Goal: Information Seeking & Learning: Compare options

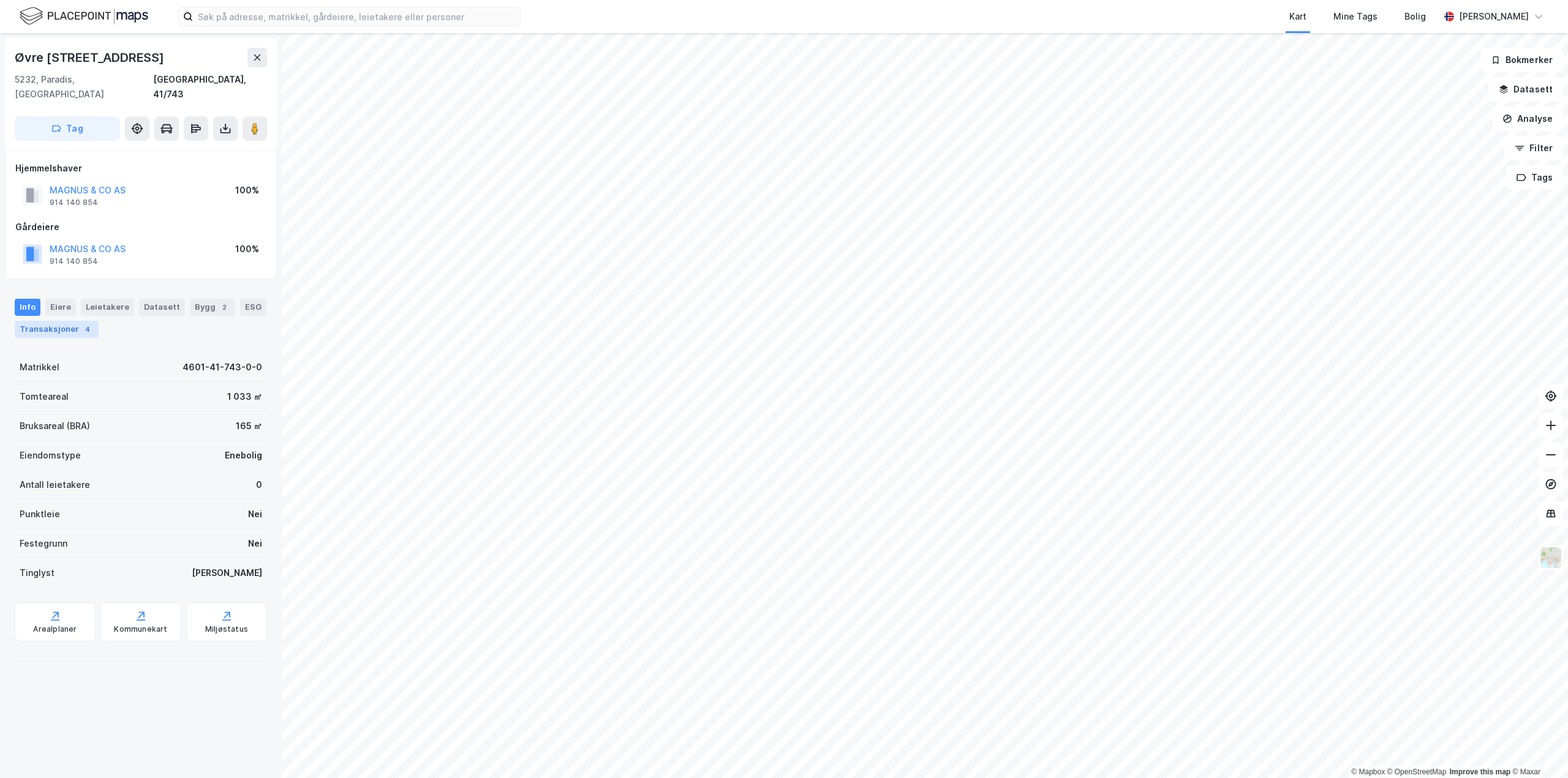
click at [66, 321] on div "Transaksjoner 4" at bounding box center [57, 329] width 84 height 17
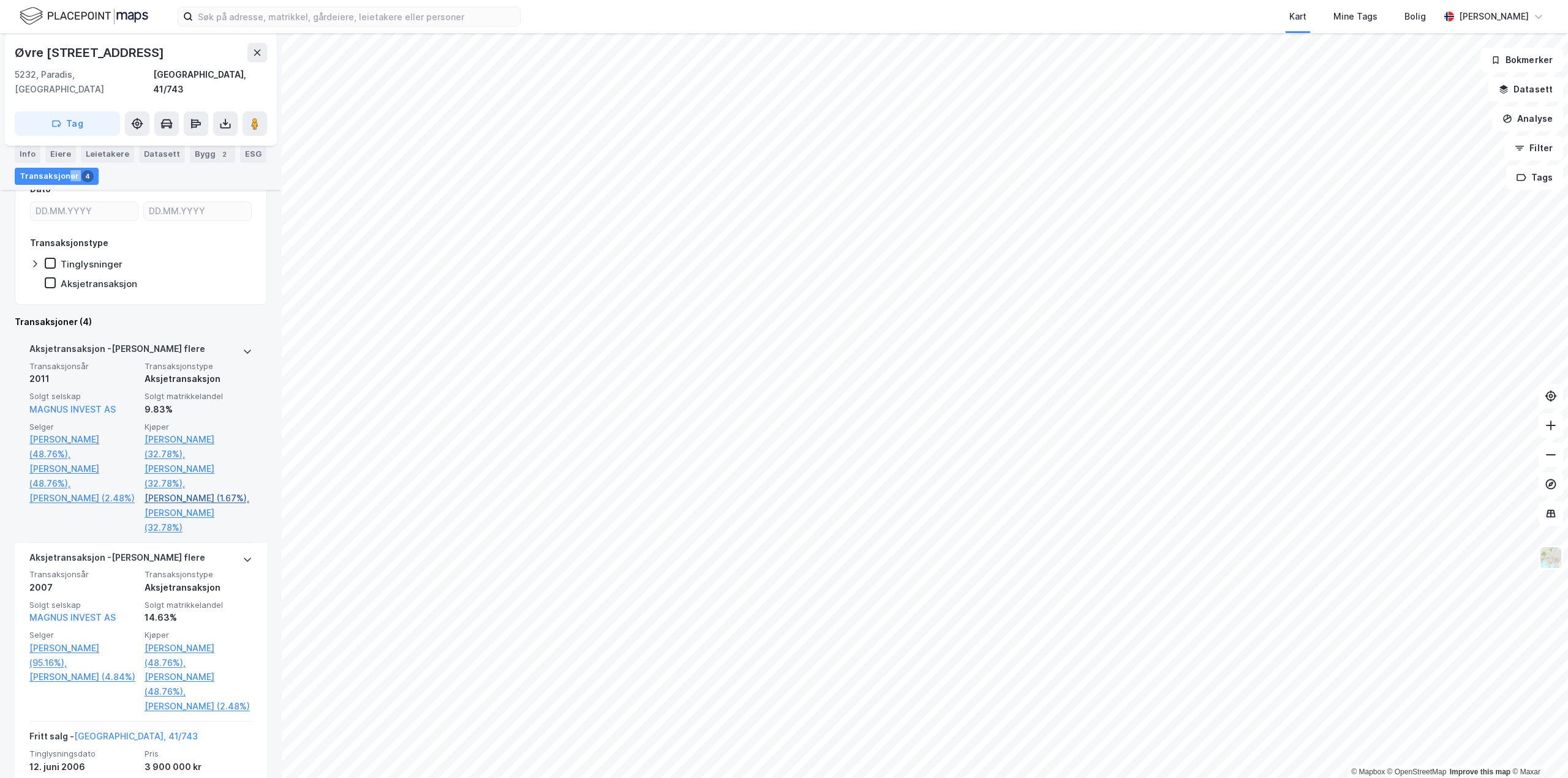
scroll to position [245, 0]
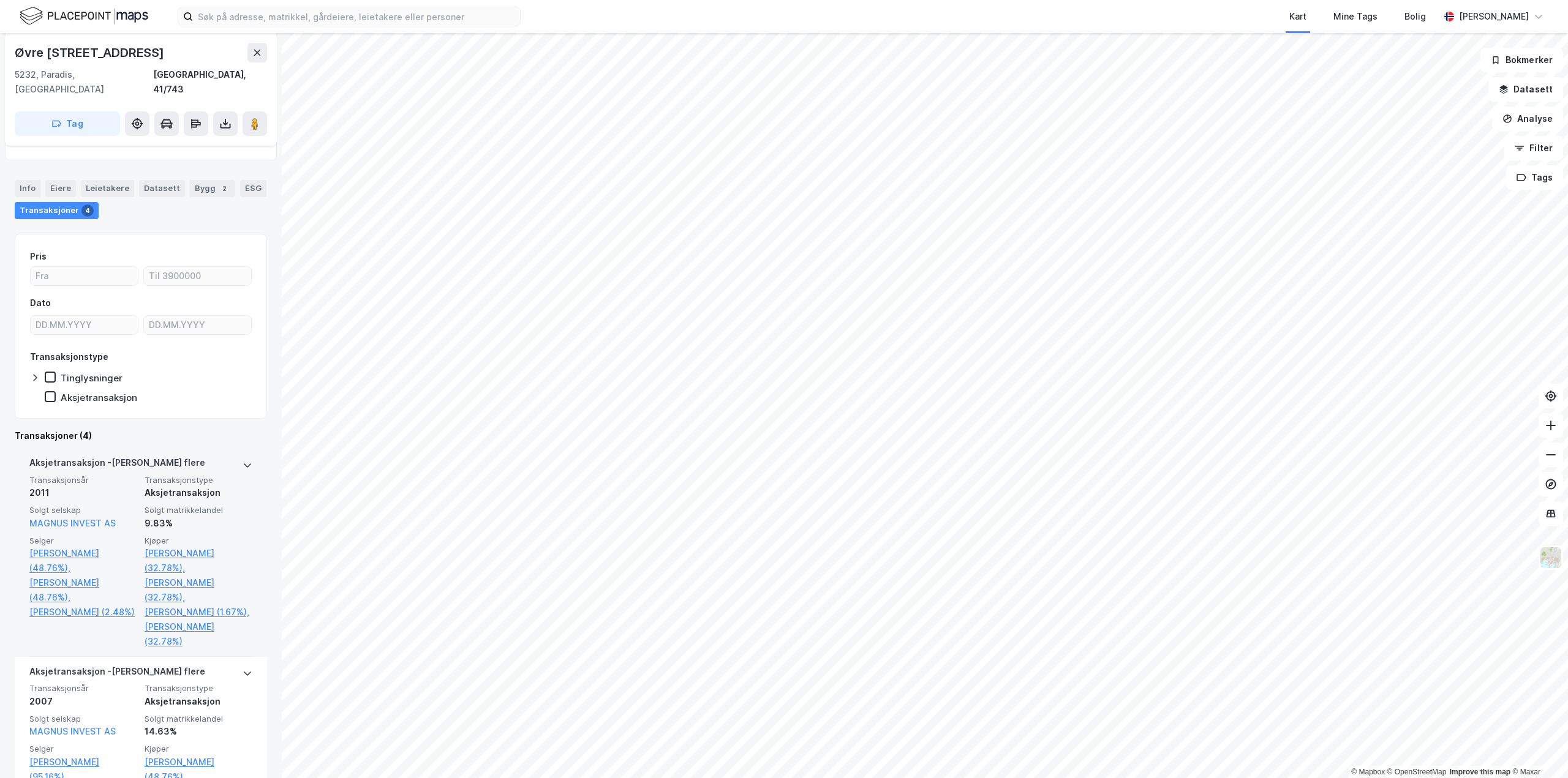
scroll to position [122, 0]
click at [209, 543] on link "[PERSON_NAME] (32.78%)," at bounding box center [199, 557] width 108 height 30
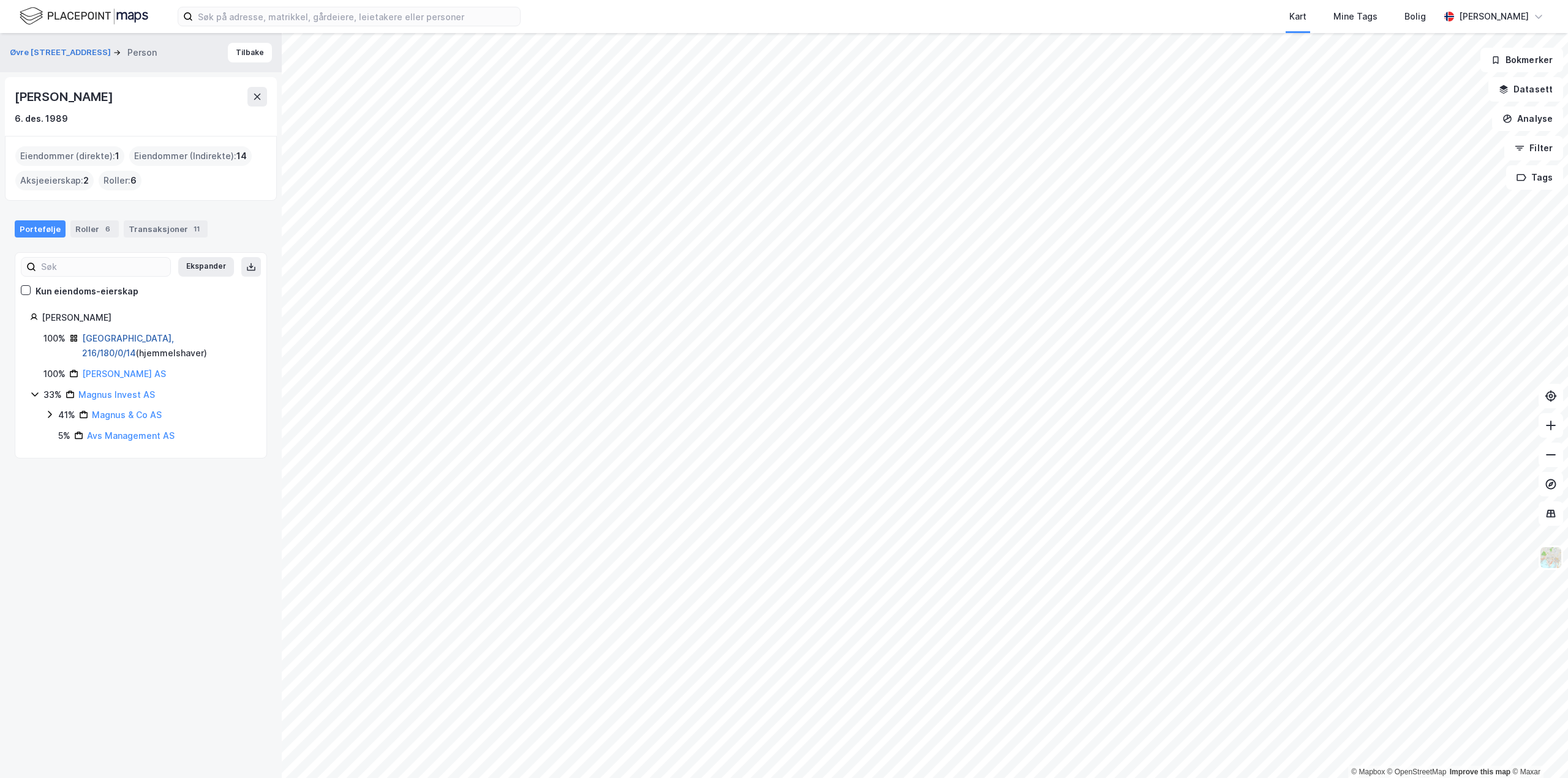
click at [147, 333] on link "[GEOGRAPHIC_DATA], 216/180/0/14" at bounding box center [128, 345] width 92 height 25
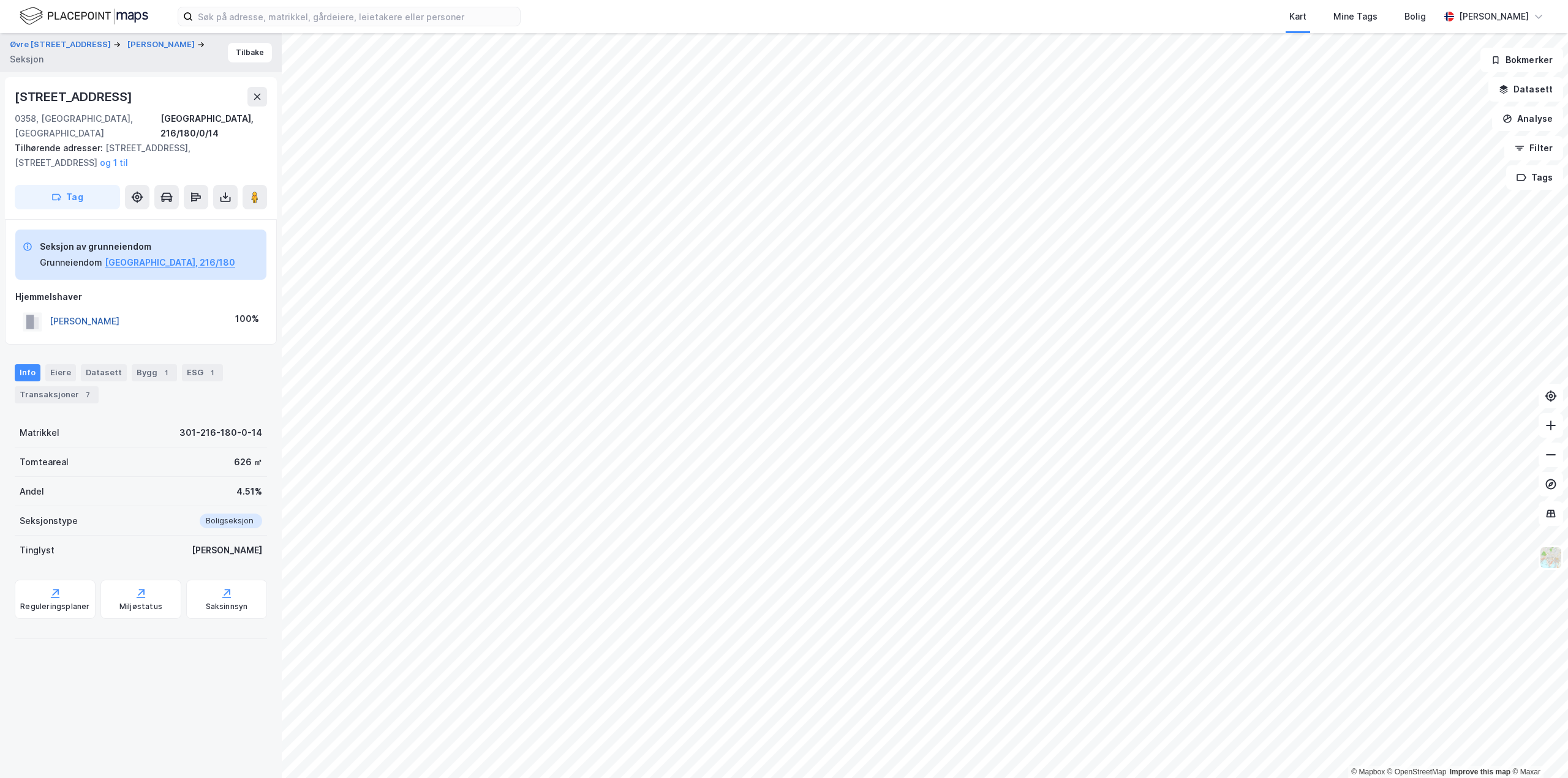
click at [0, 0] on button "[PERSON_NAME]" at bounding box center [0, 0] width 0 height 0
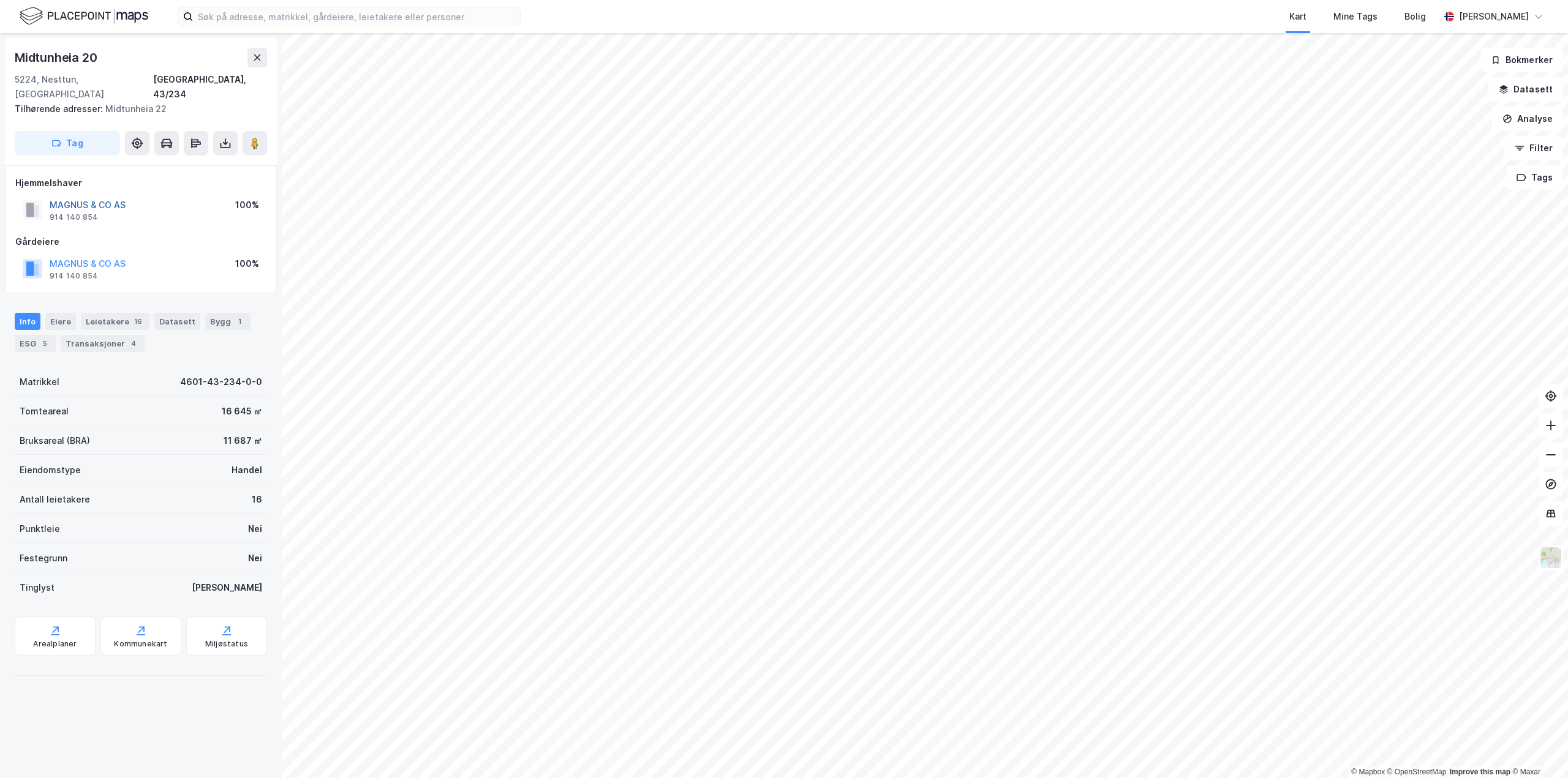
click at [0, 0] on button "MAGNUS & CO AS" at bounding box center [0, 0] width 0 height 0
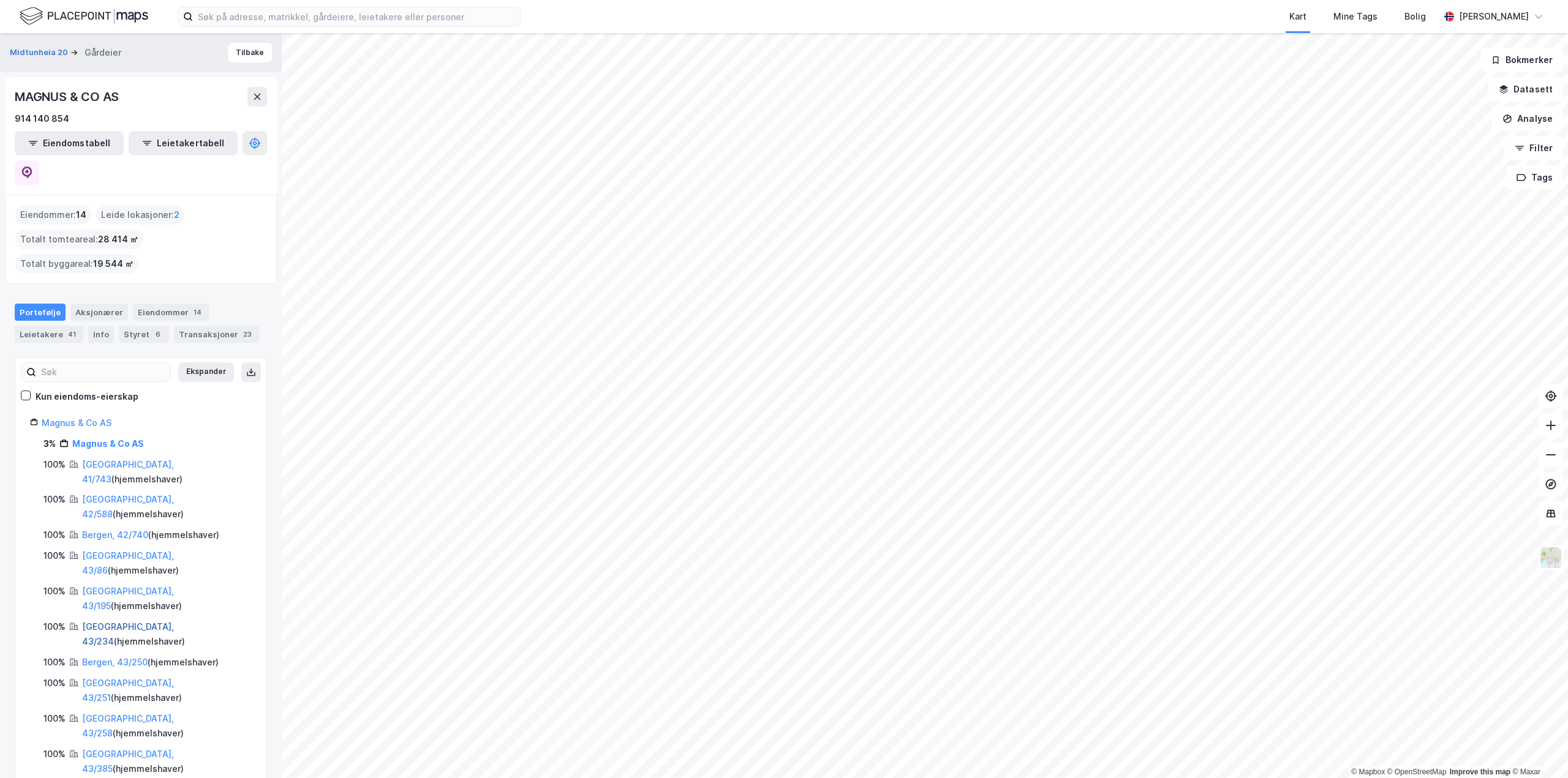
click at [131, 621] on link "[GEOGRAPHIC_DATA], 43/234" at bounding box center [128, 634] width 92 height 25
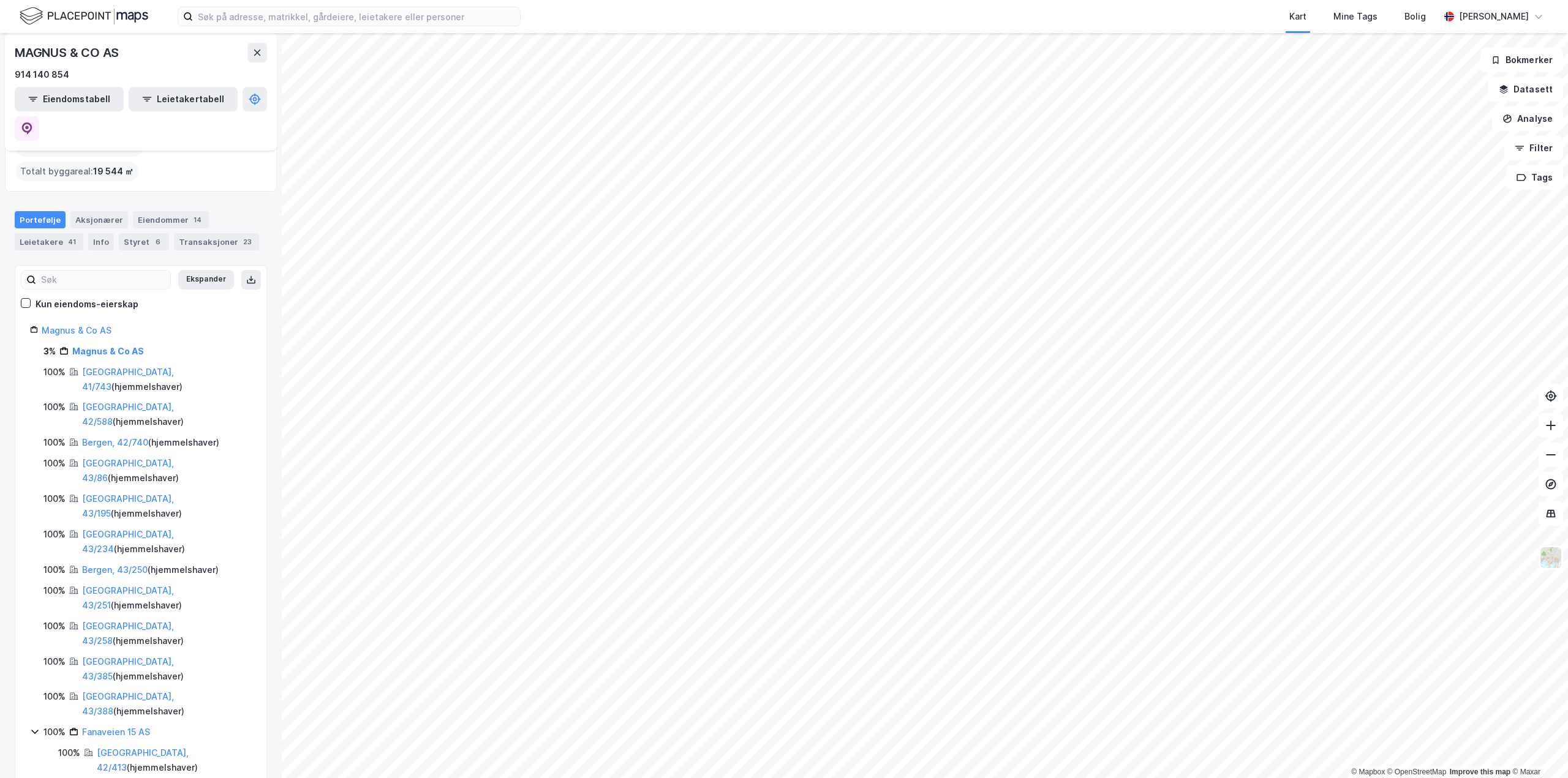
scroll to position [49, 0]
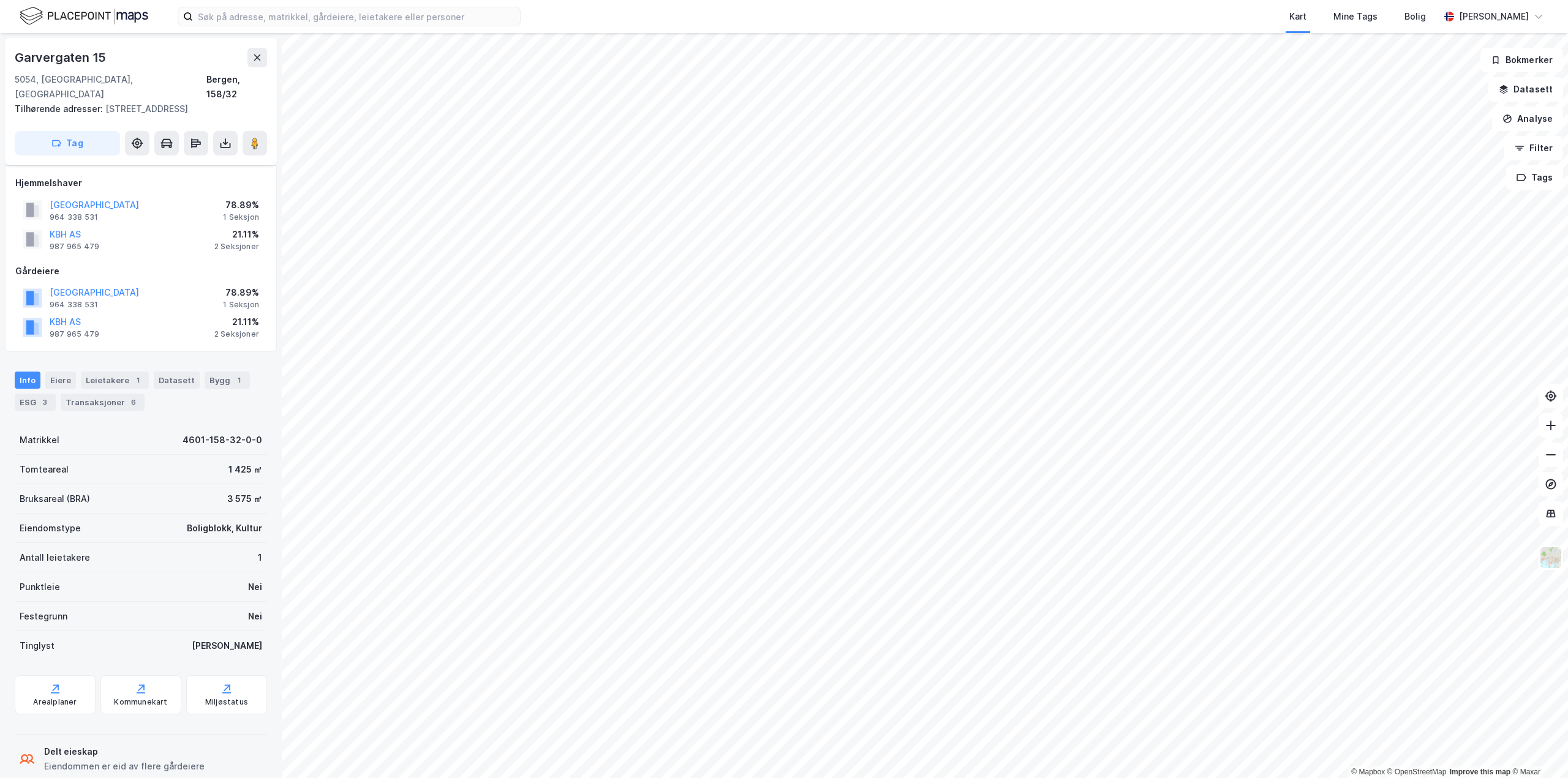
scroll to position [61, 0]
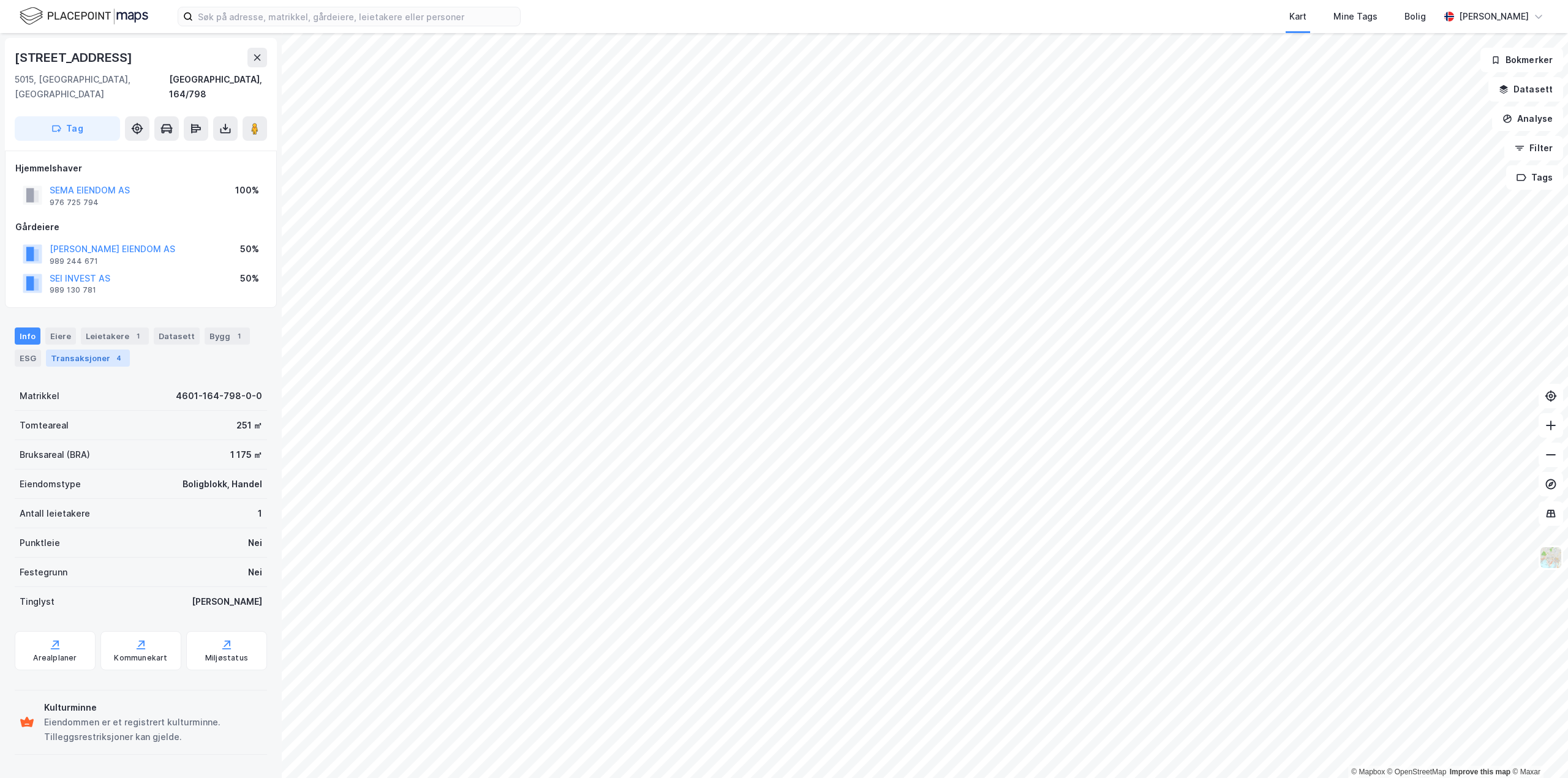
click at [103, 350] on div "Transaksjoner 4" at bounding box center [88, 358] width 84 height 17
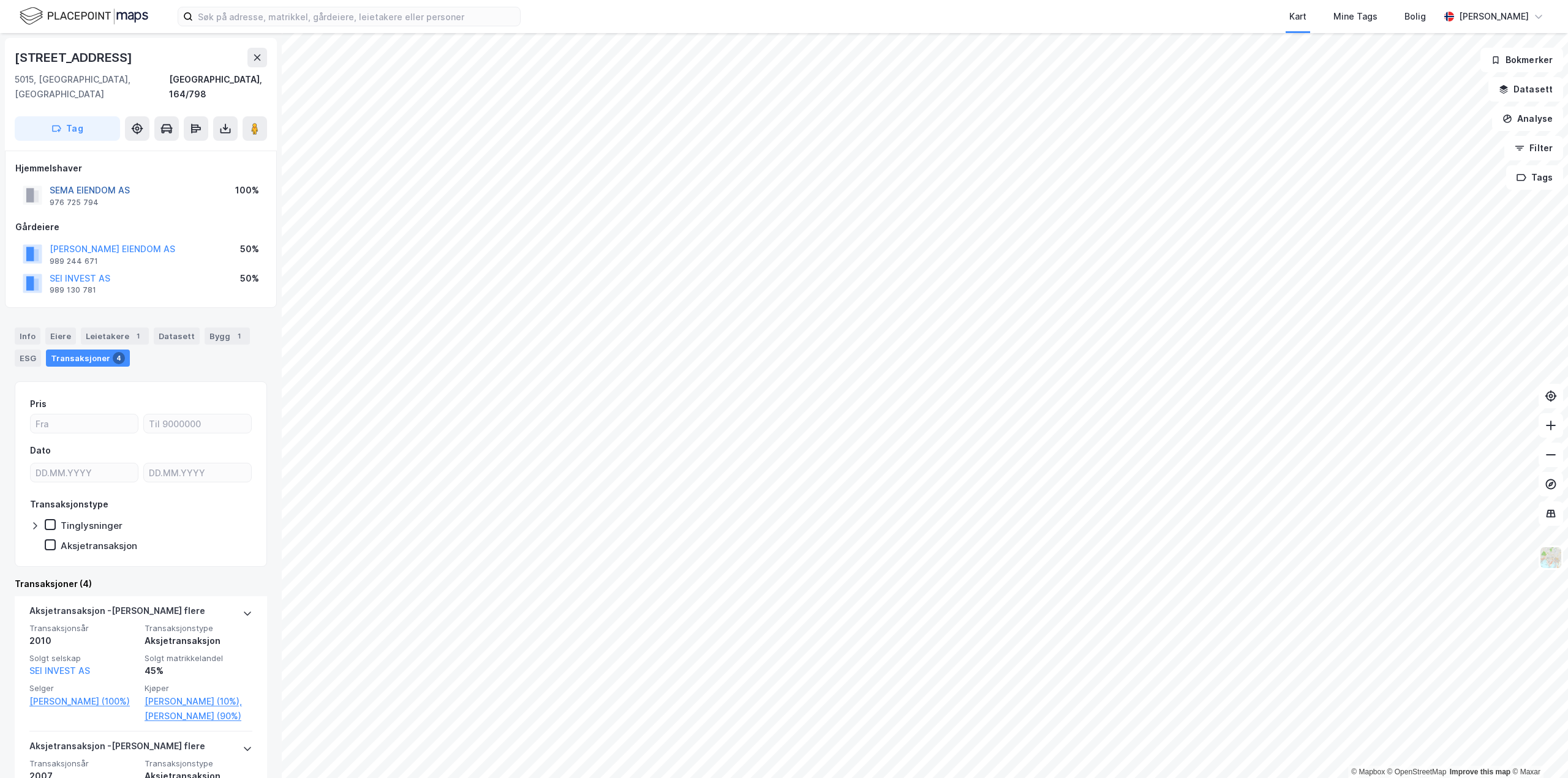
click at [0, 0] on button "SEMA EIENDOM AS" at bounding box center [0, 0] width 0 height 0
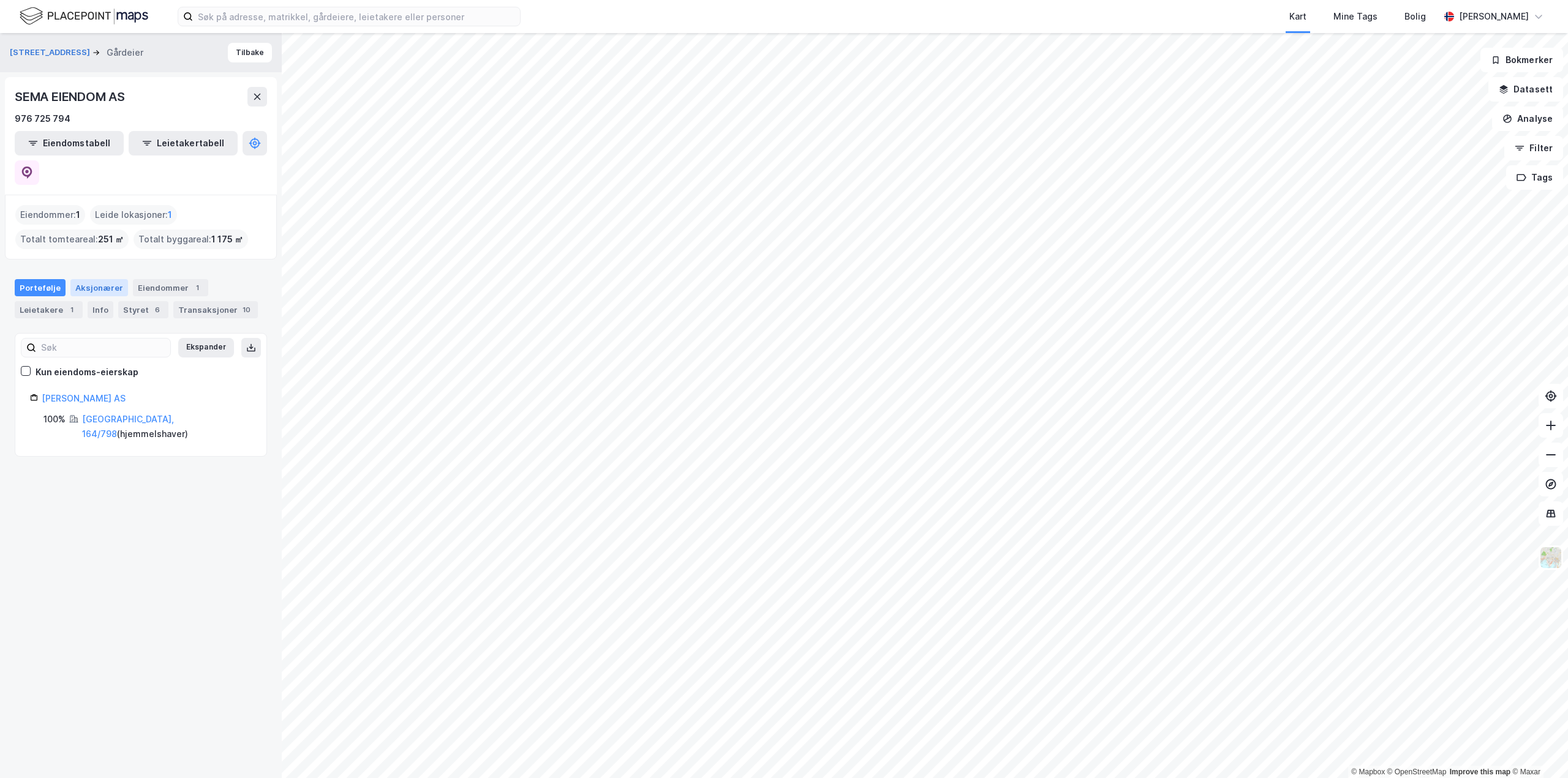
click at [112, 280] on div "Aksjonærer" at bounding box center [99, 288] width 58 height 17
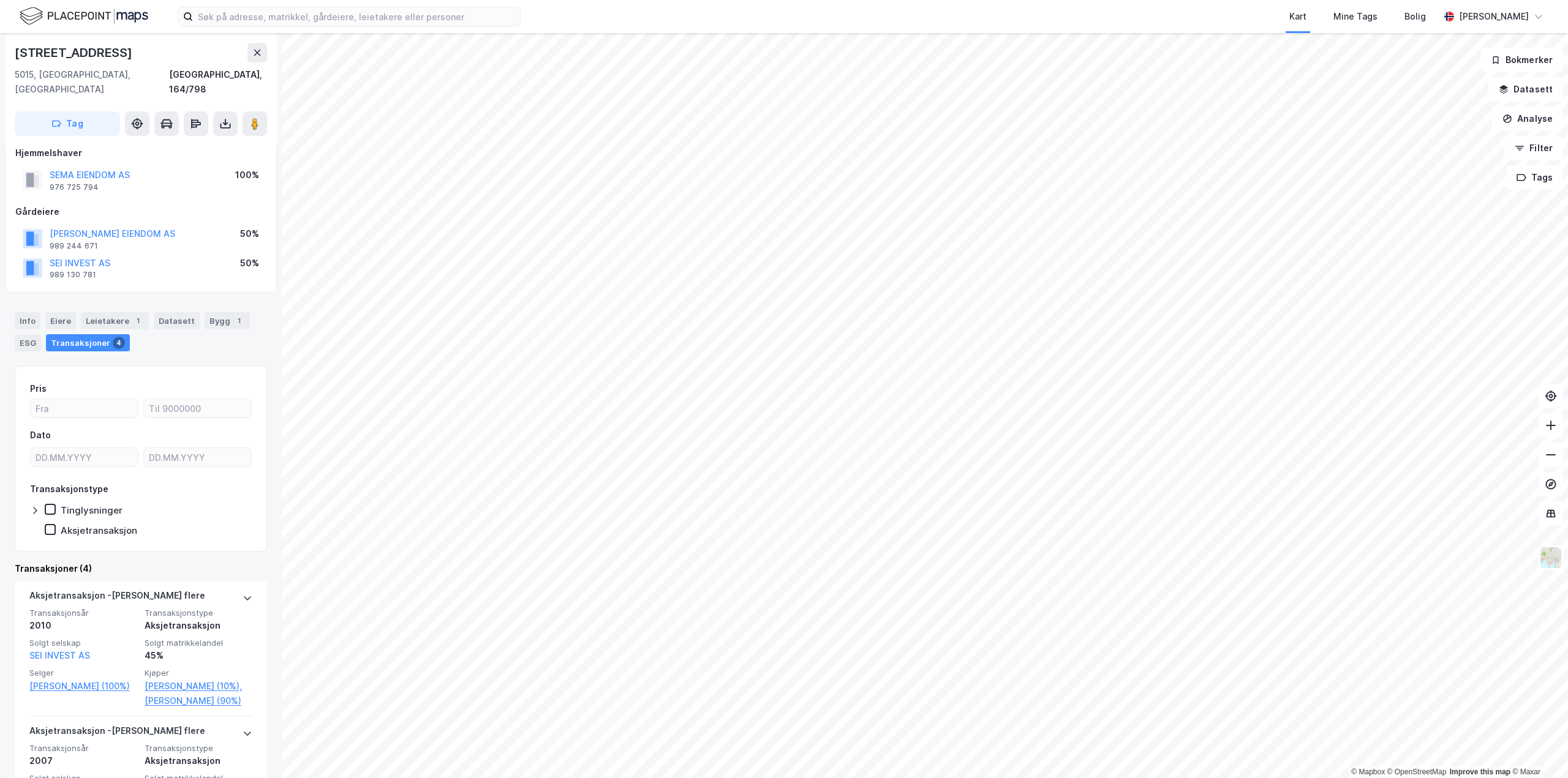
scroll to position [61, 0]
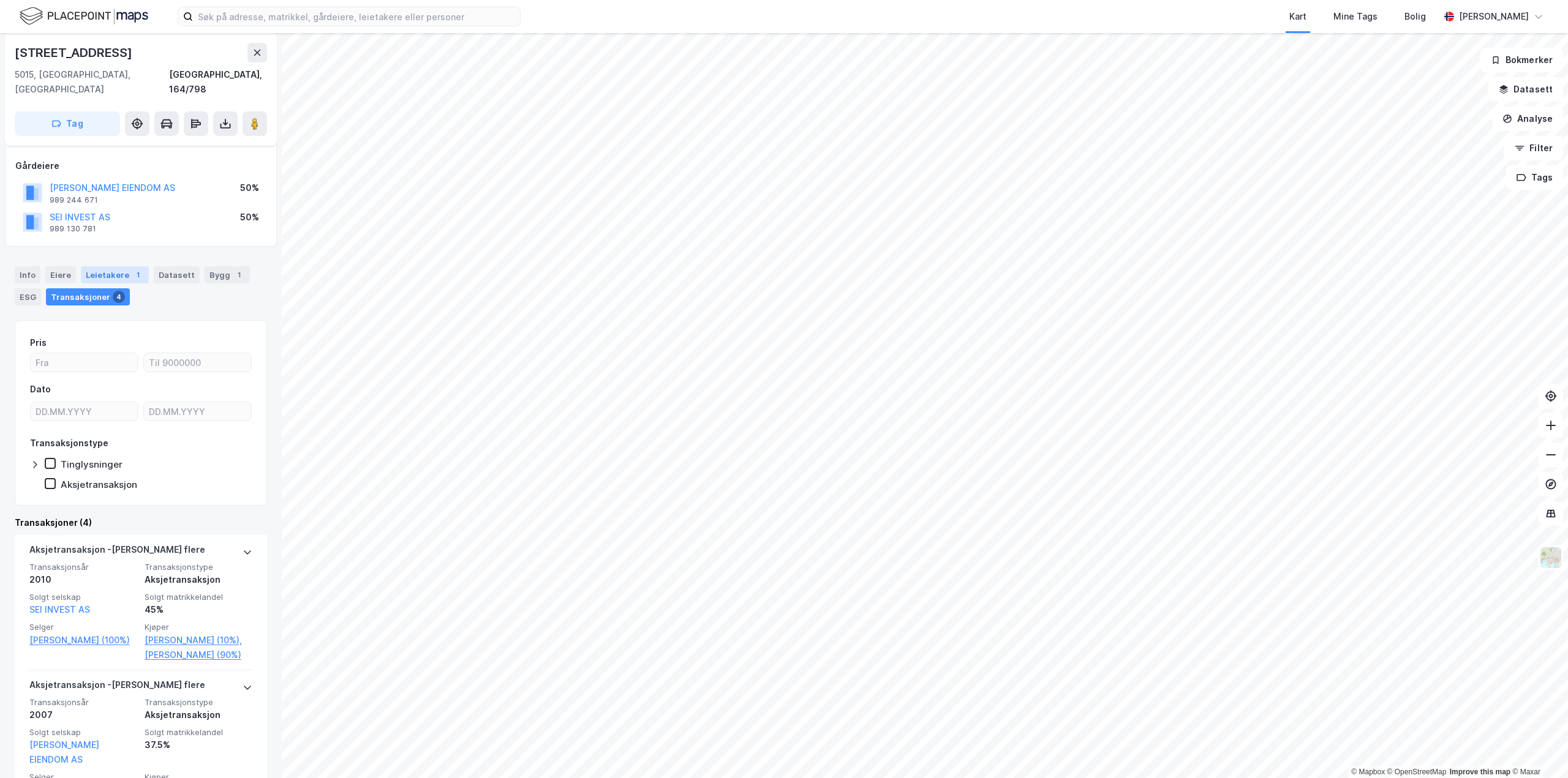
click at [126, 266] on div "Leietakere 1" at bounding box center [114, 275] width 68 height 17
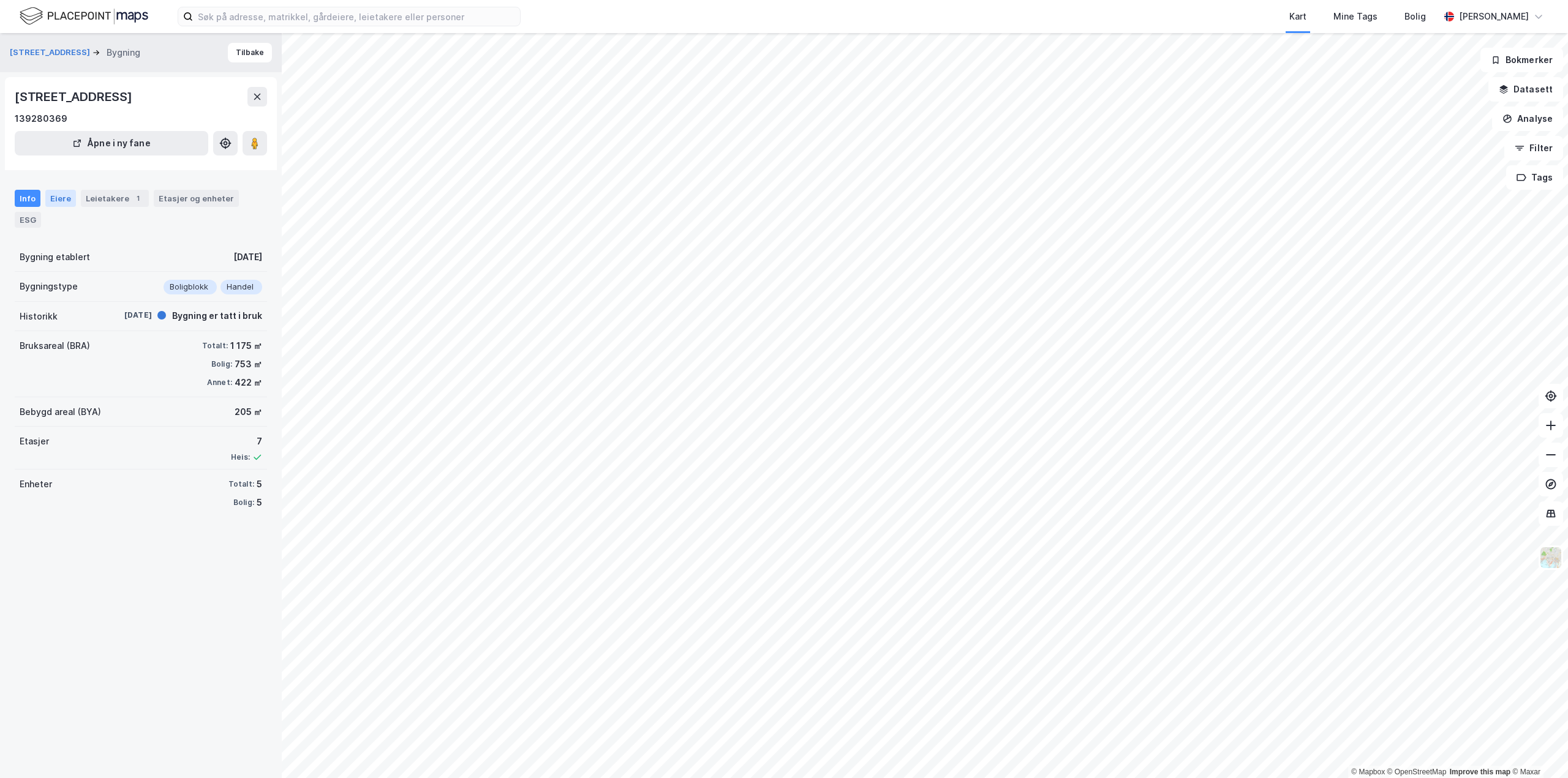
click at [45, 197] on div "Eiere" at bounding box center [61, 199] width 31 height 17
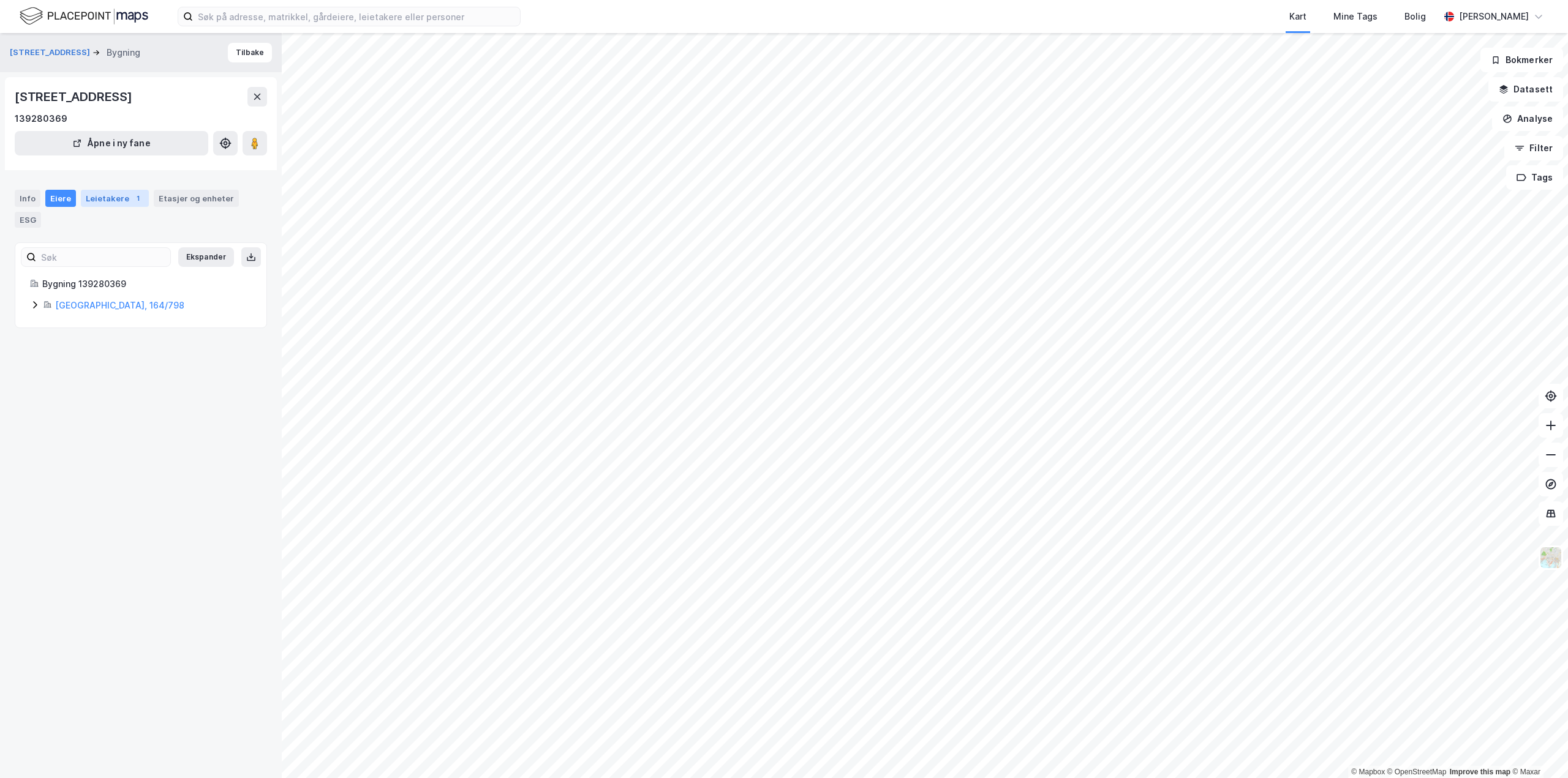
click at [124, 207] on div "Leietakere 1" at bounding box center [114, 199] width 68 height 17
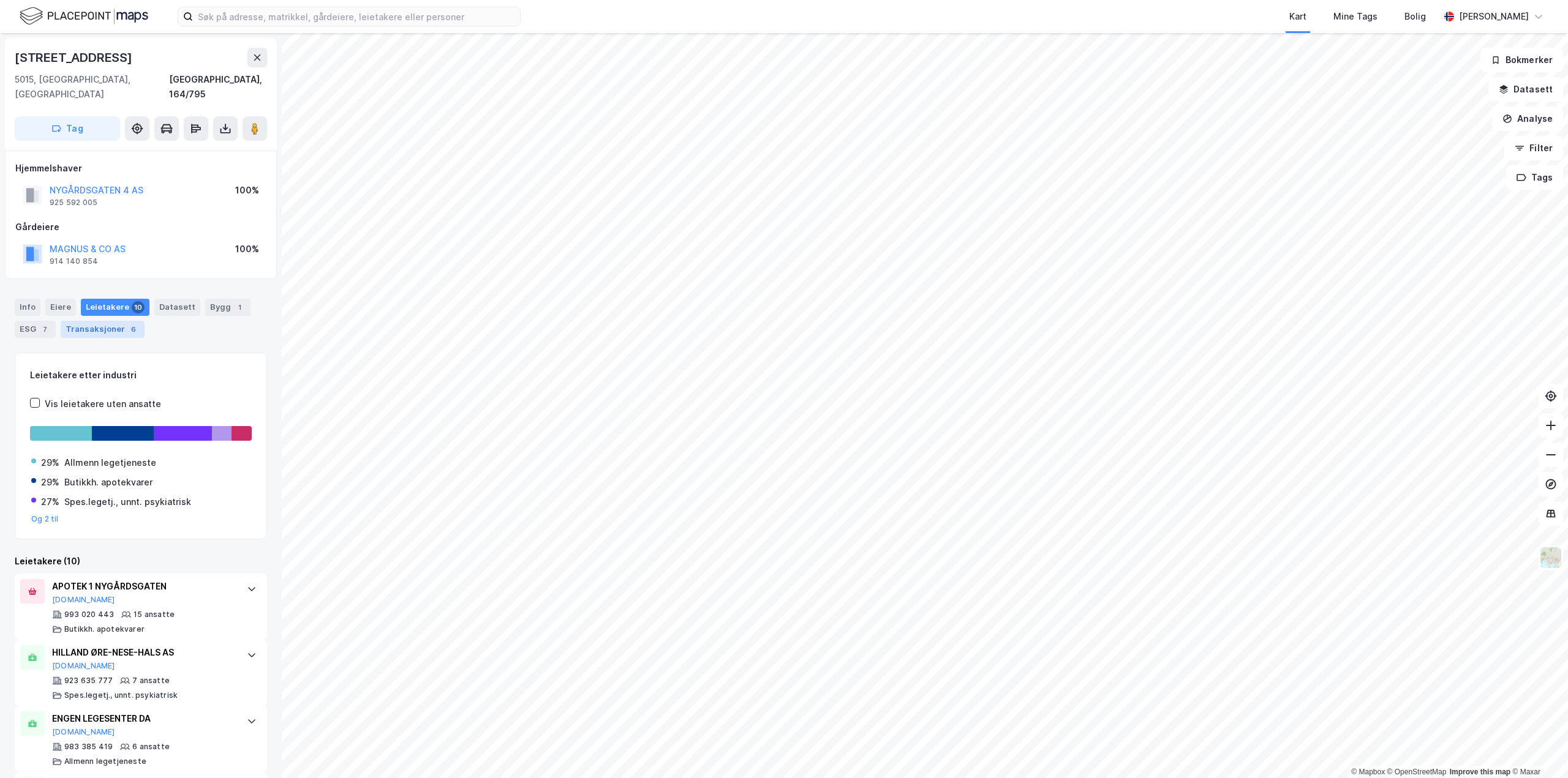
click at [111, 321] on div "Transaksjoner 6" at bounding box center [103, 329] width 84 height 17
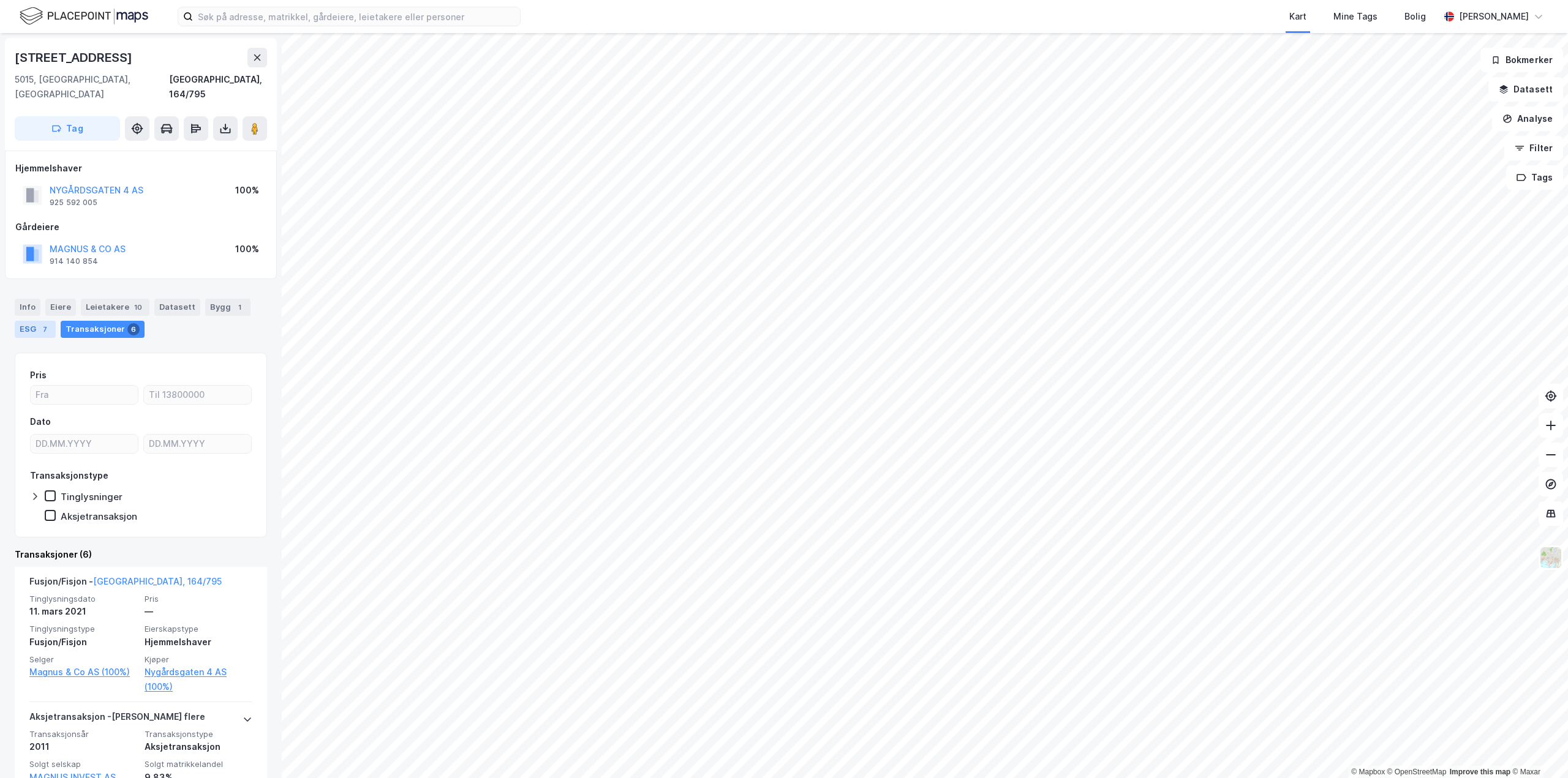
click at [44, 324] on div "7" at bounding box center [45, 329] width 13 height 12
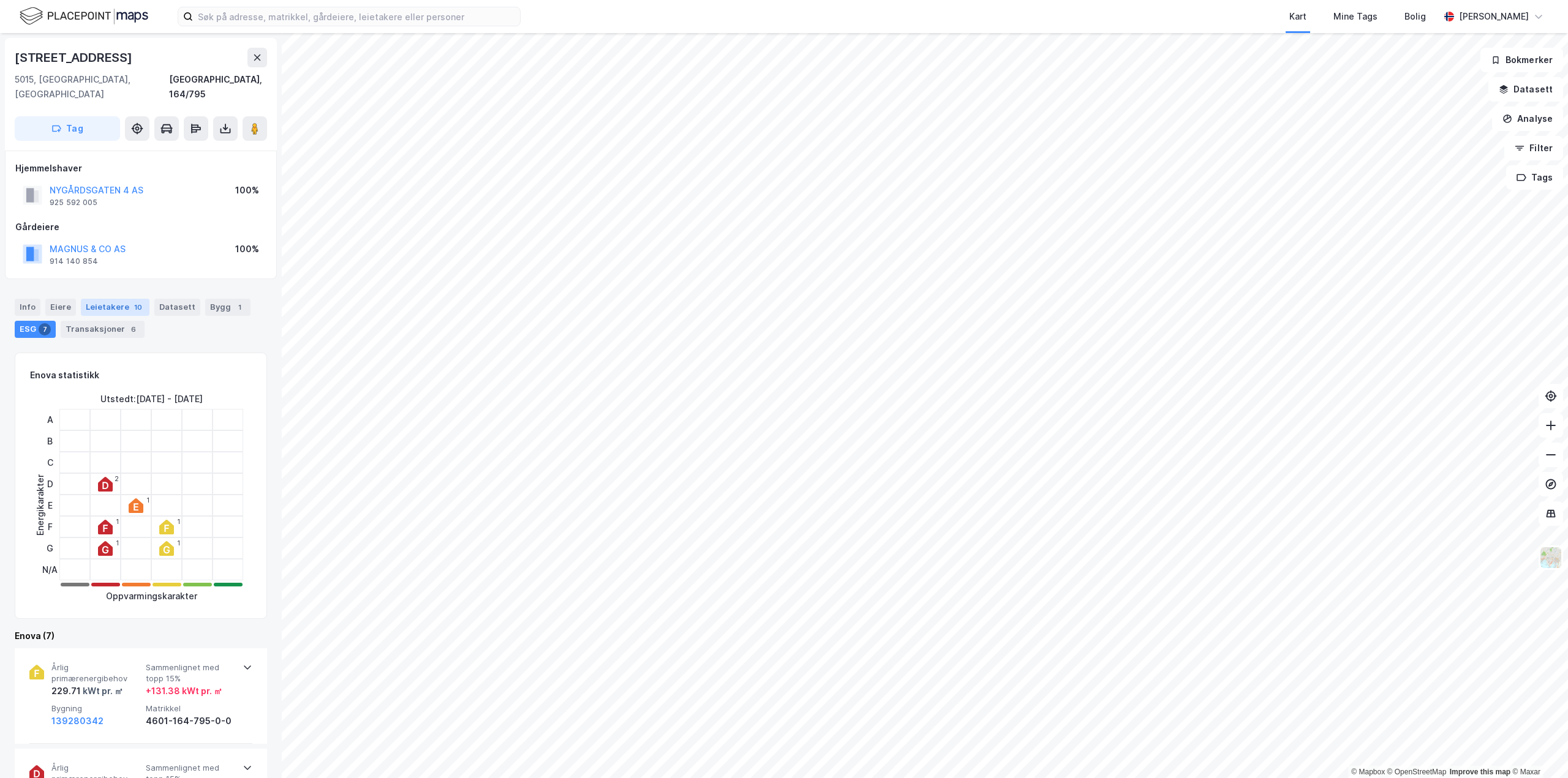
click at [132, 301] on div "10" at bounding box center [138, 307] width 13 height 12
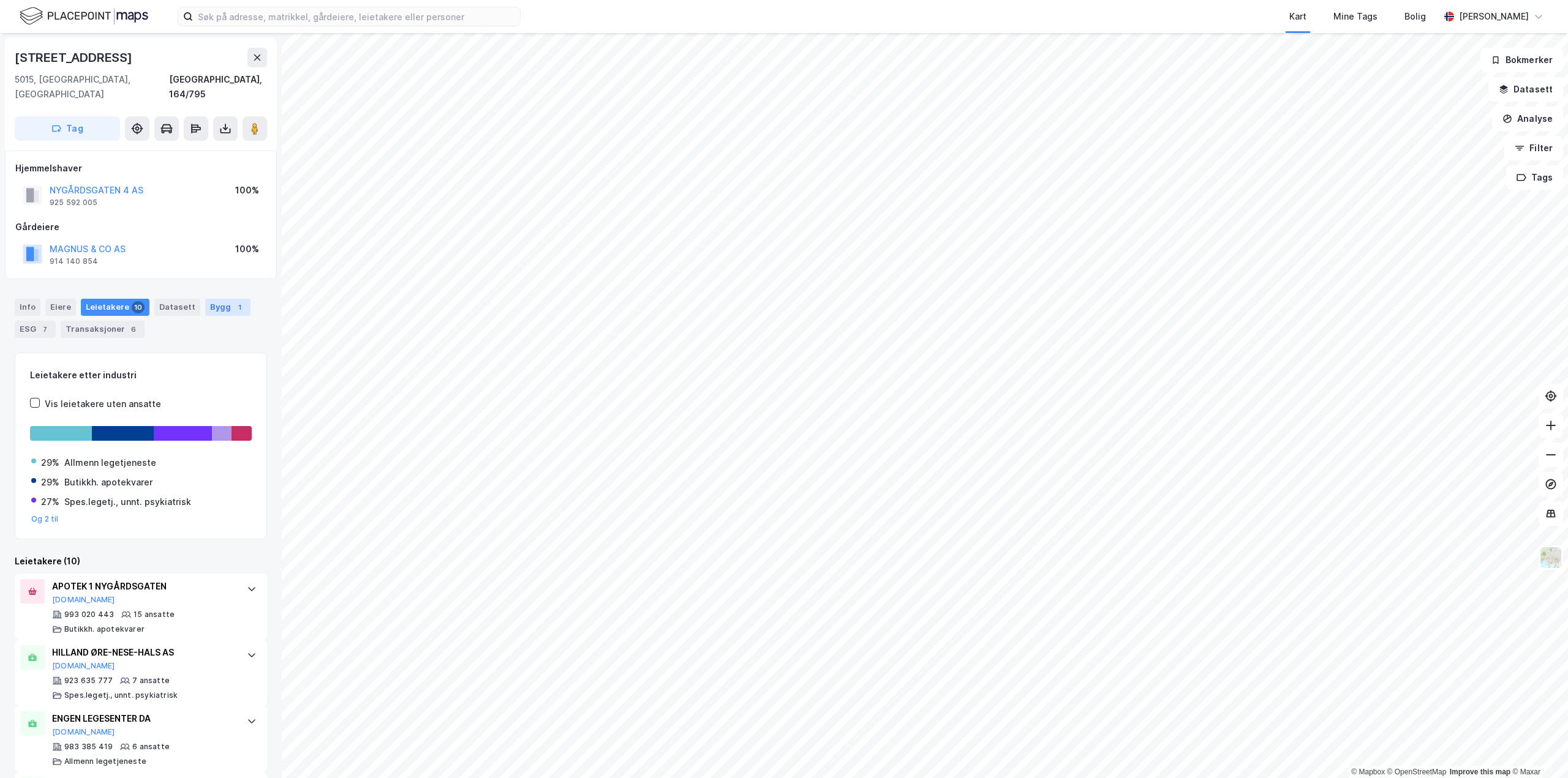
click at [212, 299] on div "Bygg 1" at bounding box center [228, 307] width 45 height 17
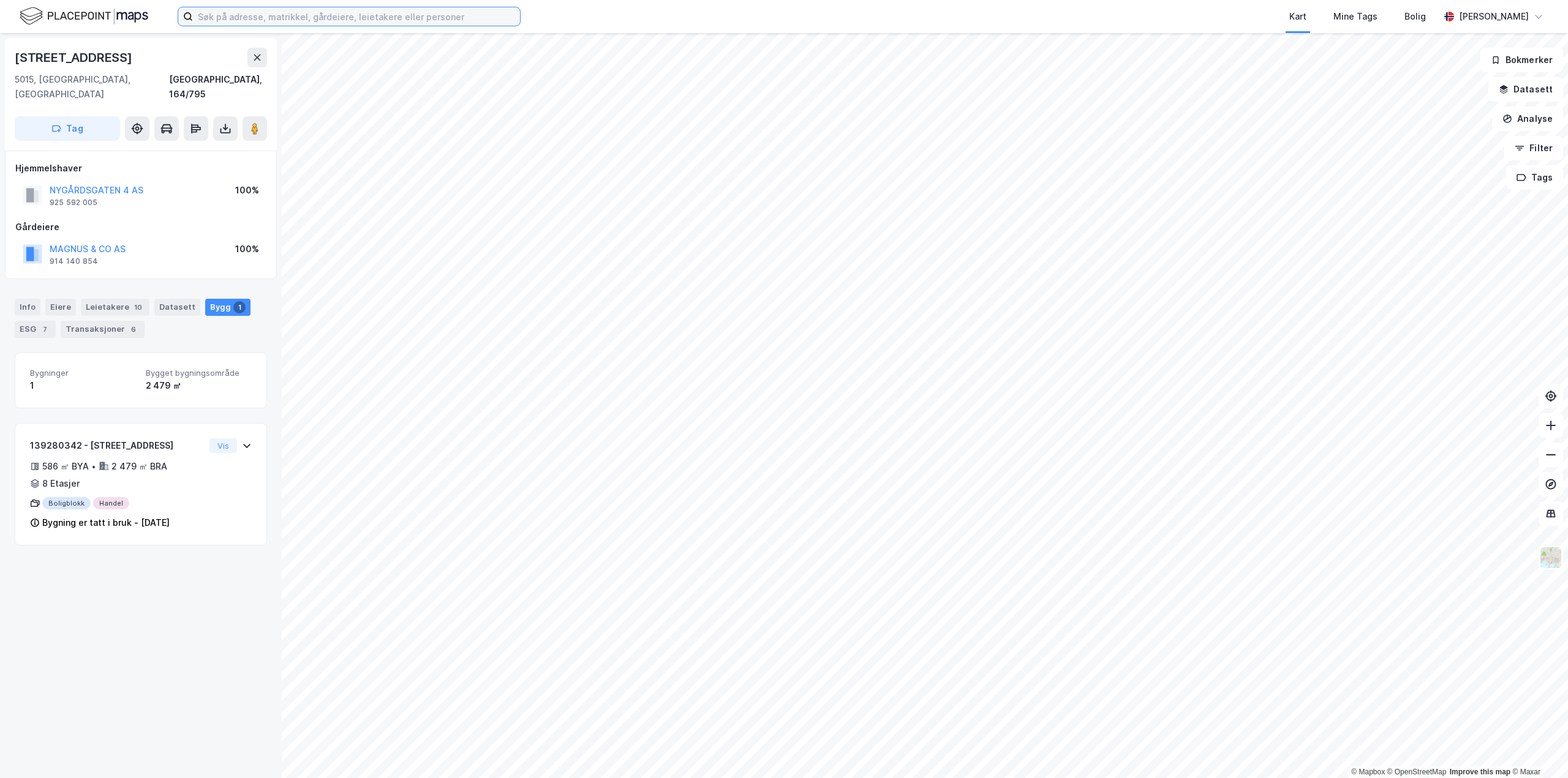
click at [264, 15] on input at bounding box center [356, 16] width 327 height 18
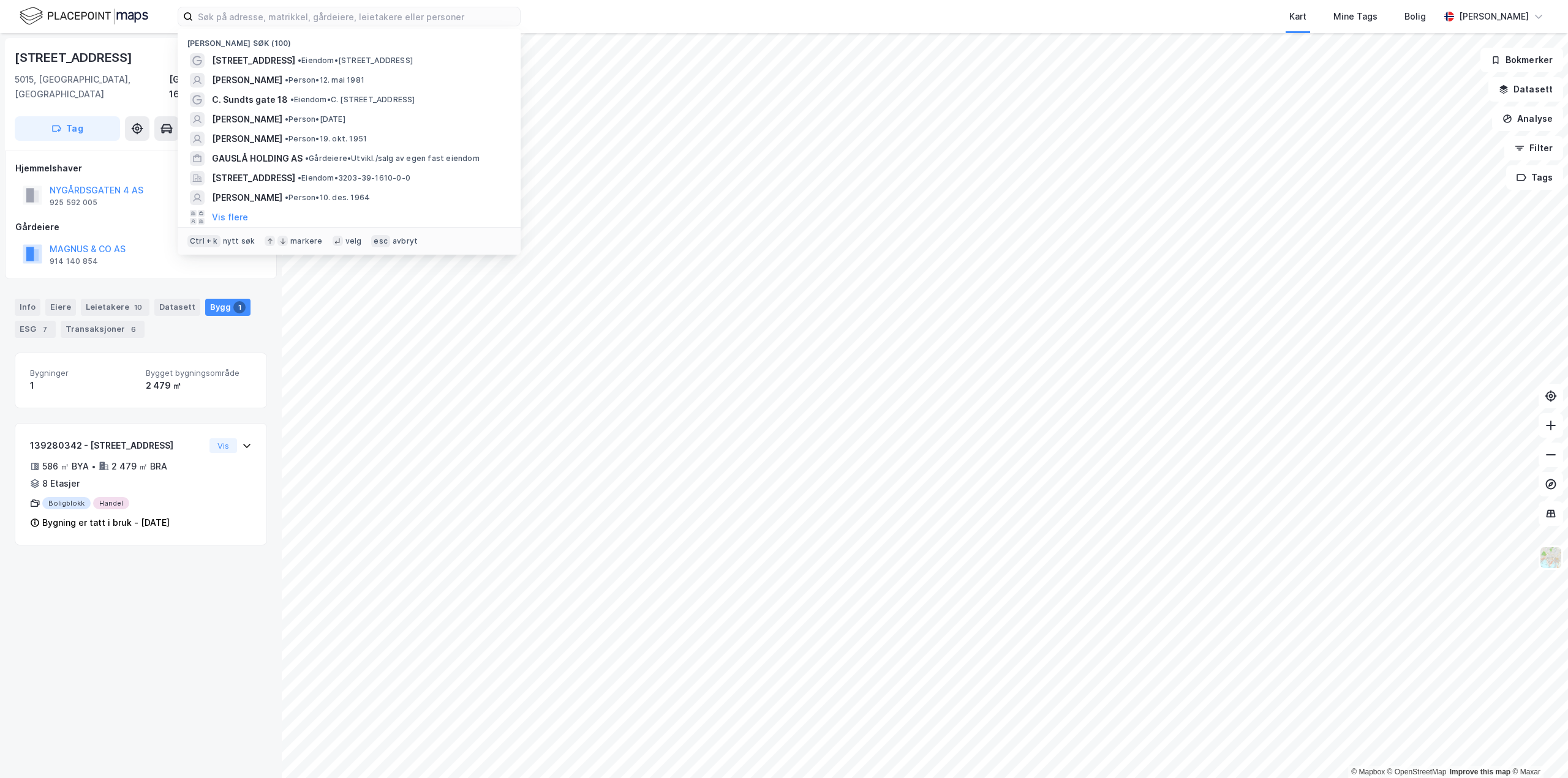
click at [203, 598] on div "[STREET_ADDRESS], 164/795 Tag [GEOGRAPHIC_DATA] 4 AS 925 592 005 100% Gårdeiere…" at bounding box center [141, 405] width 282 height 745
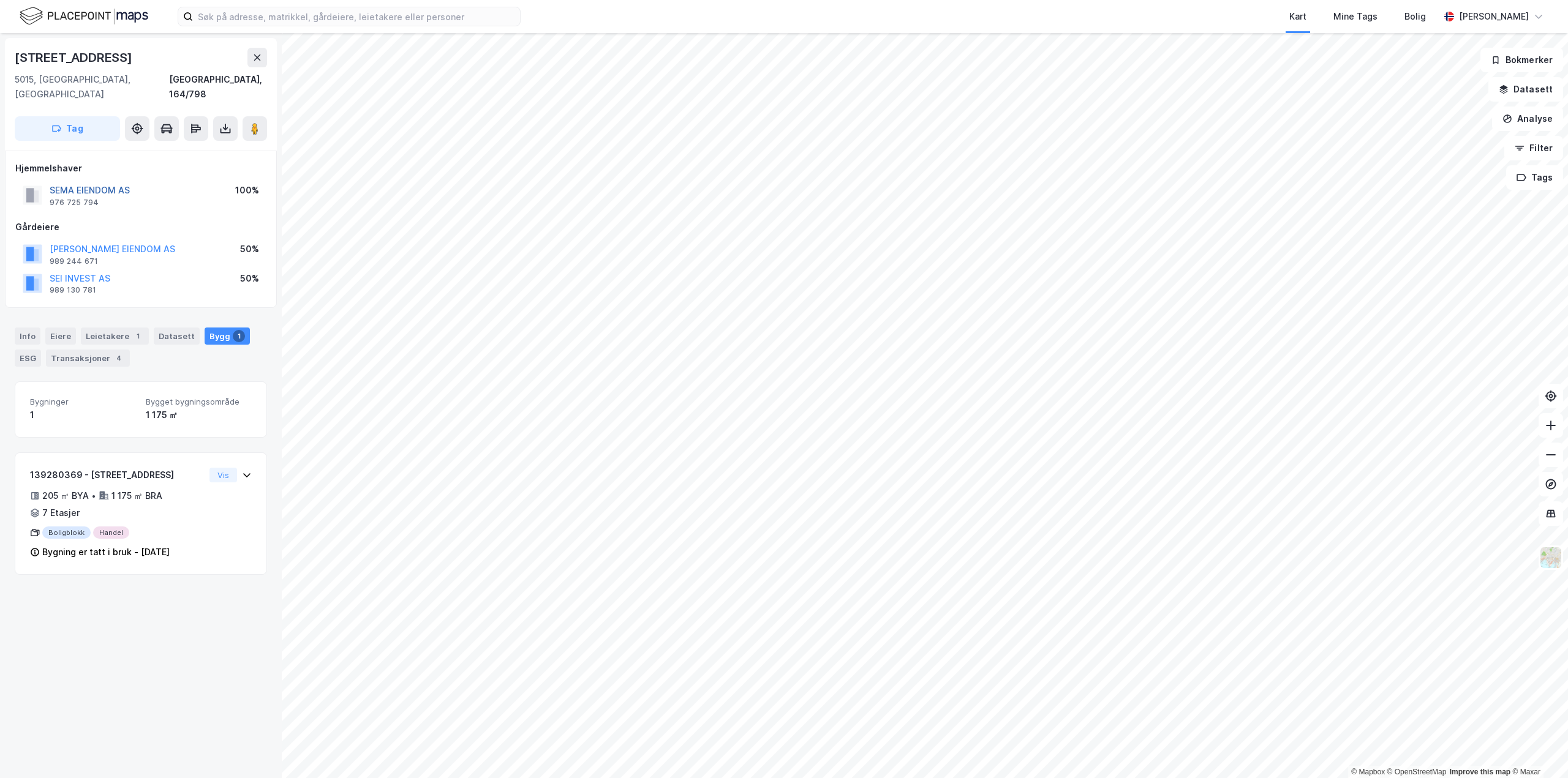
click at [0, 0] on button "SEMA EIENDOM AS" at bounding box center [0, 0] width 0 height 0
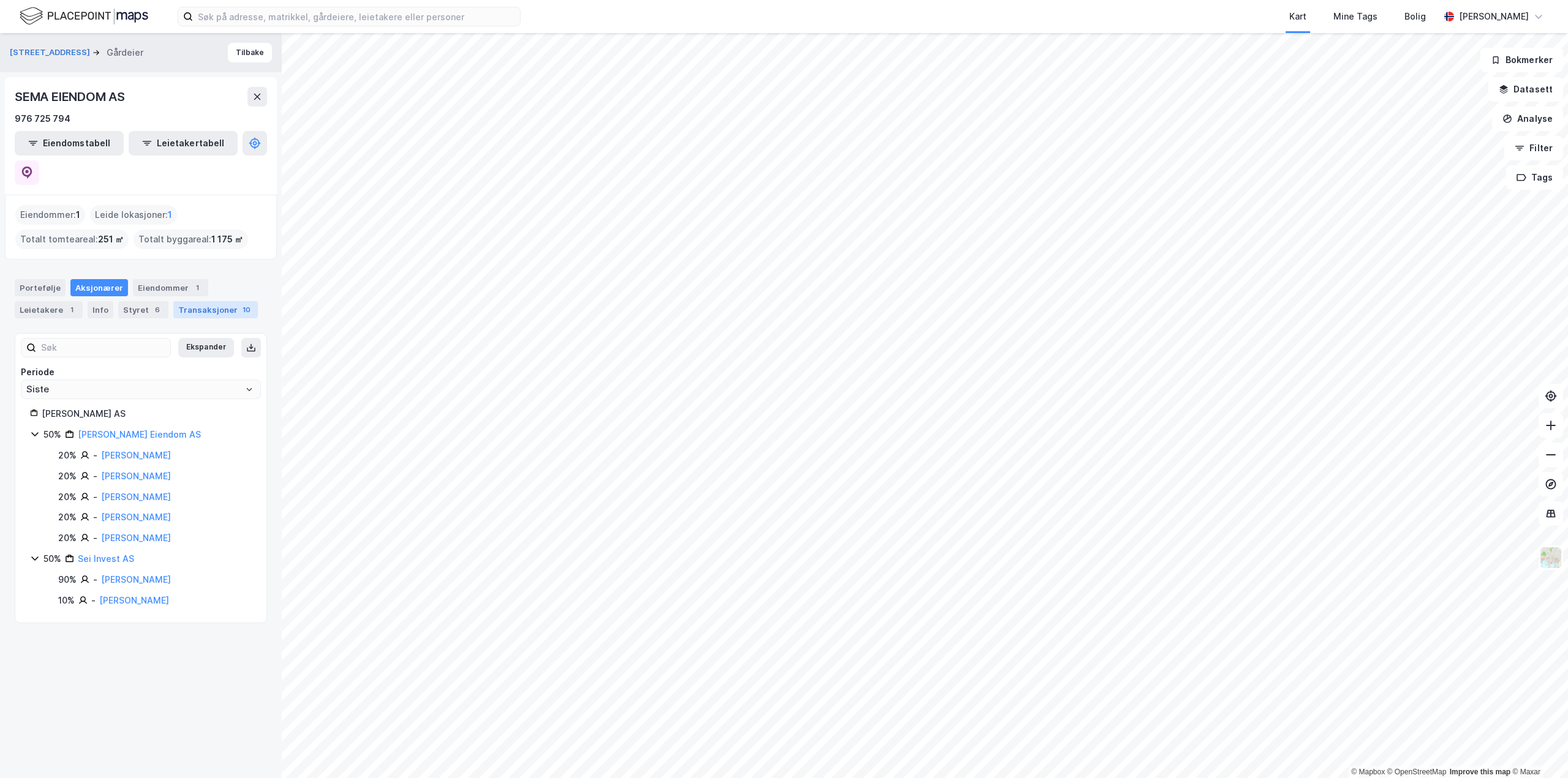
click at [221, 301] on div "Transaksjoner 10" at bounding box center [215, 310] width 84 height 17
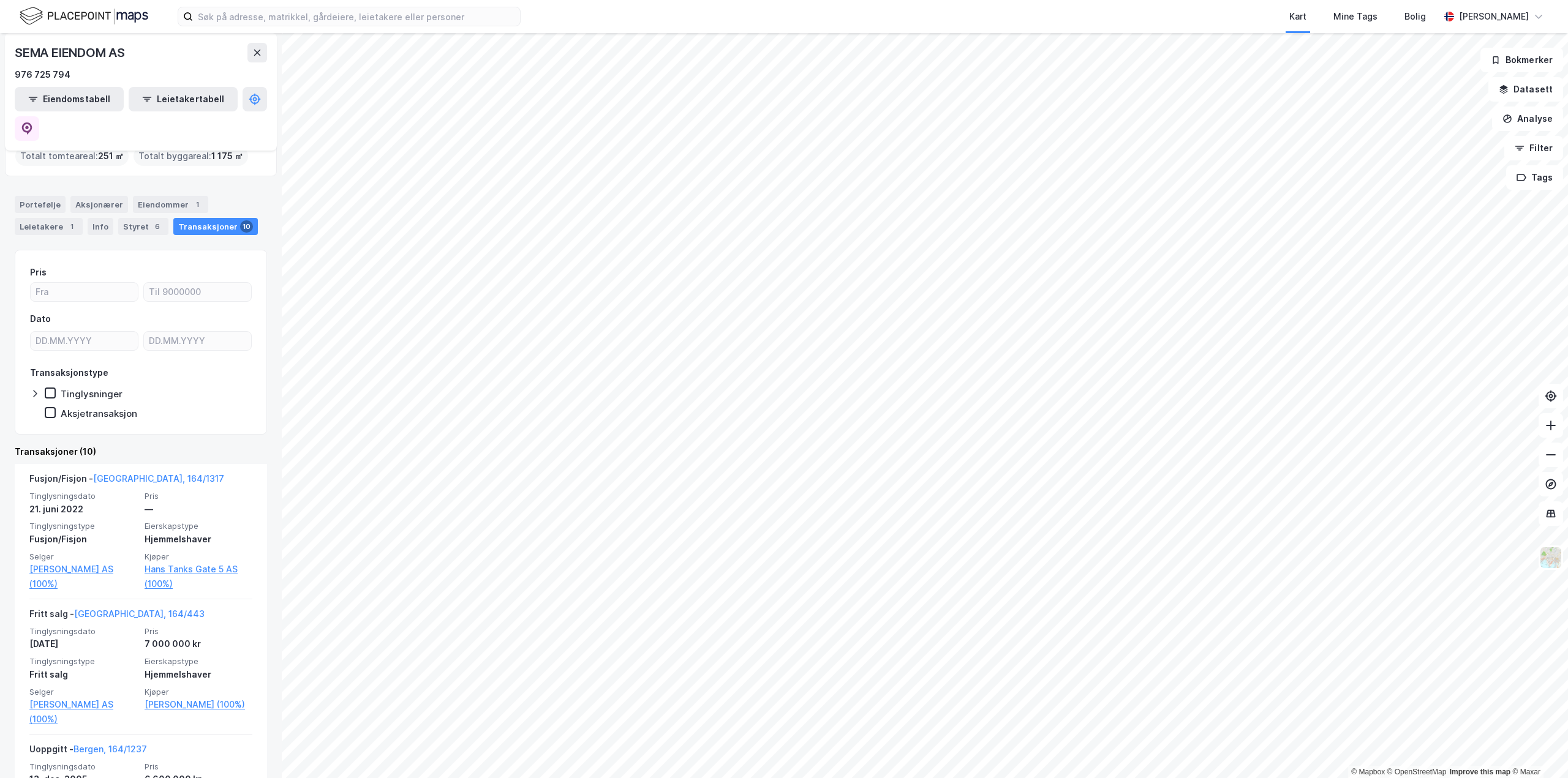
scroll to position [61, 0]
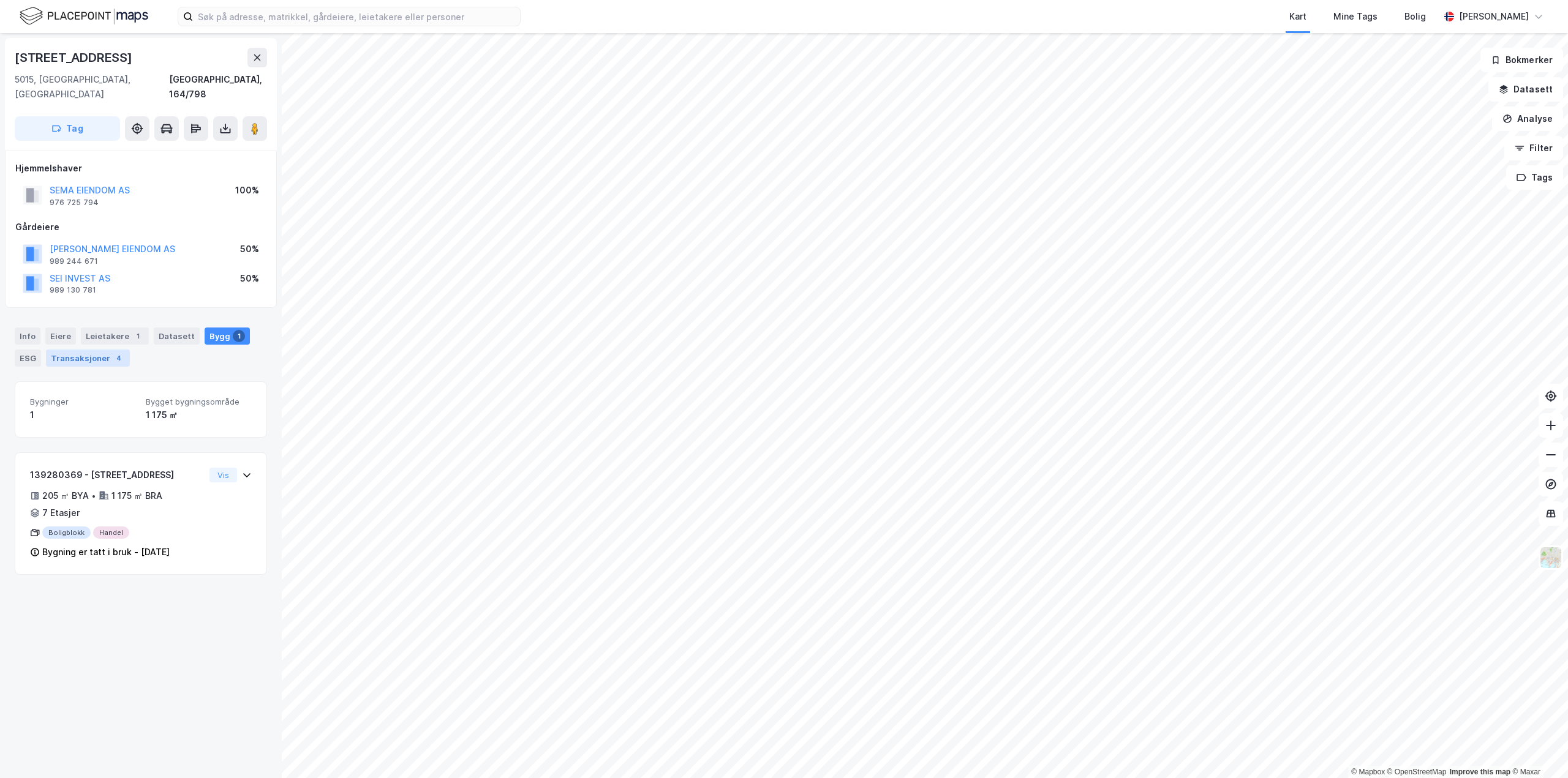
click at [114, 352] on div "4" at bounding box center [118, 358] width 13 height 12
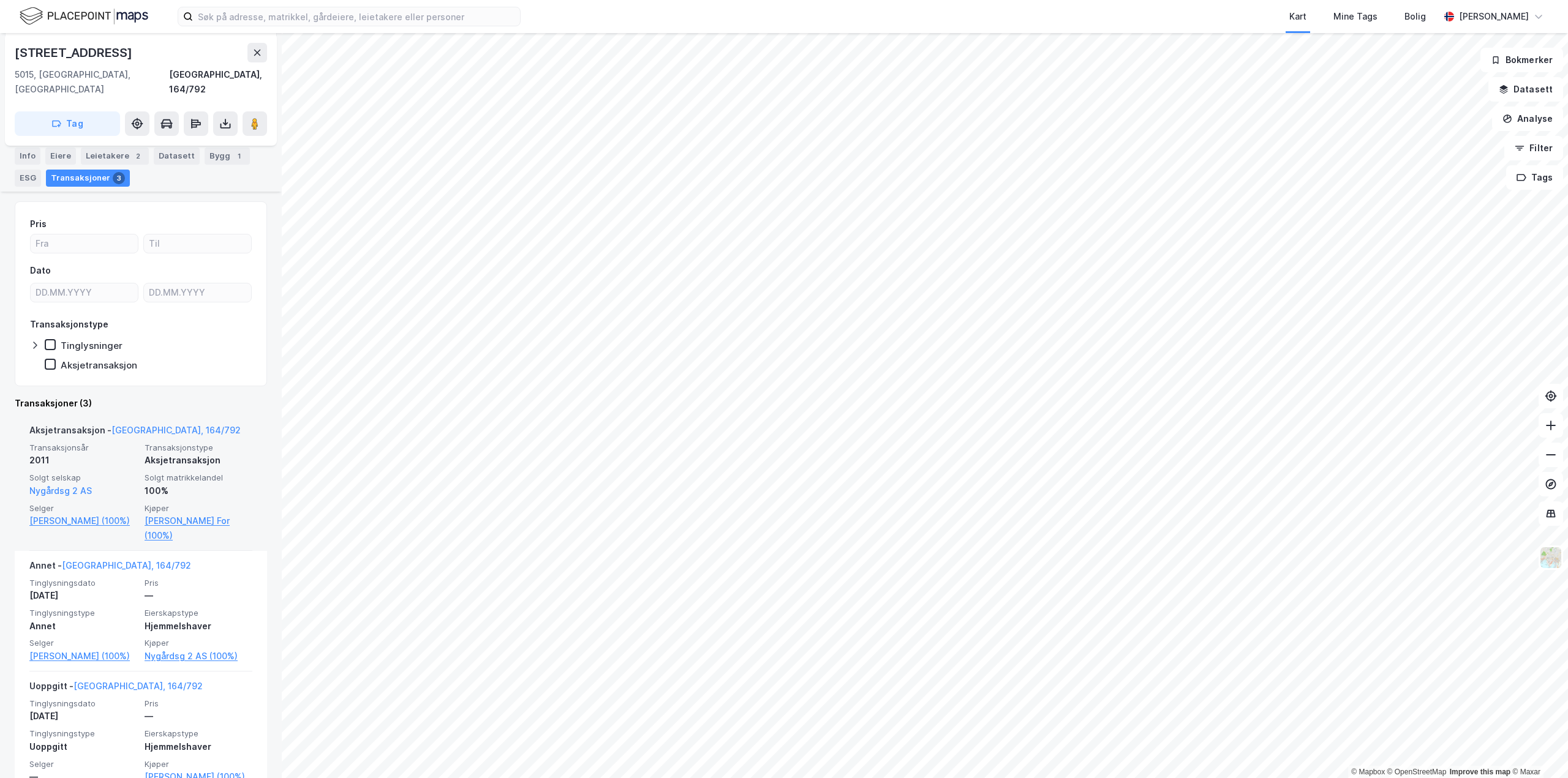
scroll to position [164, 0]
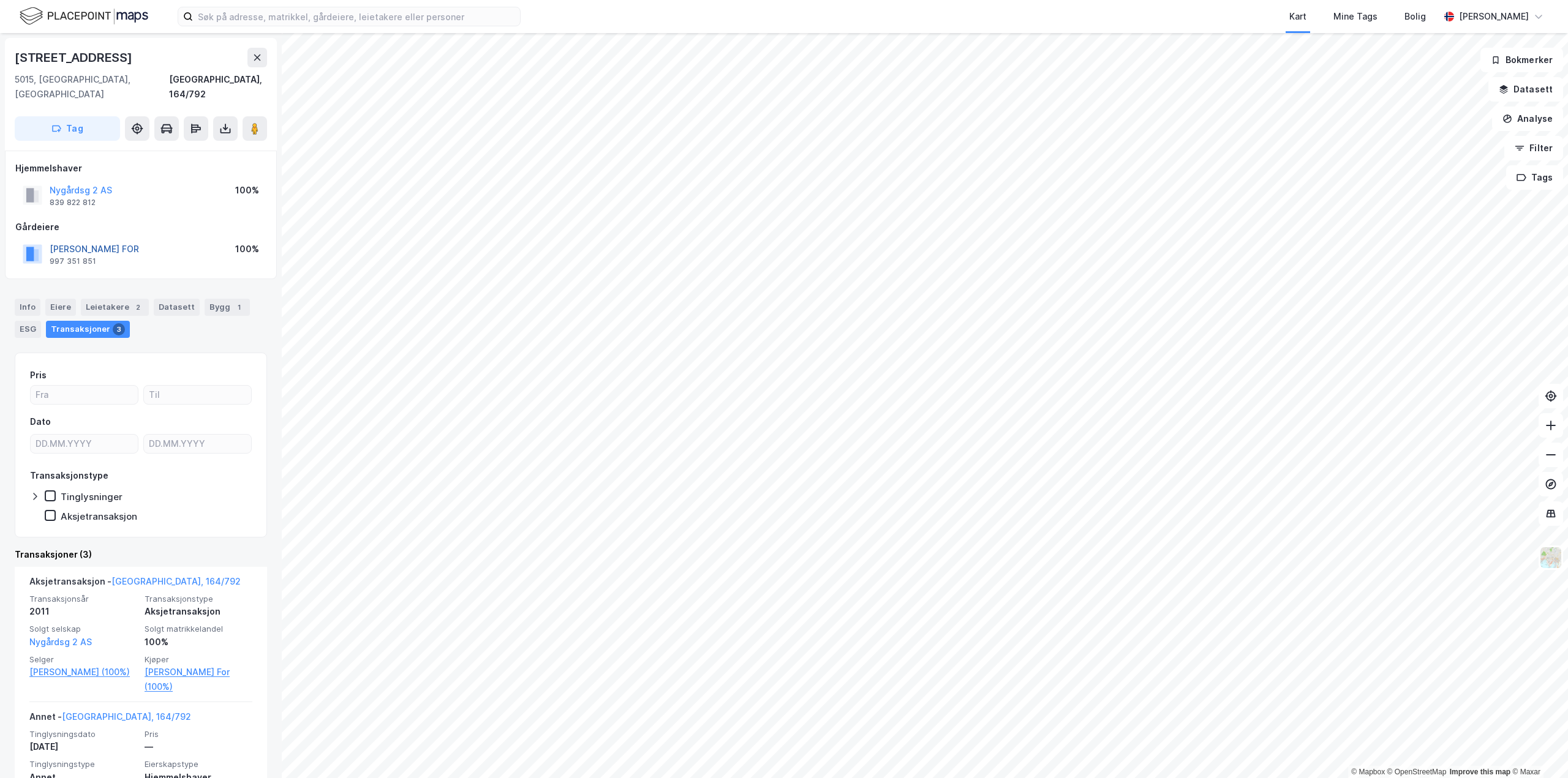
click at [0, 0] on button "[PERSON_NAME] FOR" at bounding box center [0, 0] width 0 height 0
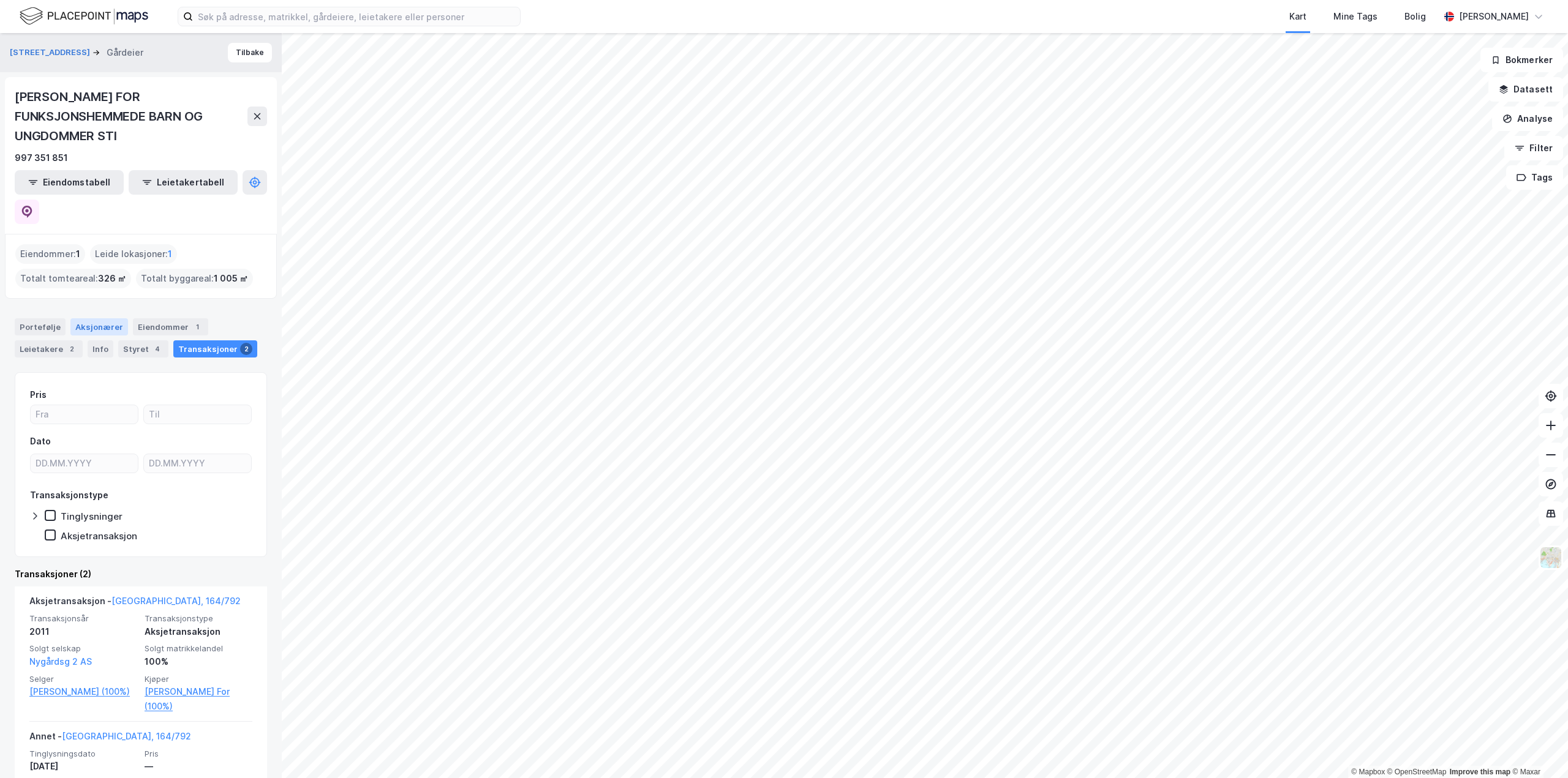
click at [97, 318] on div "Aksjonærer" at bounding box center [99, 327] width 58 height 17
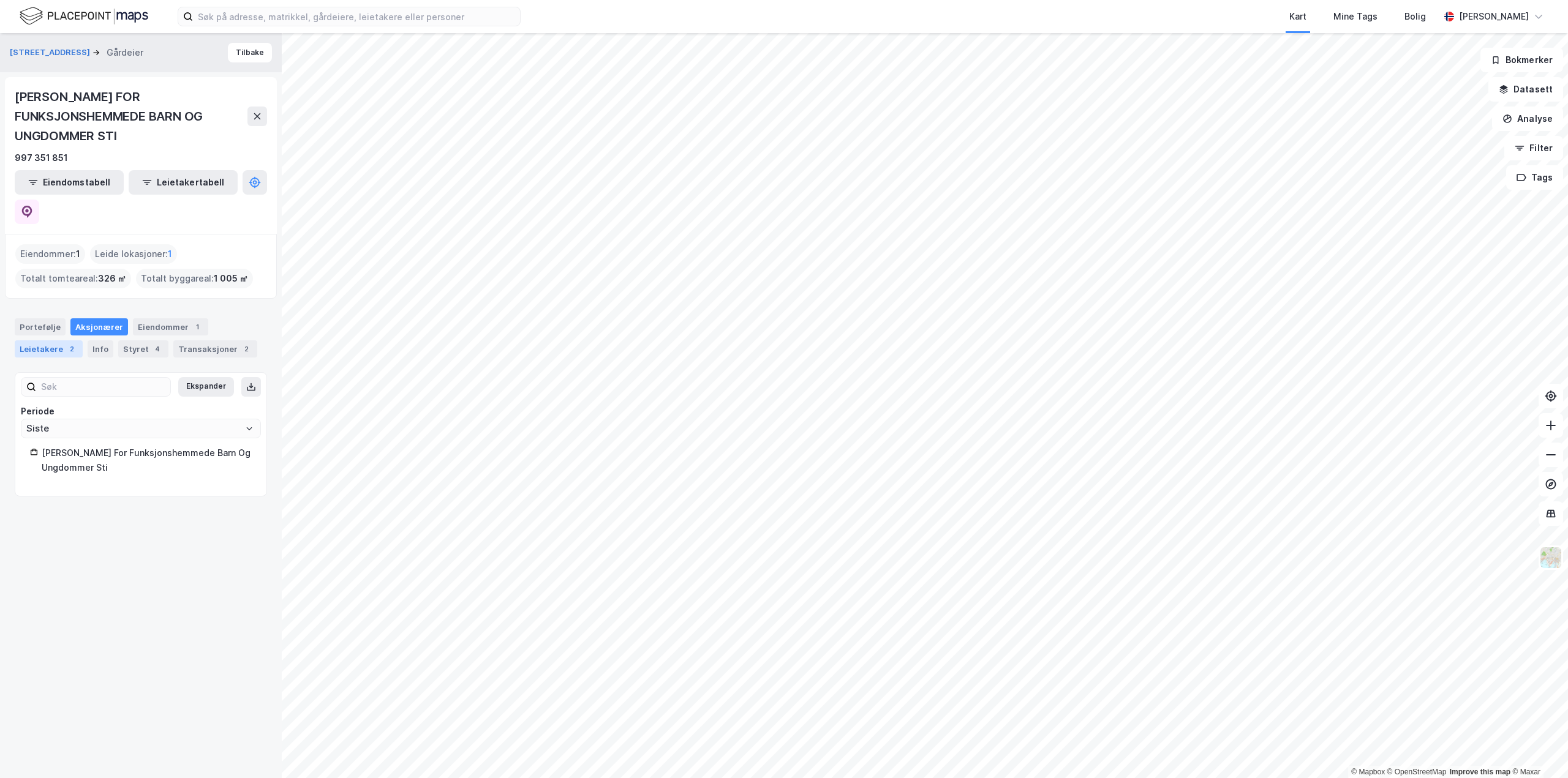
click at [61, 341] on div "Leietakere 2" at bounding box center [48, 349] width 68 height 17
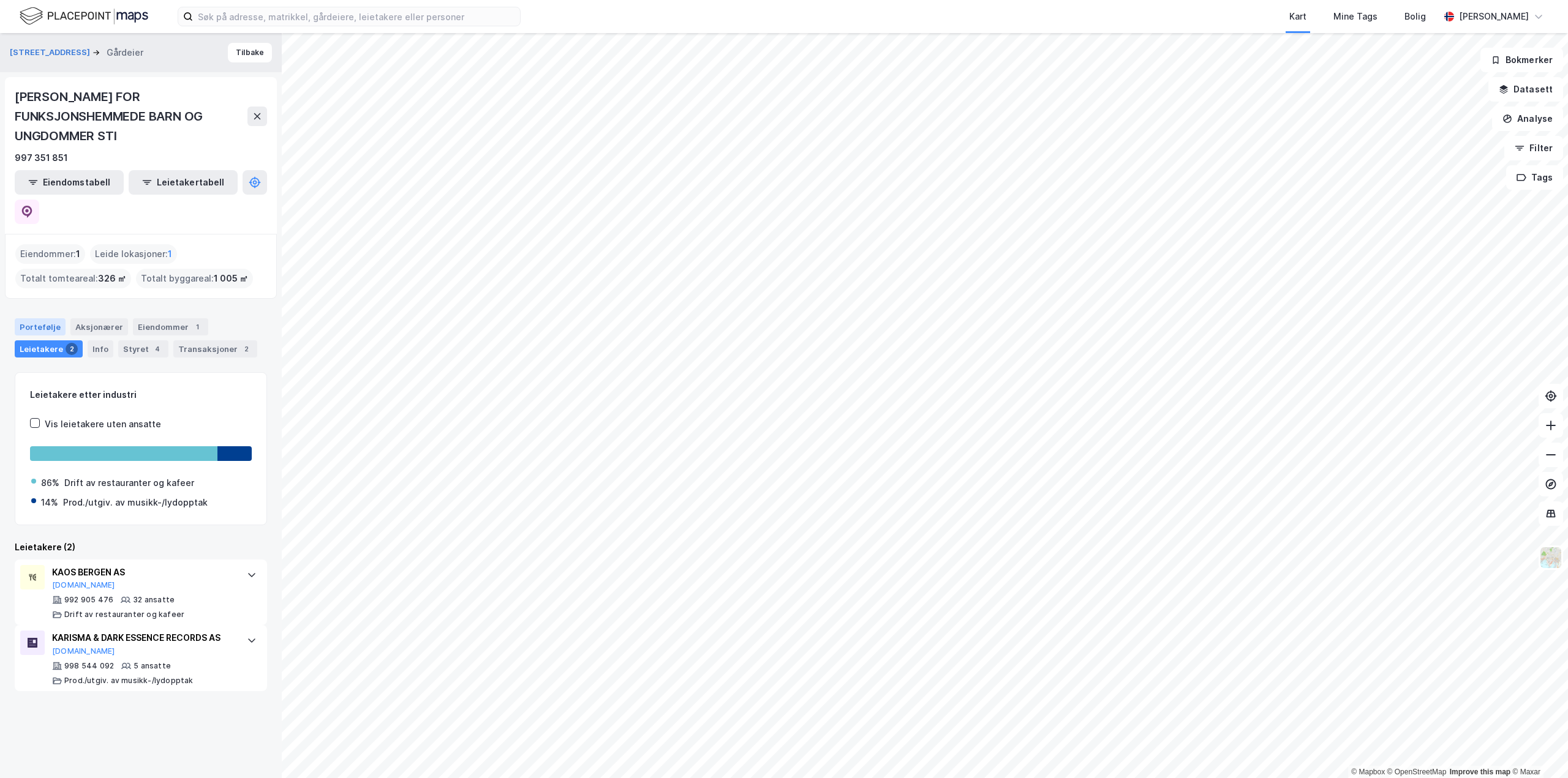
click at [44, 318] on div "Portefølje" at bounding box center [39, 327] width 51 height 17
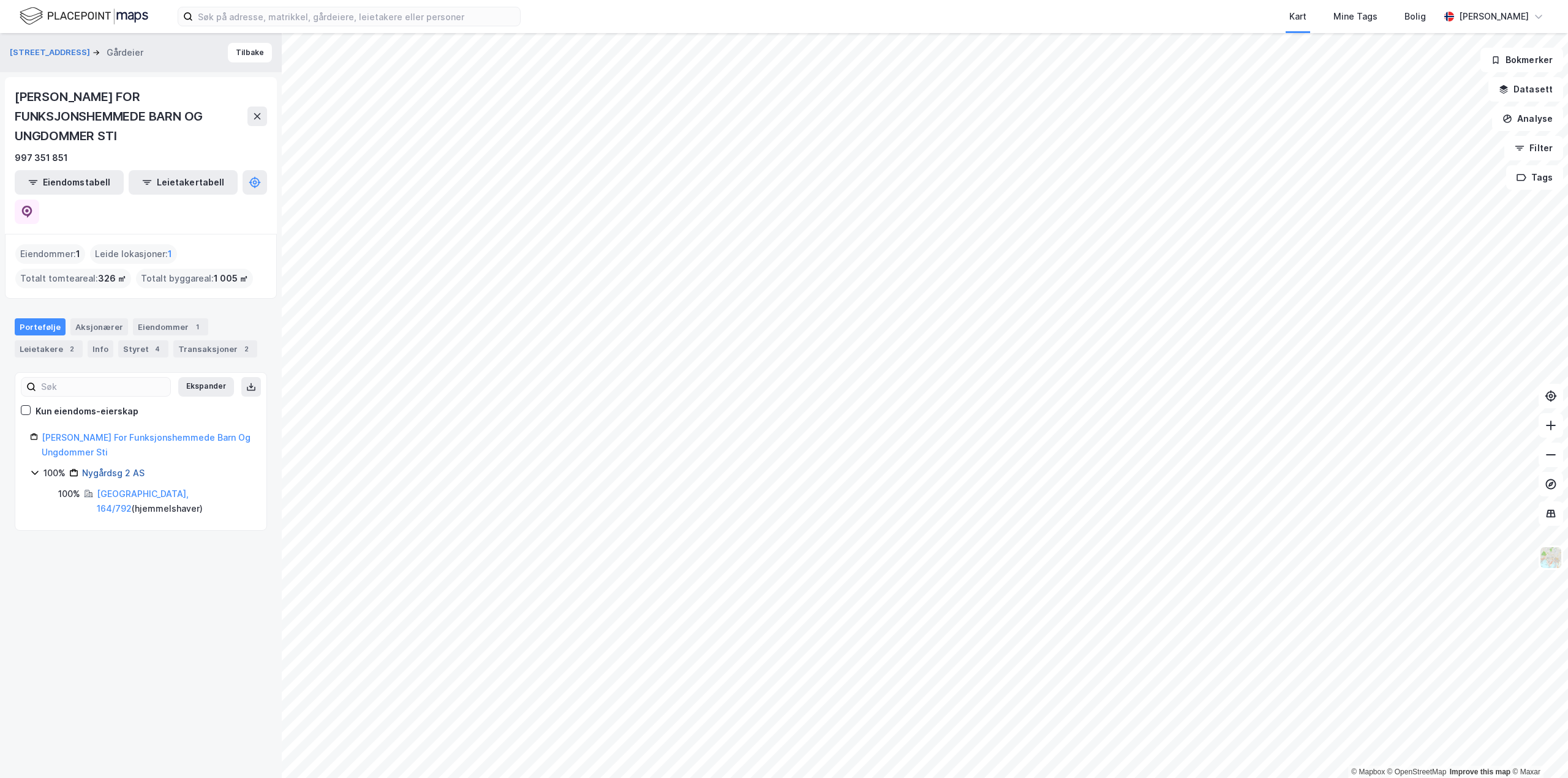
click at [129, 468] on link "Nygårdsg 2 AS" at bounding box center [113, 473] width 63 height 11
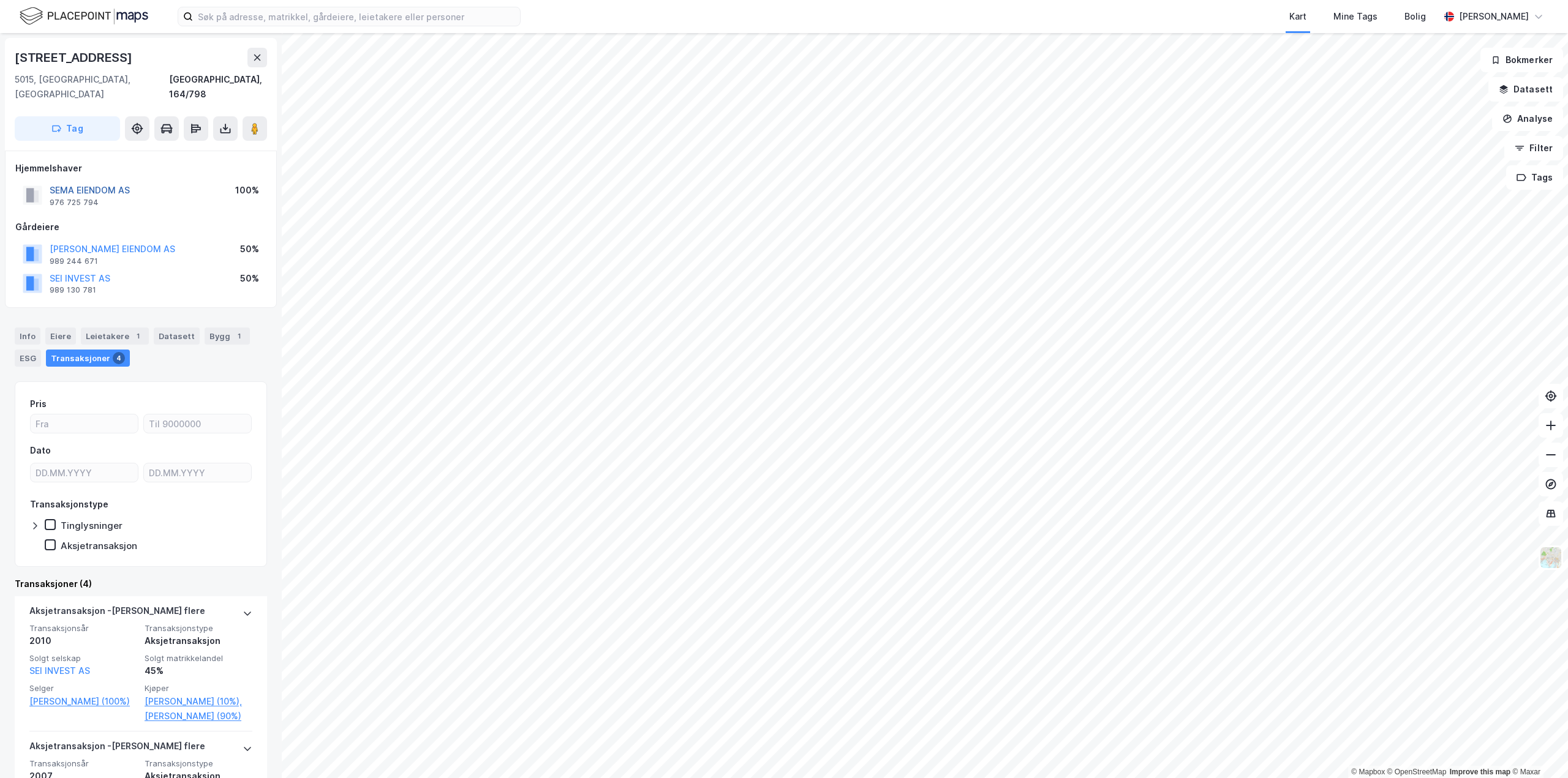
click at [0, 0] on button "SEMA EIENDOM AS" at bounding box center [0, 0] width 0 height 0
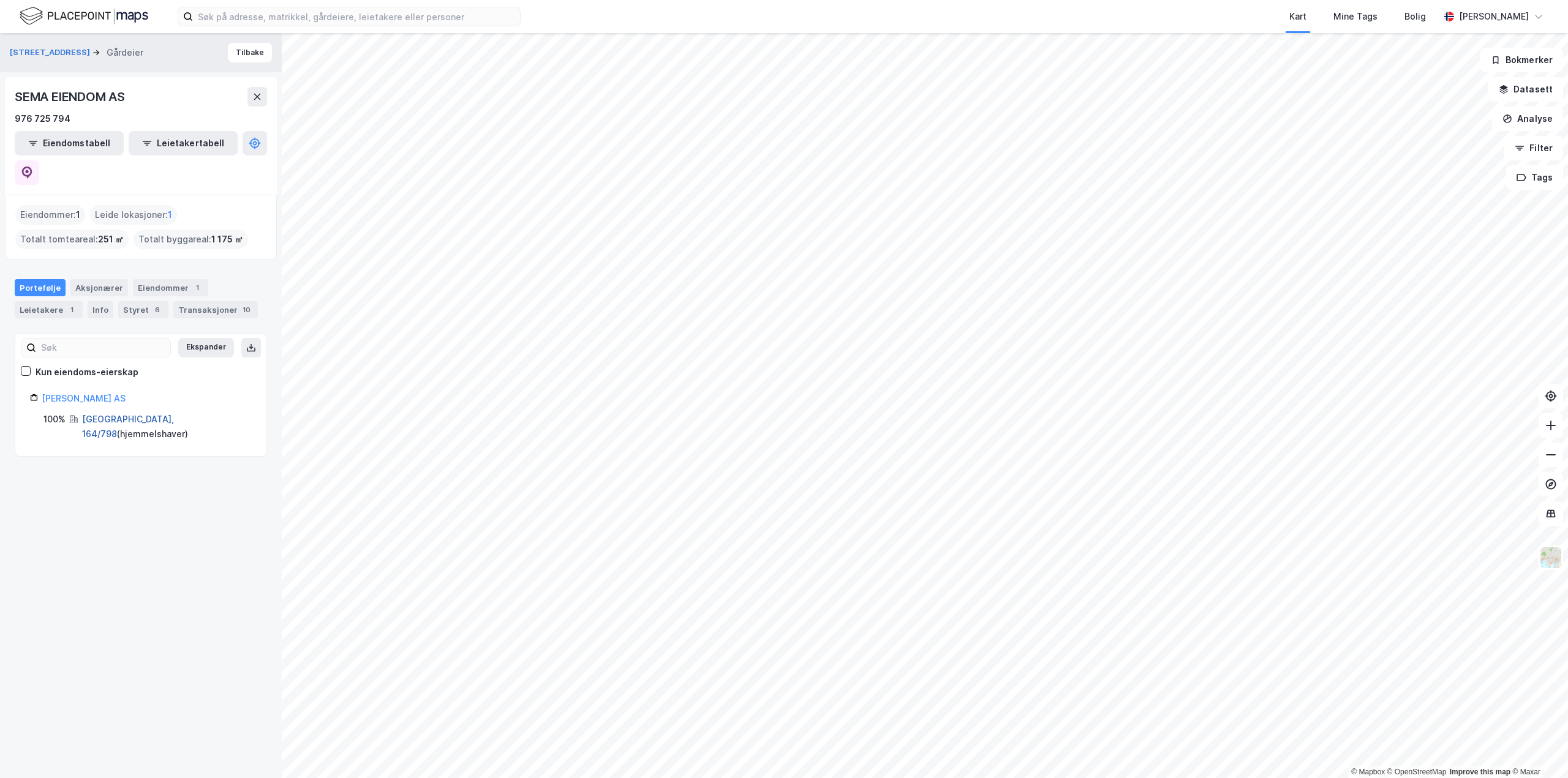
click at [121, 414] on link "[GEOGRAPHIC_DATA], 164/798" at bounding box center [128, 426] width 92 height 25
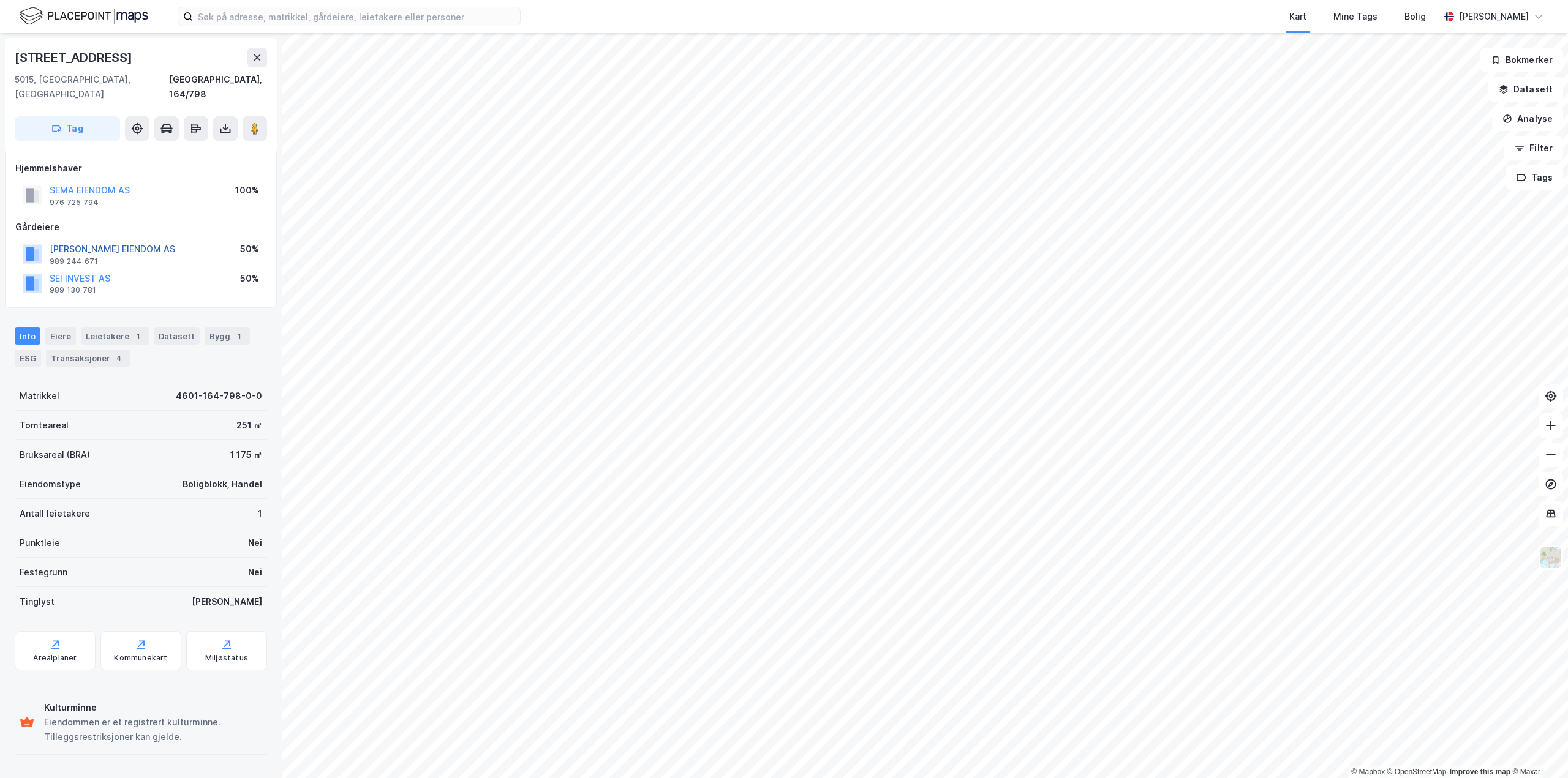
click at [0, 0] on button "[PERSON_NAME] EIENDOM AS" at bounding box center [0, 0] width 0 height 0
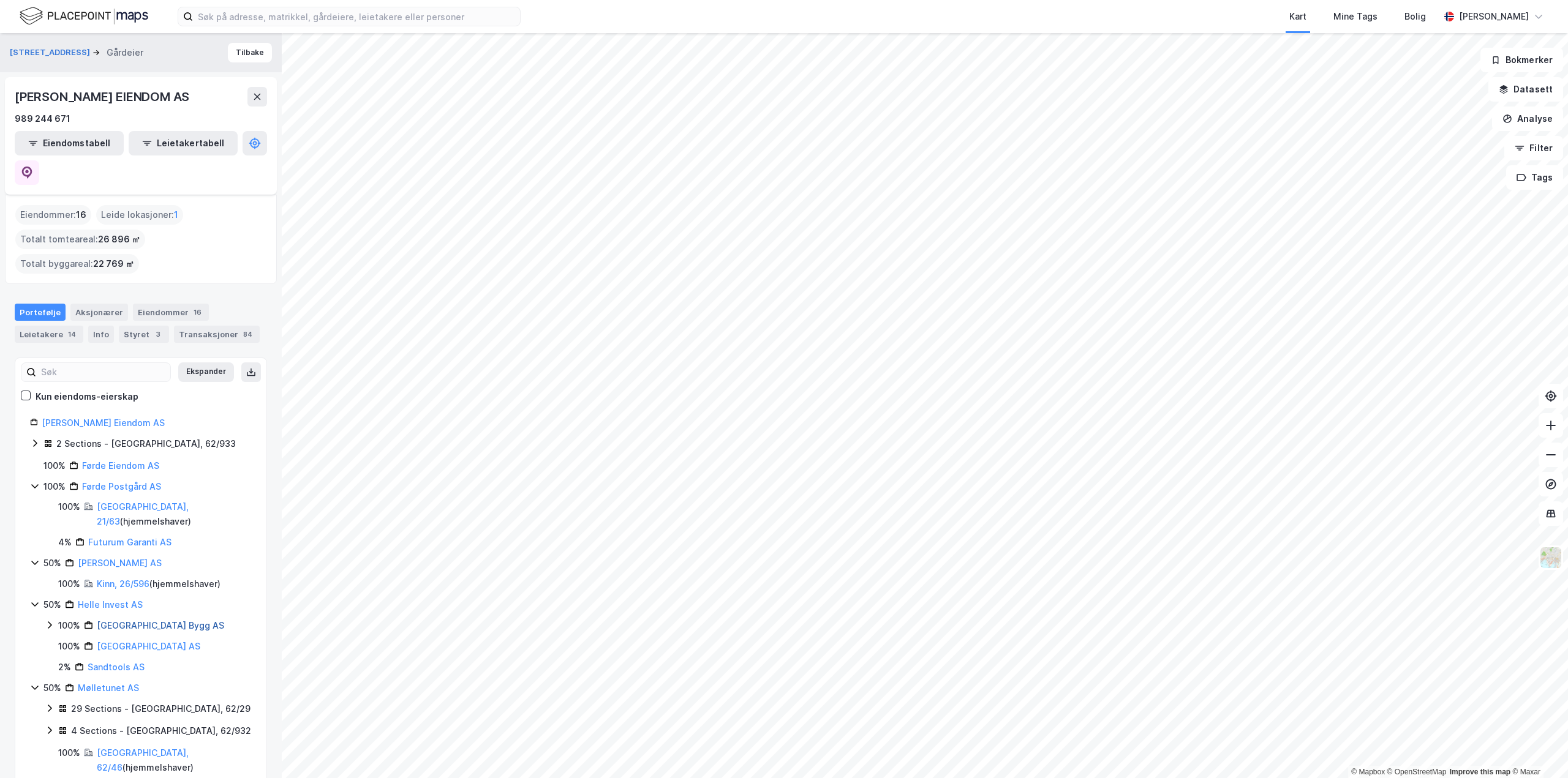
scroll to position [90, 0]
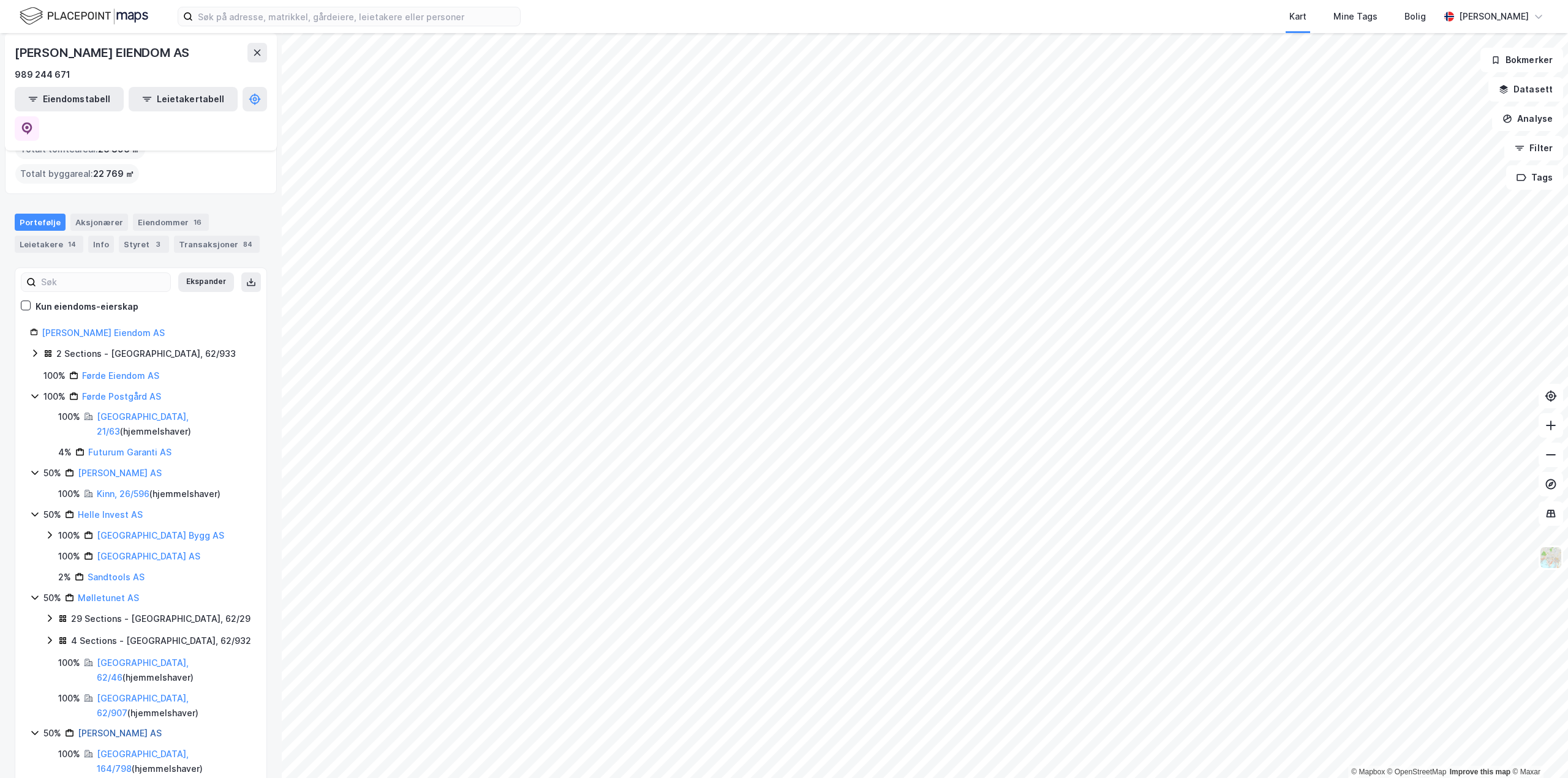
click at [138, 728] on link "[PERSON_NAME] AS" at bounding box center [120, 733] width 84 height 11
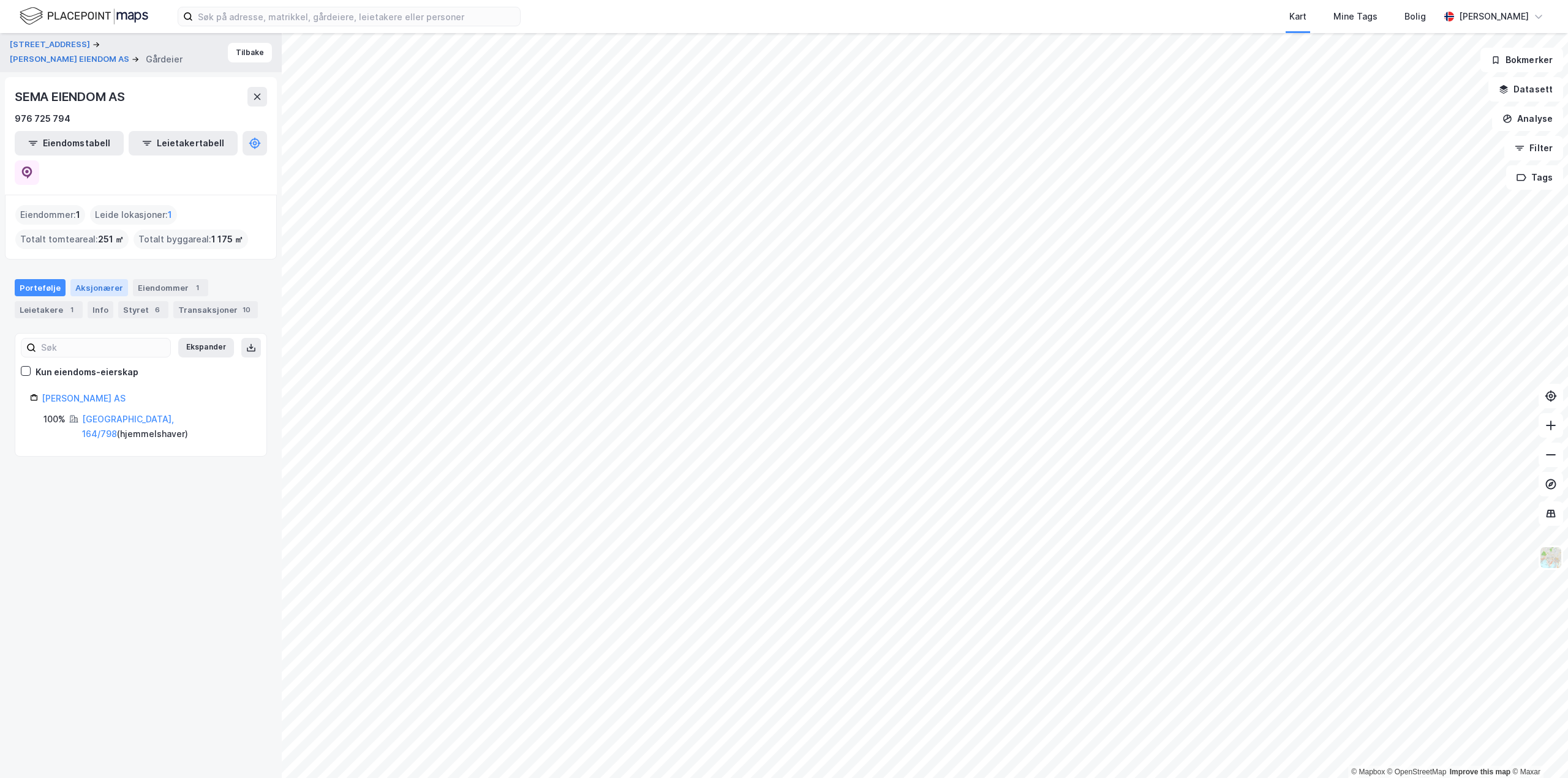
click at [101, 280] on div "Aksjonærer" at bounding box center [99, 288] width 58 height 17
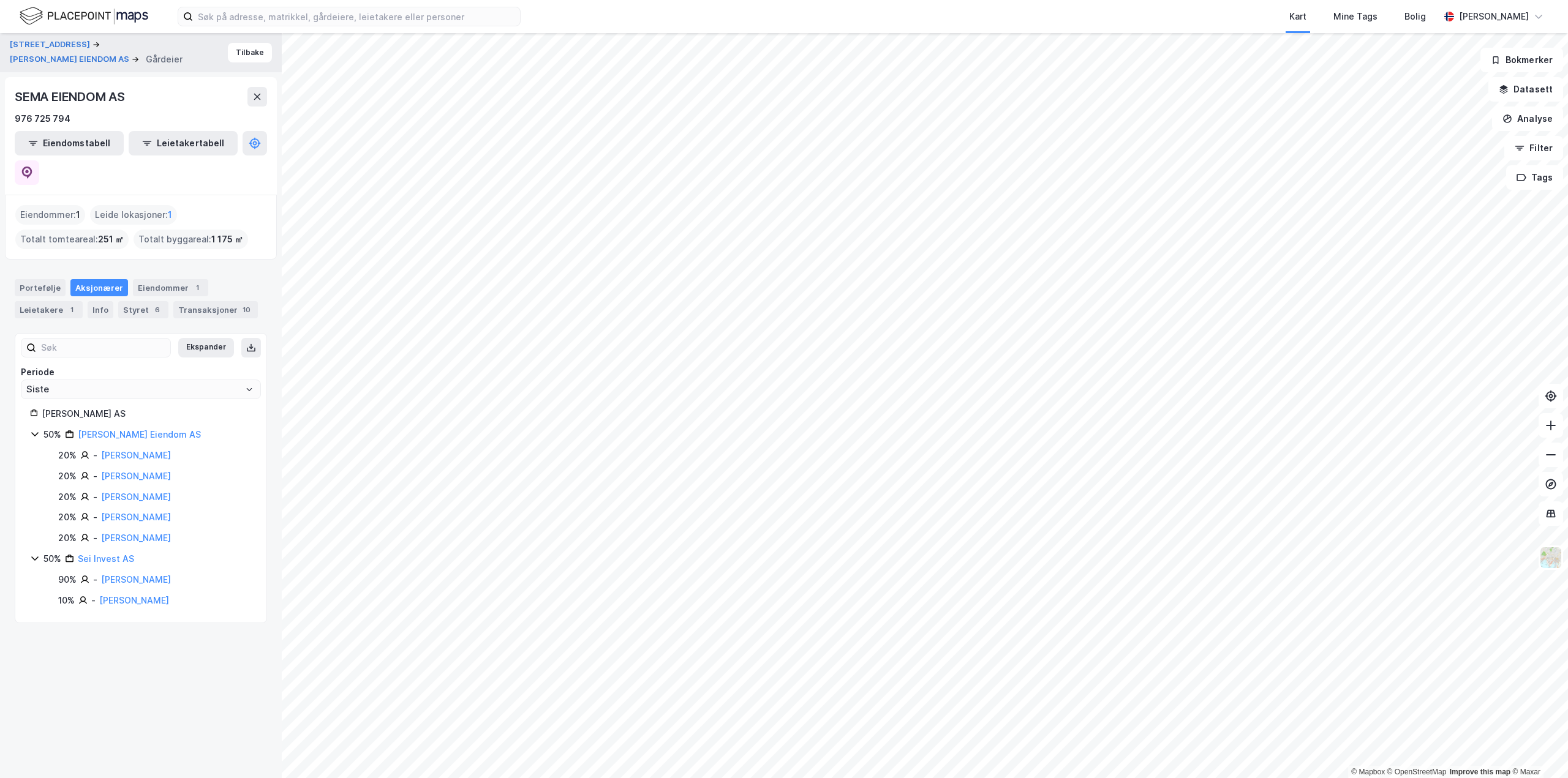
click at [80, 281] on div "Portefølje Aksjonærer Eiendommer 1 Leietakere 1 Info Styret 6 Transaksjoner 10" at bounding box center [141, 299] width 253 height 39
click at [59, 301] on div "Leietakere 1" at bounding box center [48, 310] width 68 height 17
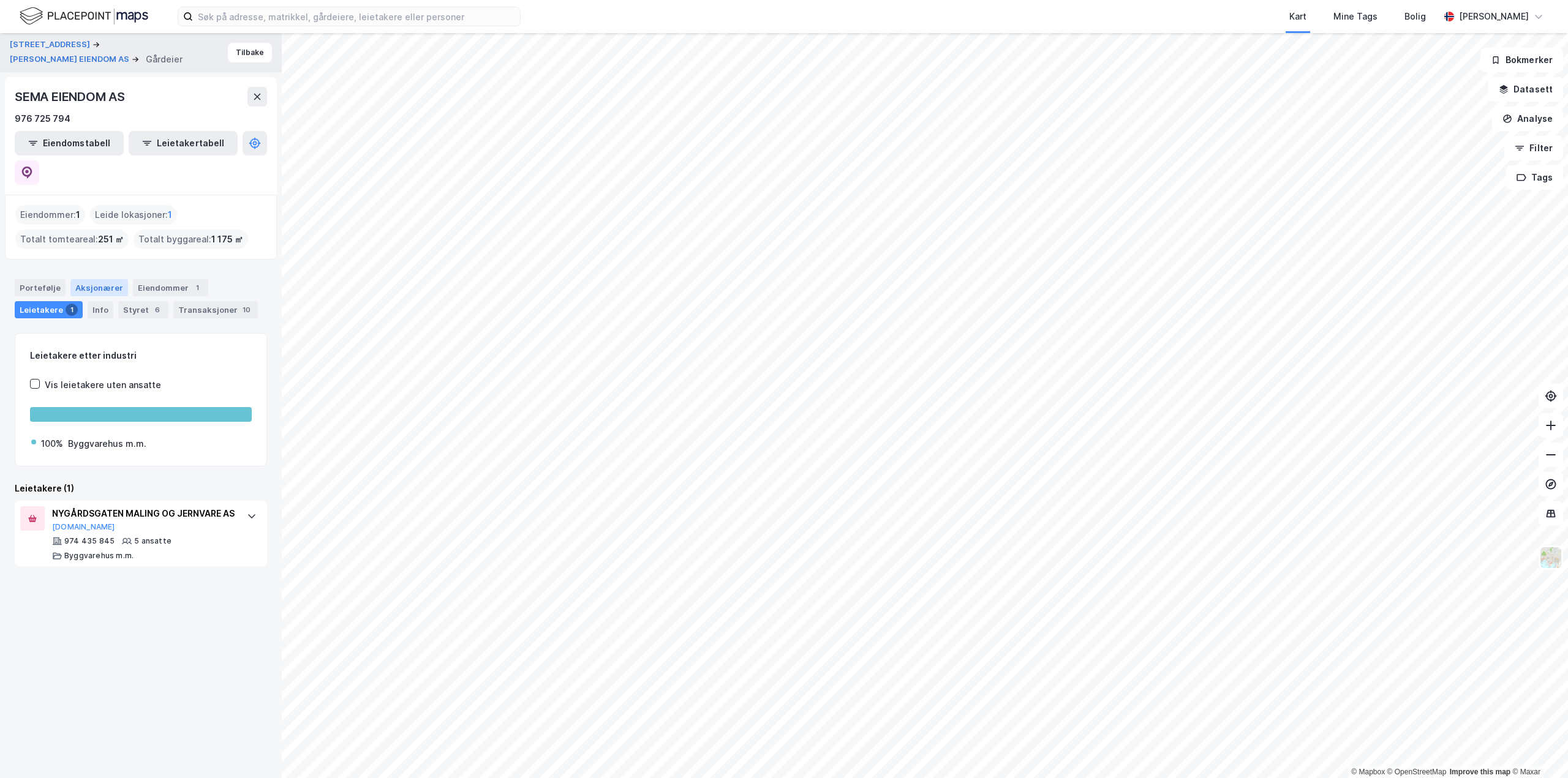
click at [106, 280] on div "Aksjonærer" at bounding box center [99, 288] width 58 height 17
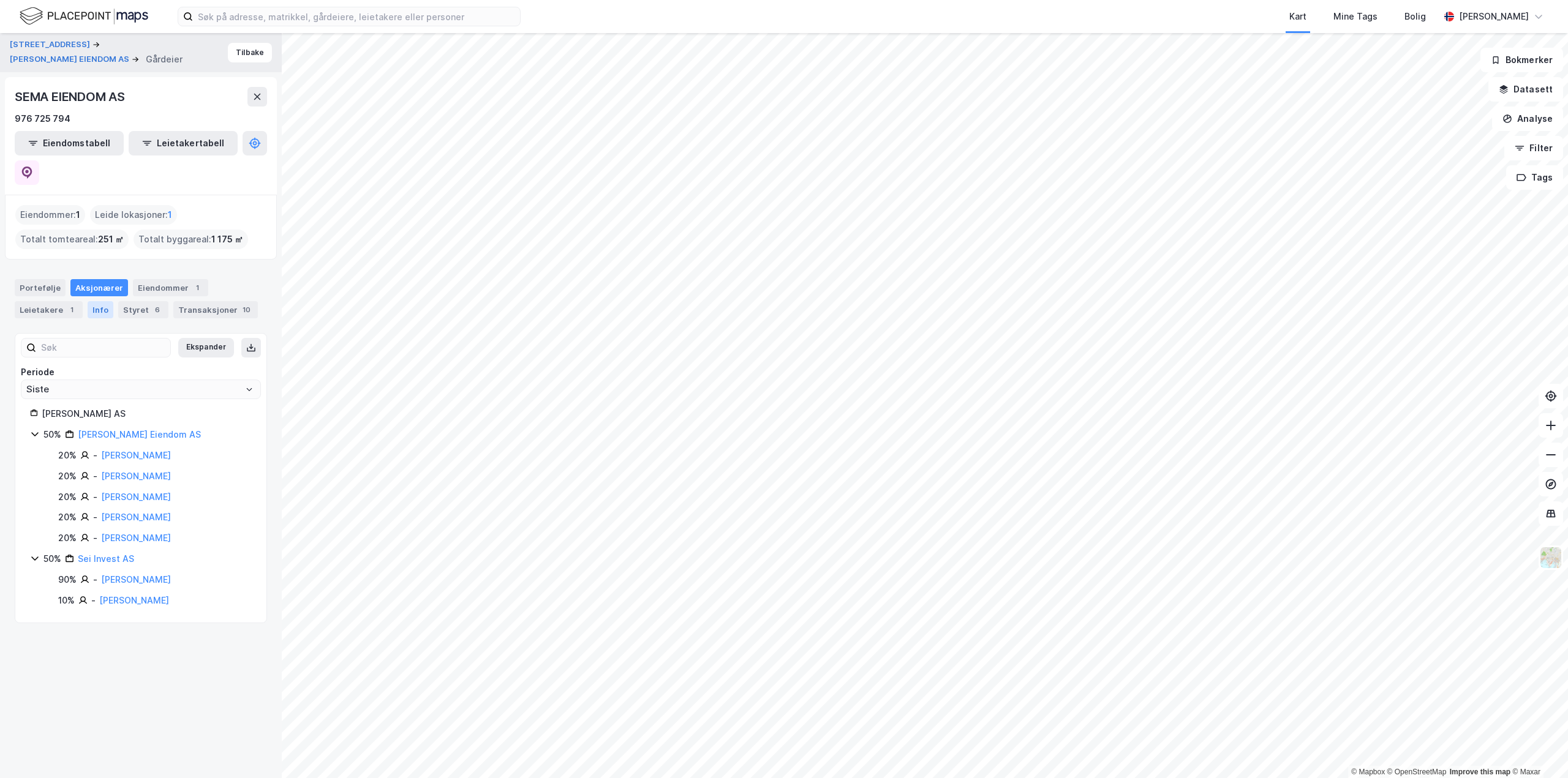
click at [103, 301] on div "Info" at bounding box center [100, 310] width 26 height 17
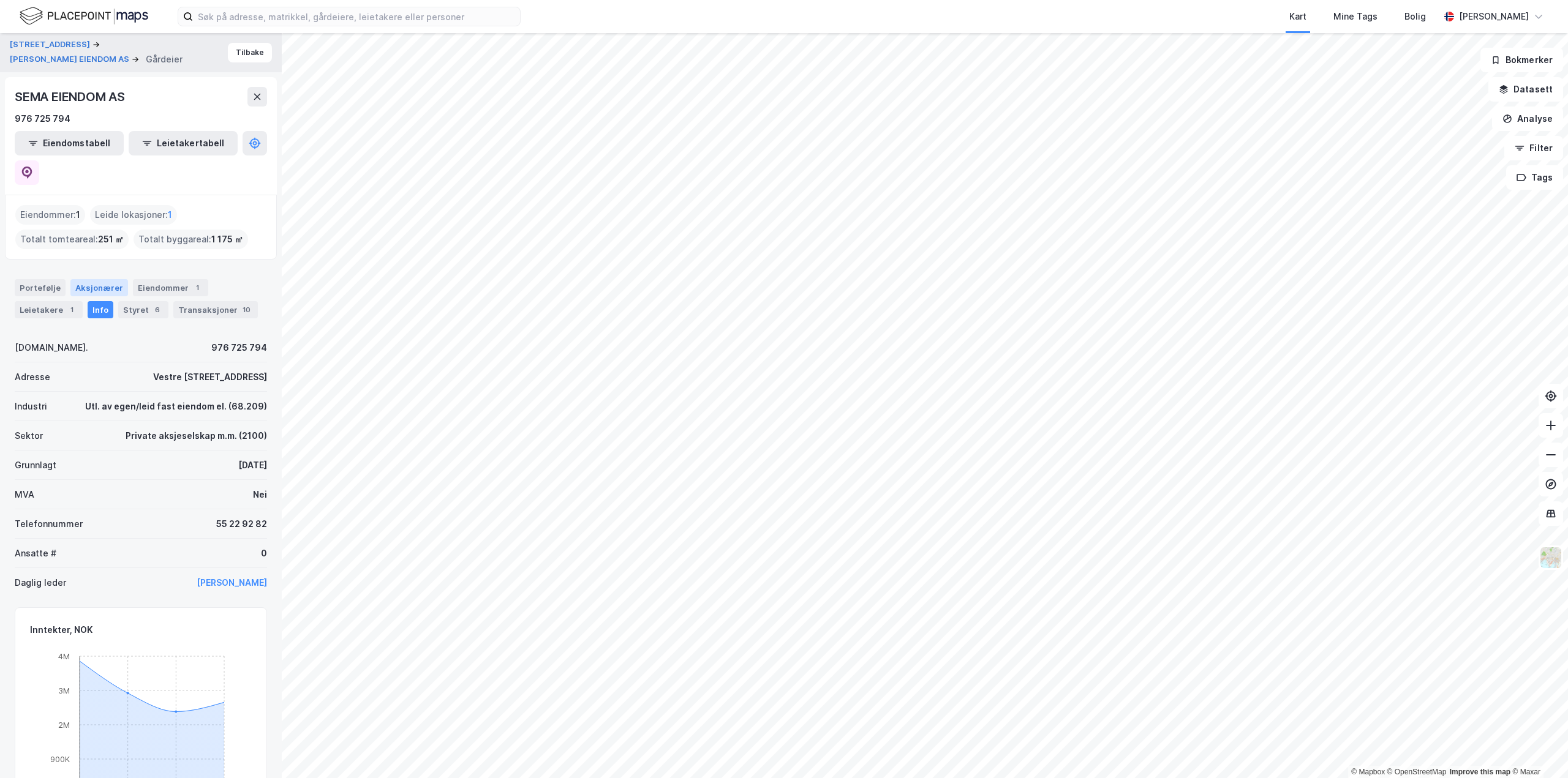
click at [105, 280] on div "Aksjonærer" at bounding box center [99, 288] width 58 height 17
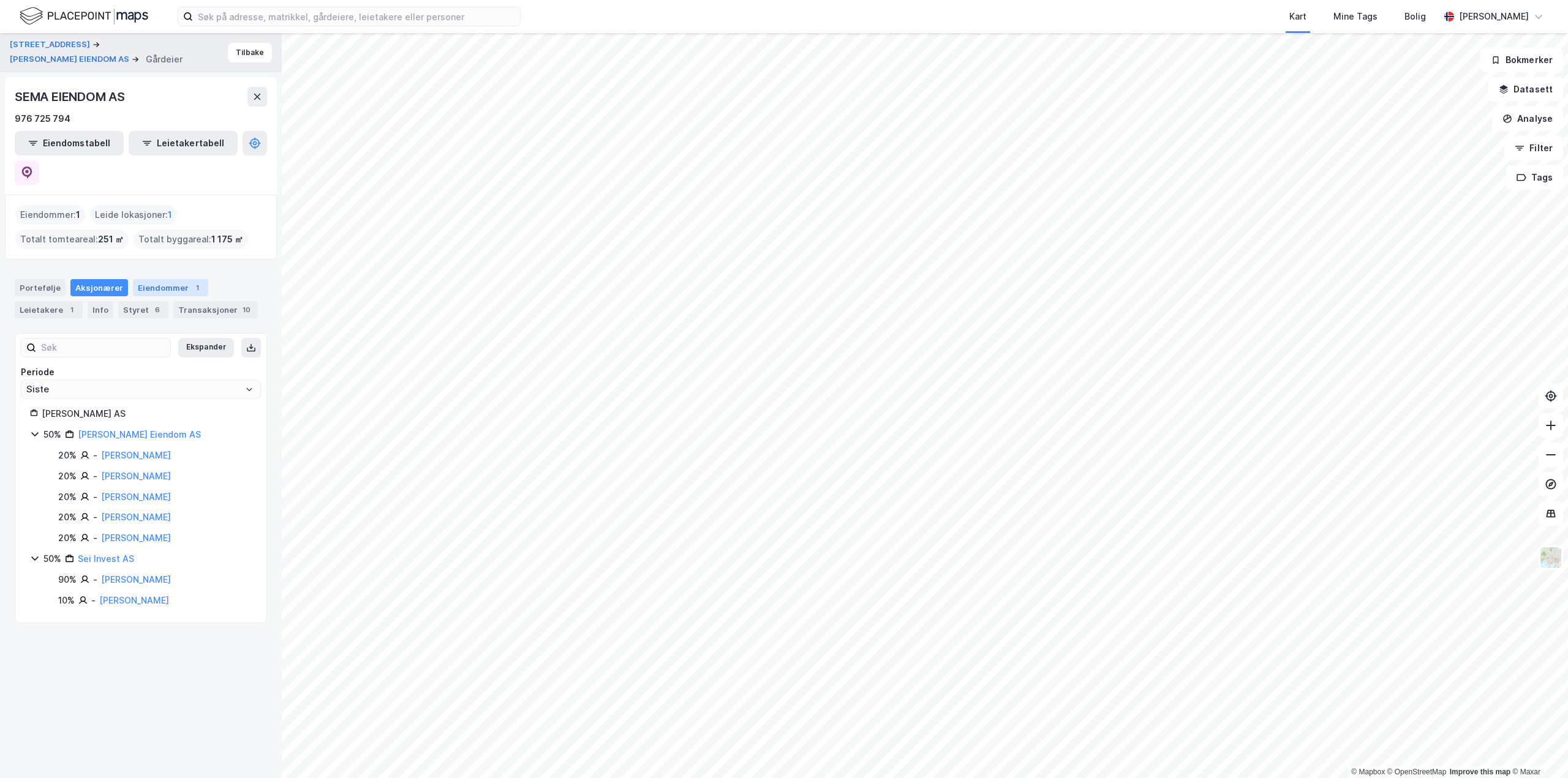
click at [151, 280] on div "Eiendommer 1" at bounding box center [170, 288] width 76 height 17
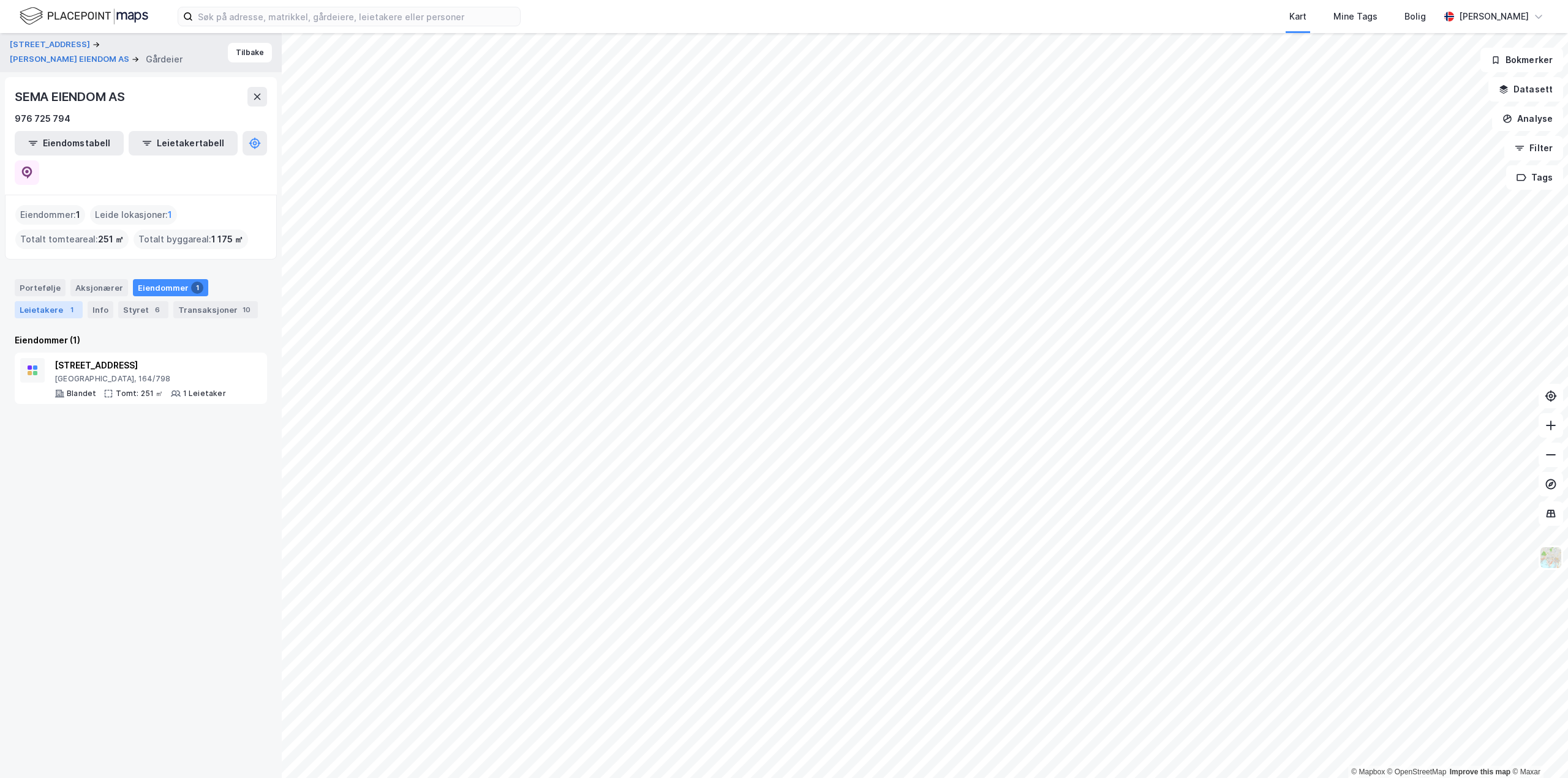
click at [66, 304] on div "1" at bounding box center [72, 310] width 13 height 12
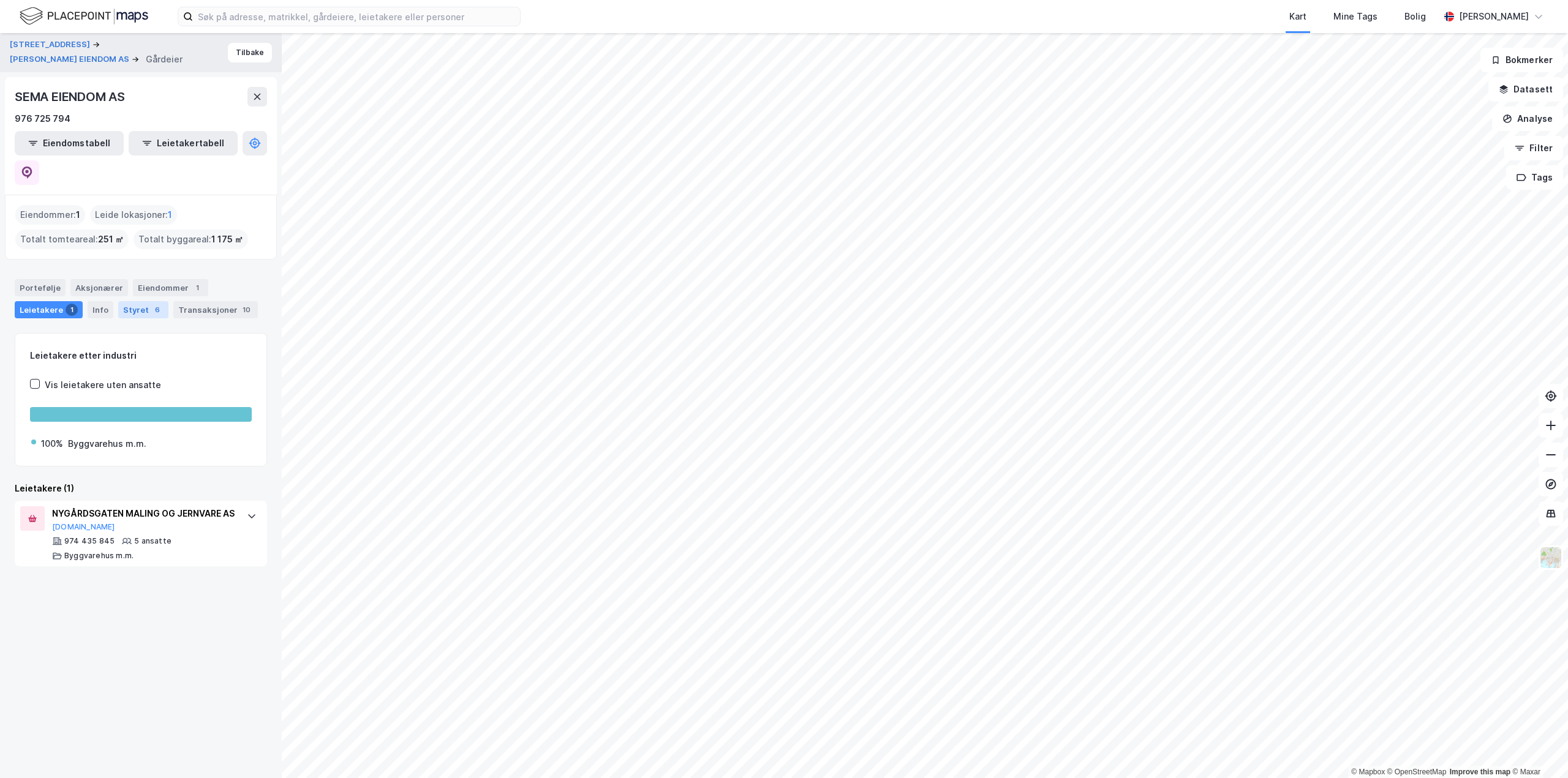
click at [138, 301] on div "Styret 6" at bounding box center [143, 310] width 50 height 17
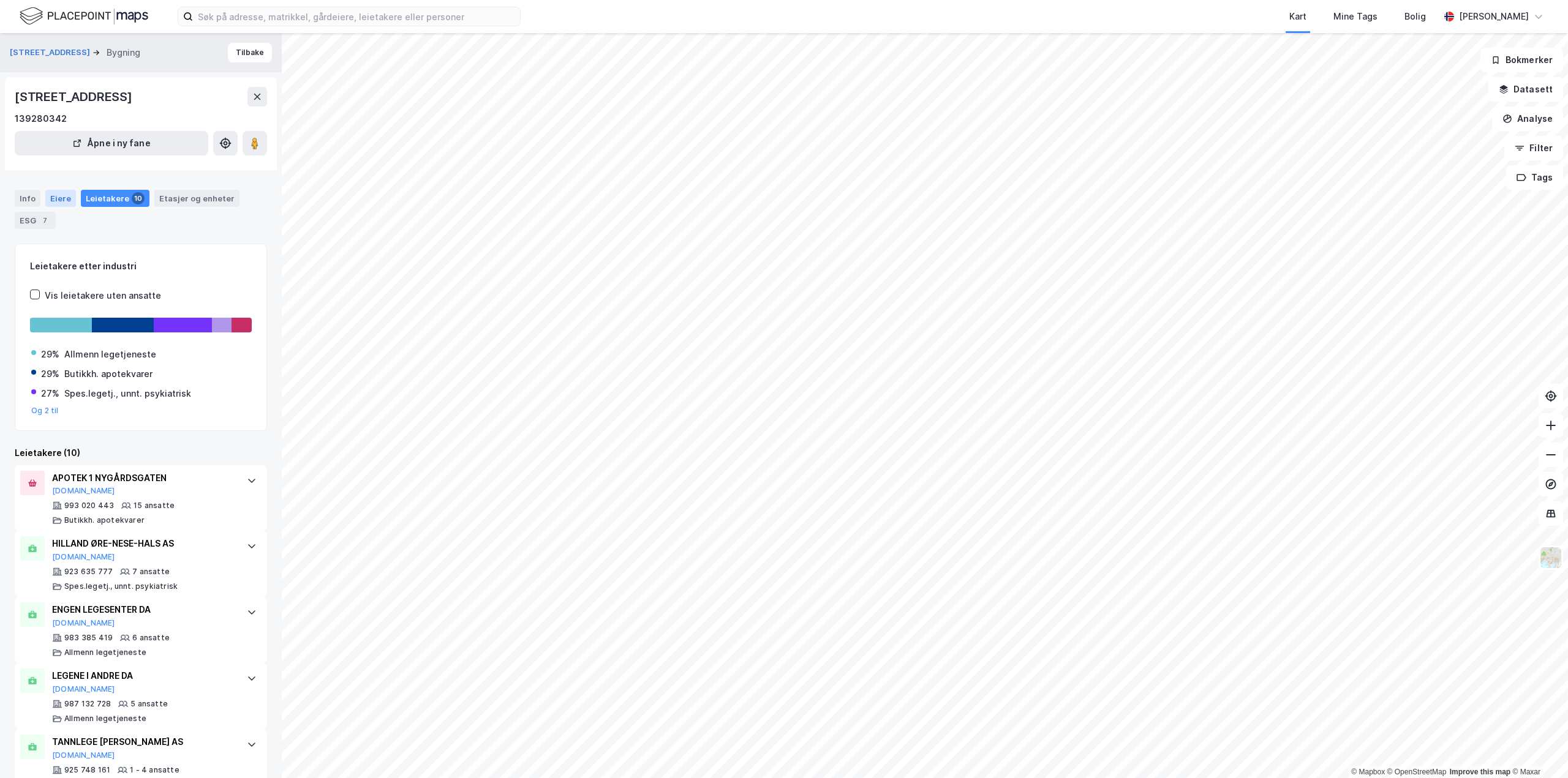
click at [61, 199] on div "Eiere" at bounding box center [61, 199] width 31 height 17
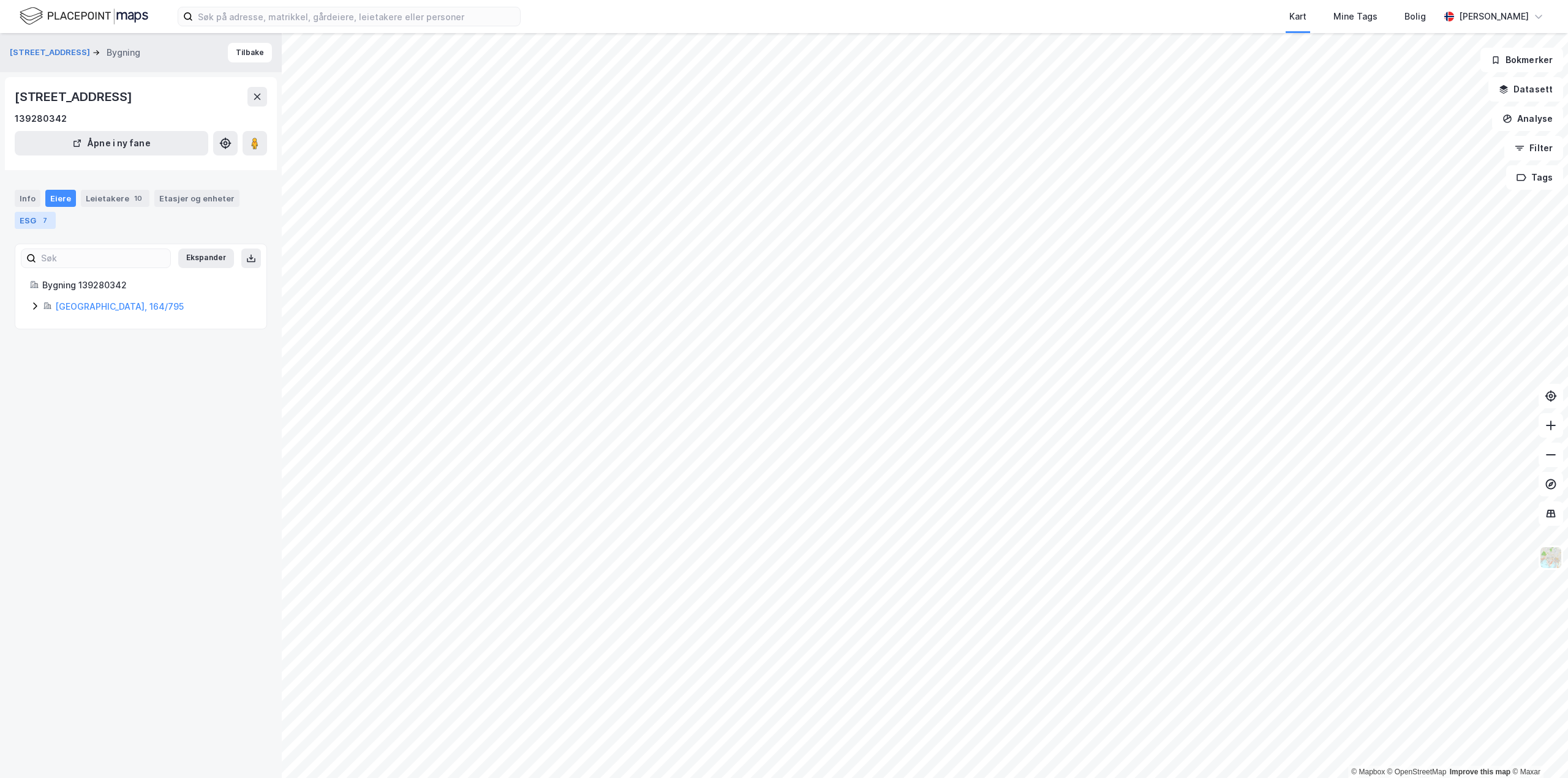
click at [34, 218] on div "ESG 7" at bounding box center [35, 220] width 41 height 17
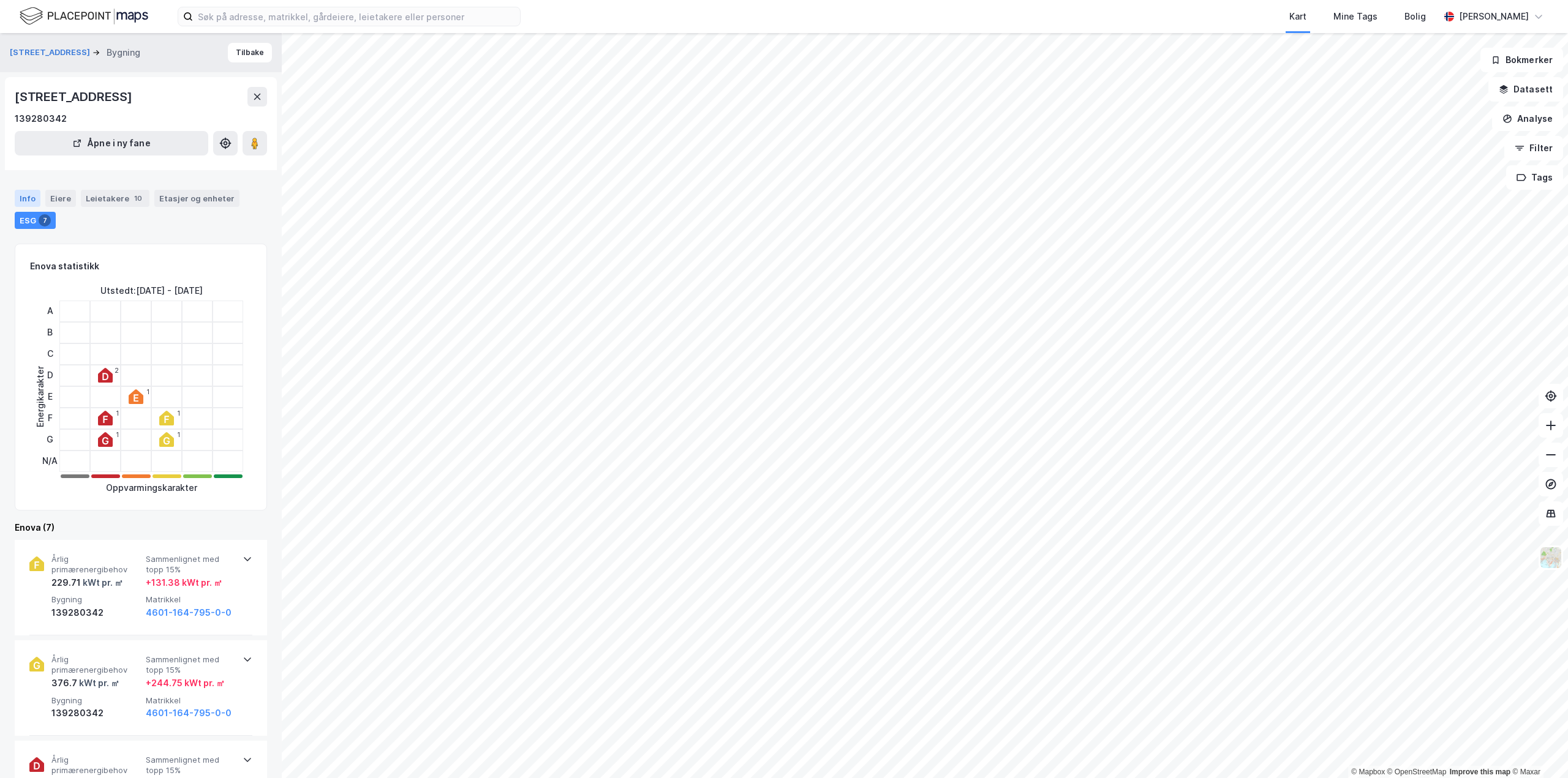
click at [32, 202] on div "Info" at bounding box center [27, 199] width 26 height 17
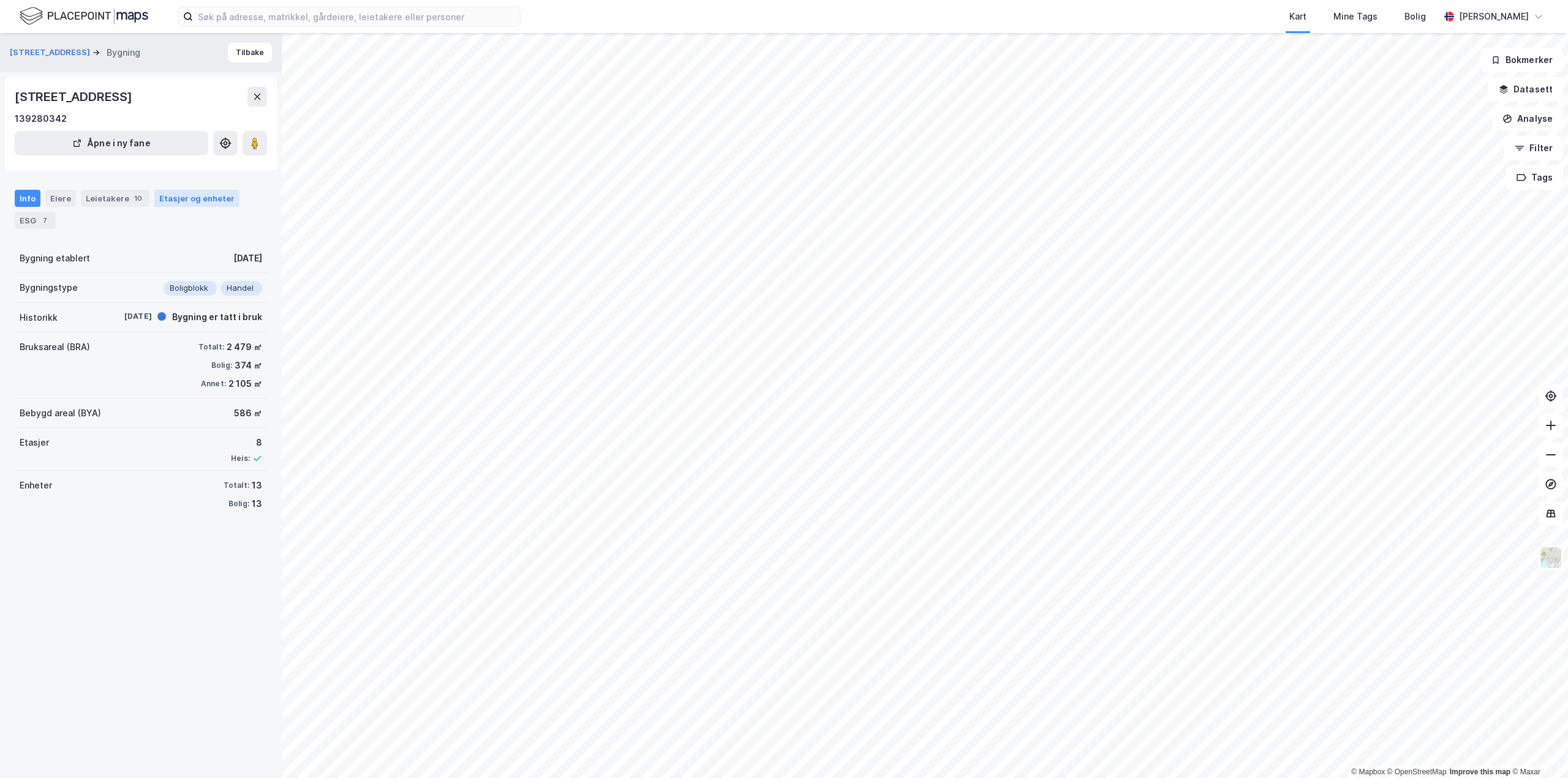
click at [167, 197] on div "Etasjer og enheter" at bounding box center [197, 198] width 76 height 11
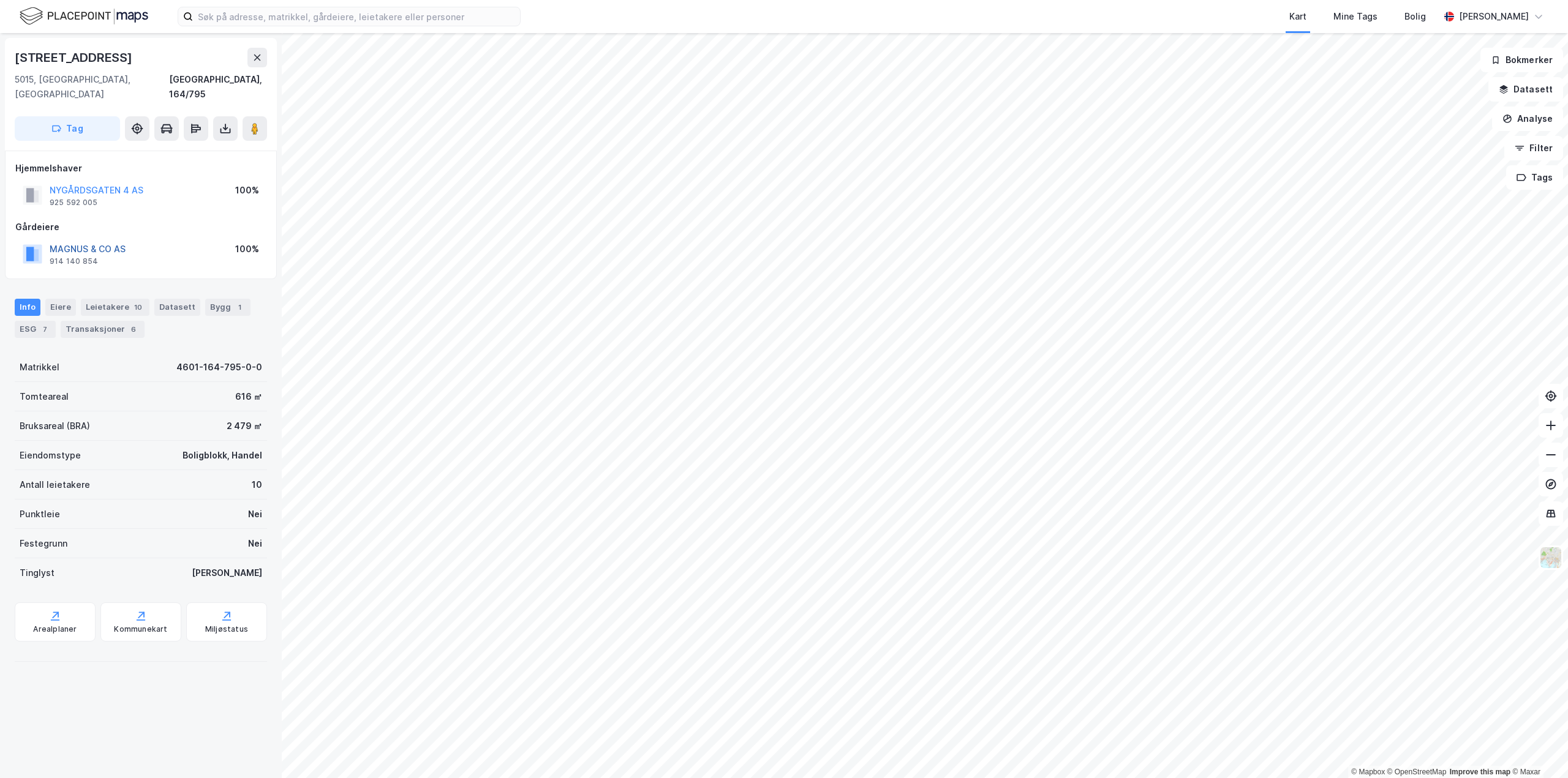
click at [0, 0] on button "MAGNUS & CO AS" at bounding box center [0, 0] width 0 height 0
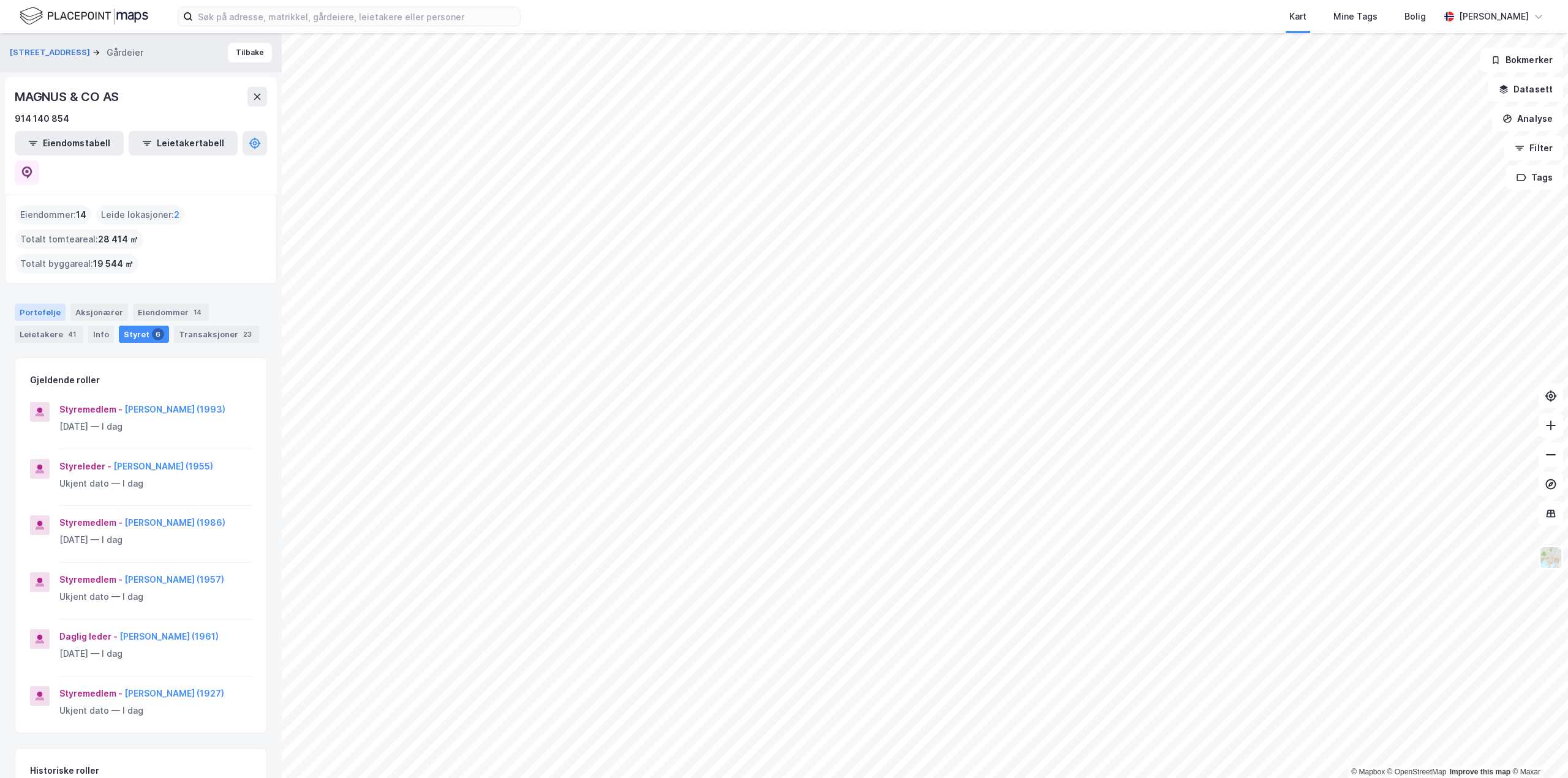
click at [40, 304] on div "Portefølje" at bounding box center [39, 312] width 51 height 17
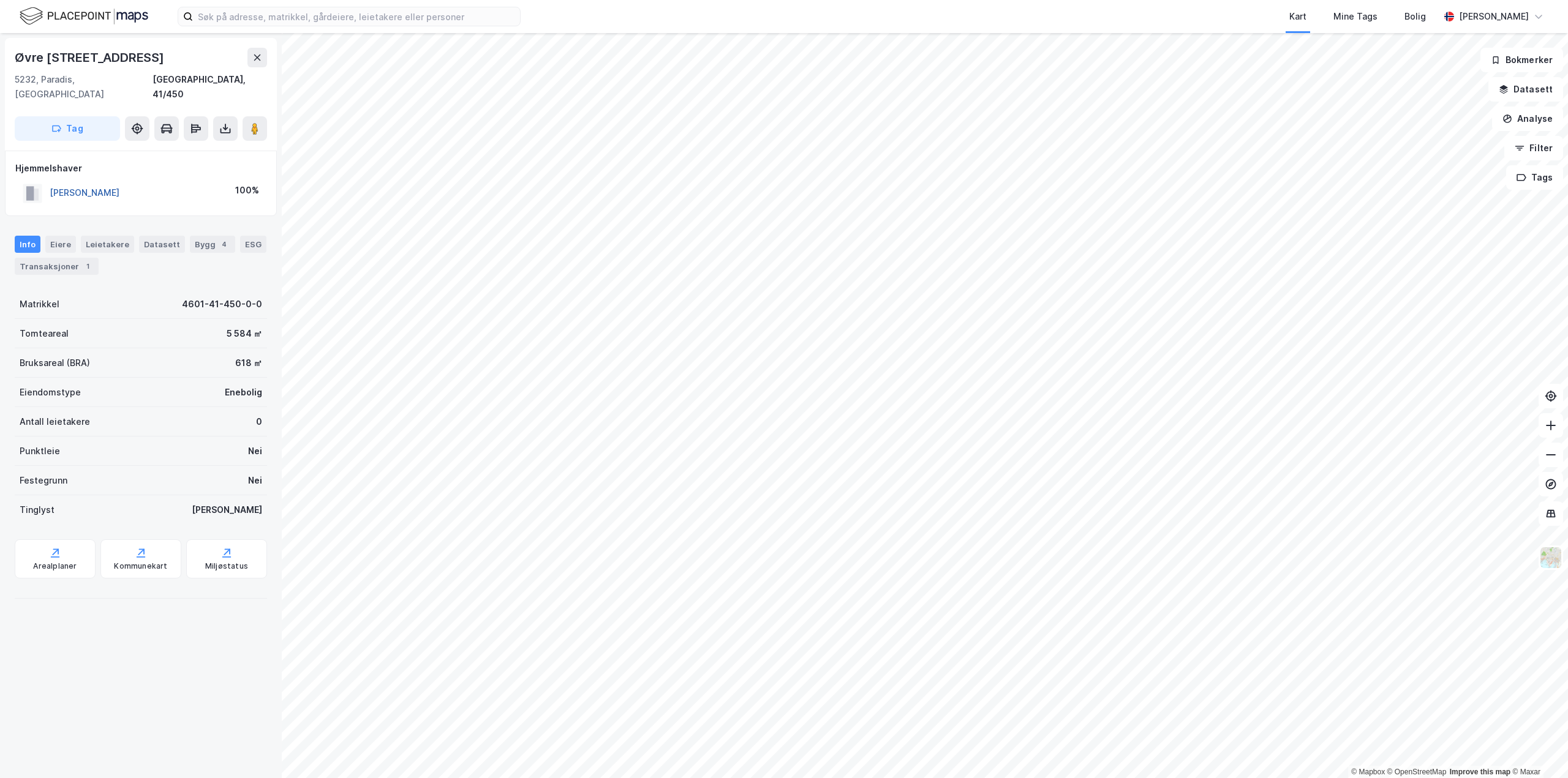
click at [0, 0] on button "[PERSON_NAME]" at bounding box center [0, 0] width 0 height 0
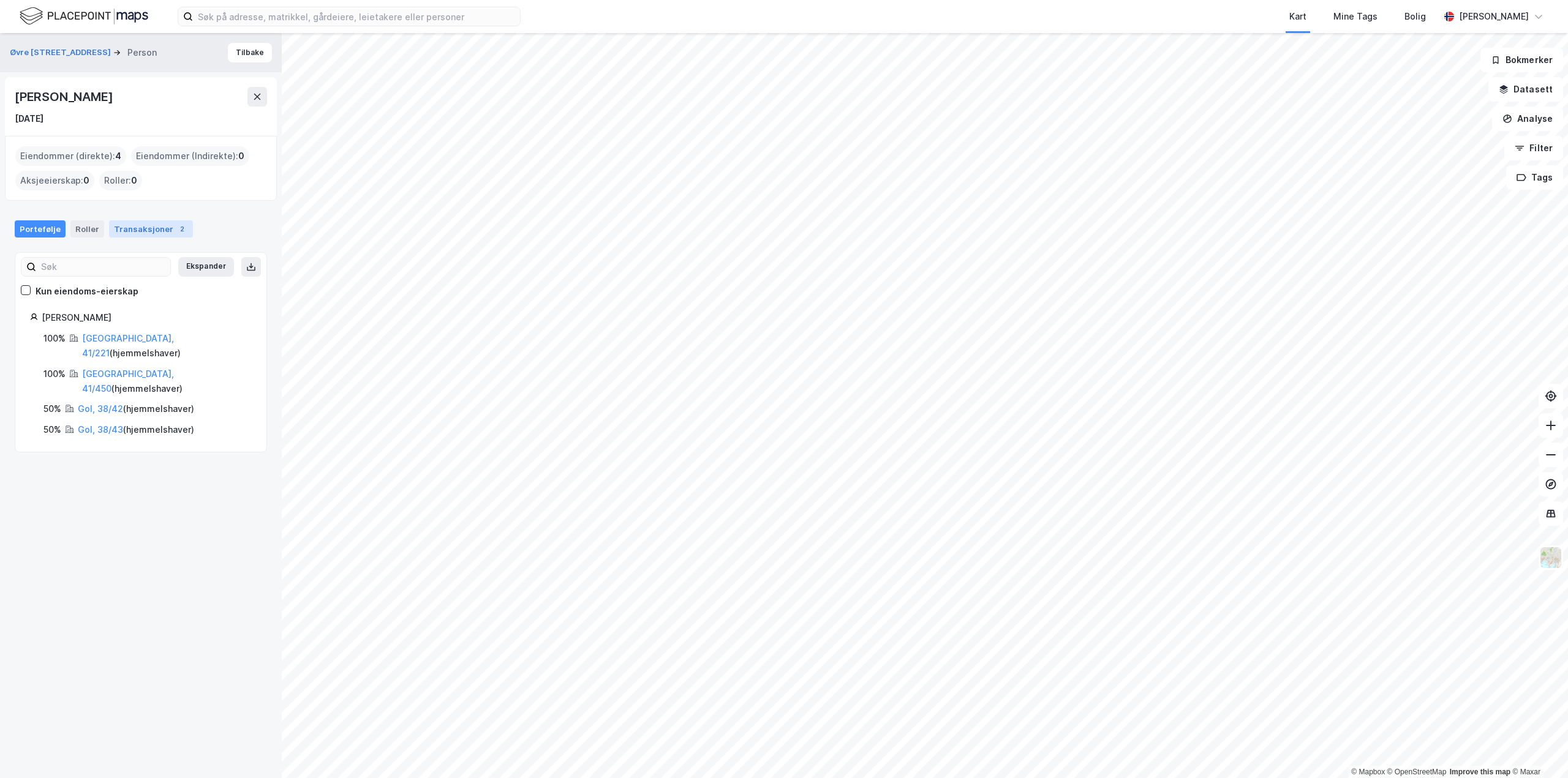
click at [123, 228] on div "Transaksjoner 2" at bounding box center [151, 229] width 84 height 17
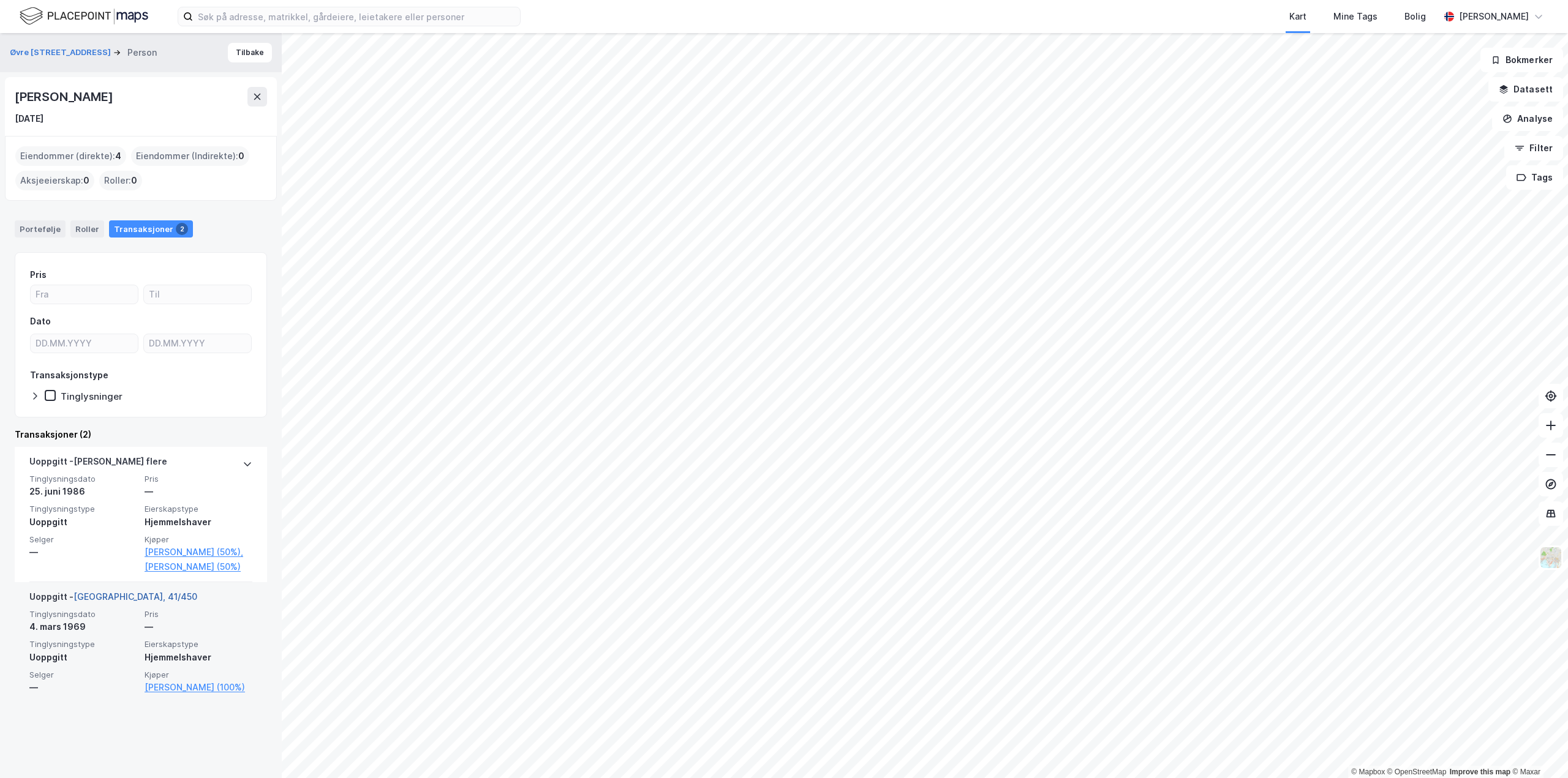
click at [109, 609] on div "Uoppgitt - [GEOGRAPHIC_DATA], 41/450" at bounding box center [113, 599] width 168 height 20
click at [129, 602] on link "[GEOGRAPHIC_DATA], 41/450" at bounding box center [136, 596] width 124 height 11
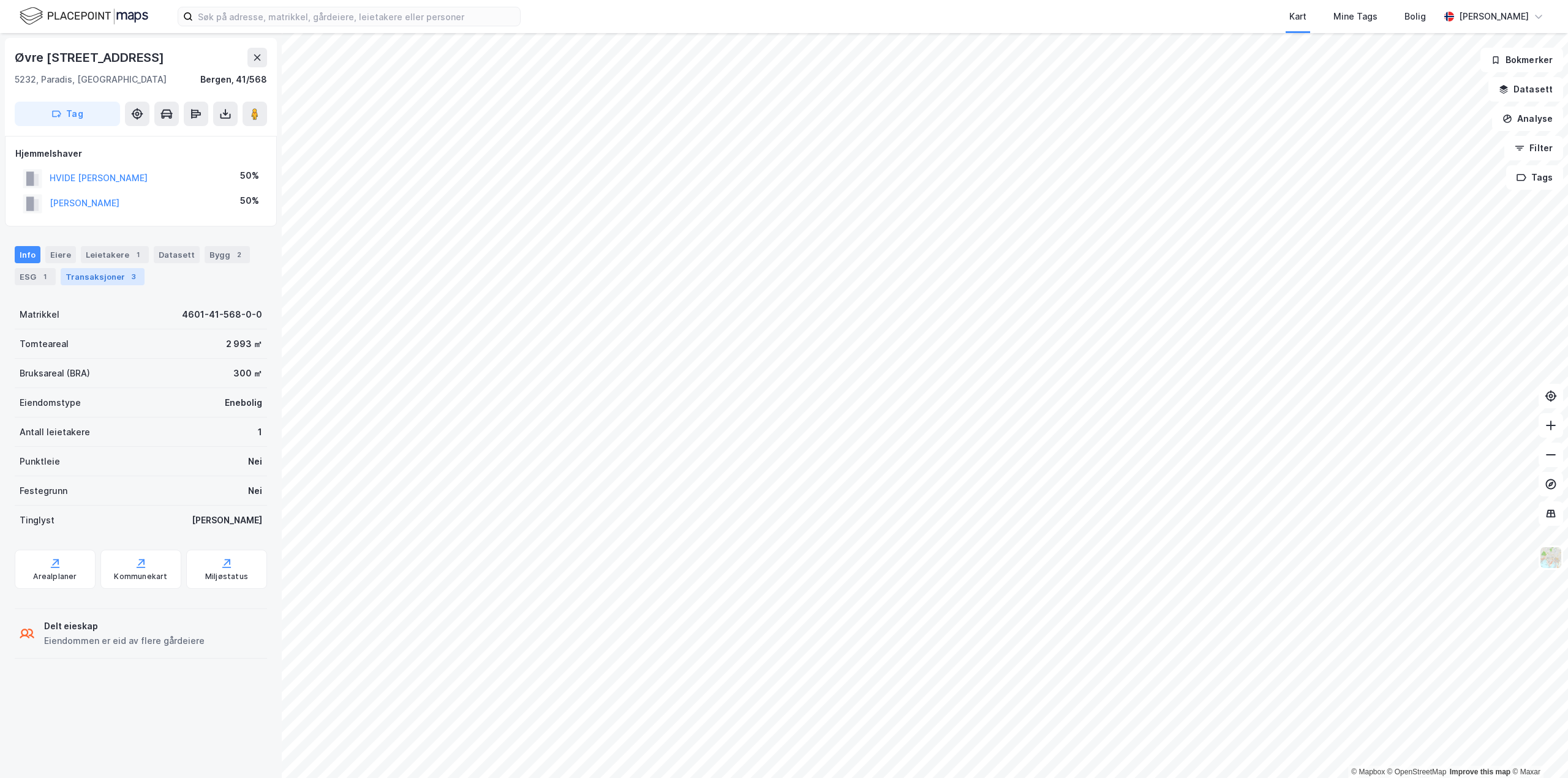
click at [100, 270] on div "Transaksjoner 3" at bounding box center [103, 277] width 84 height 17
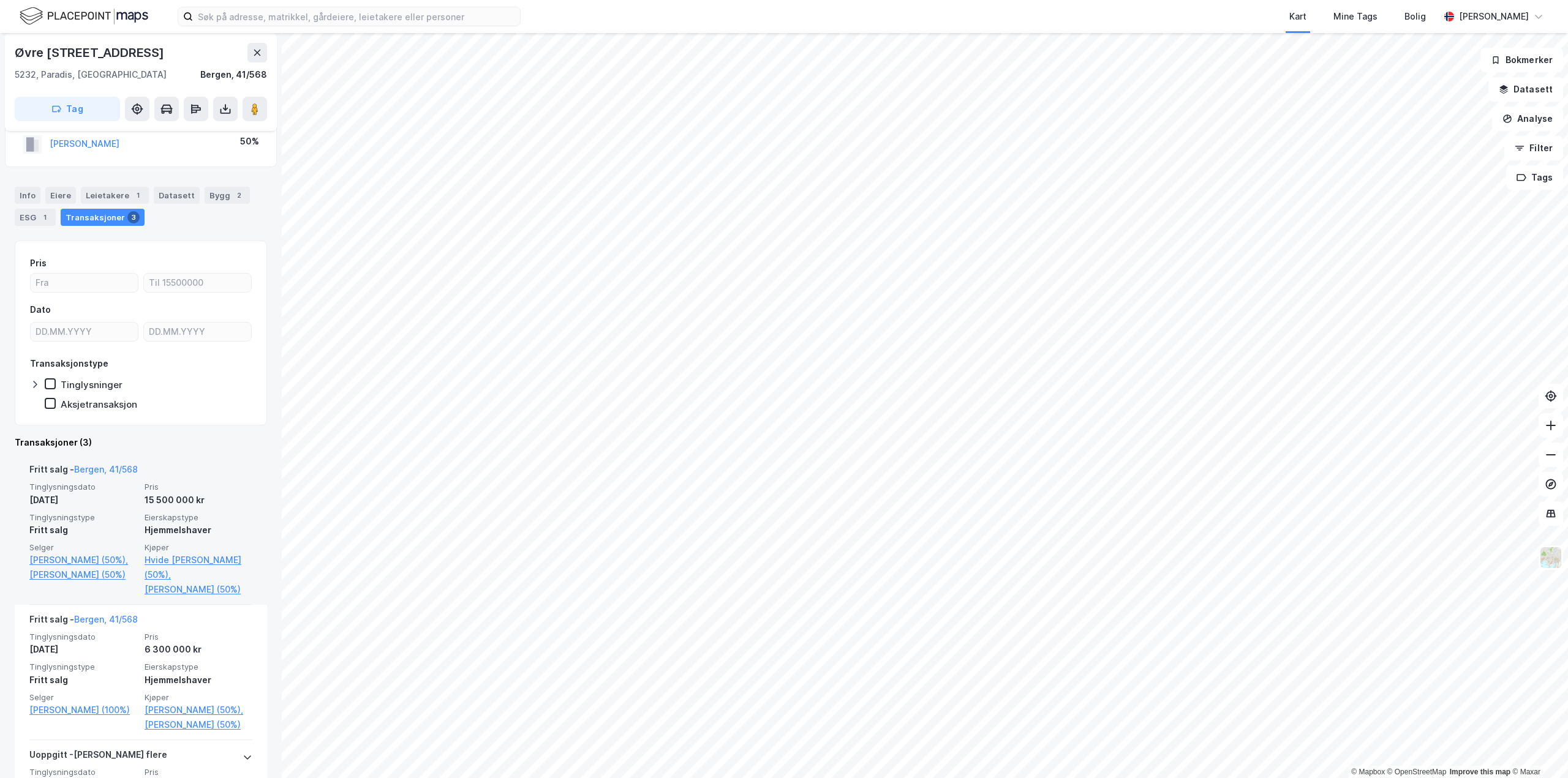
scroll to position [185, 0]
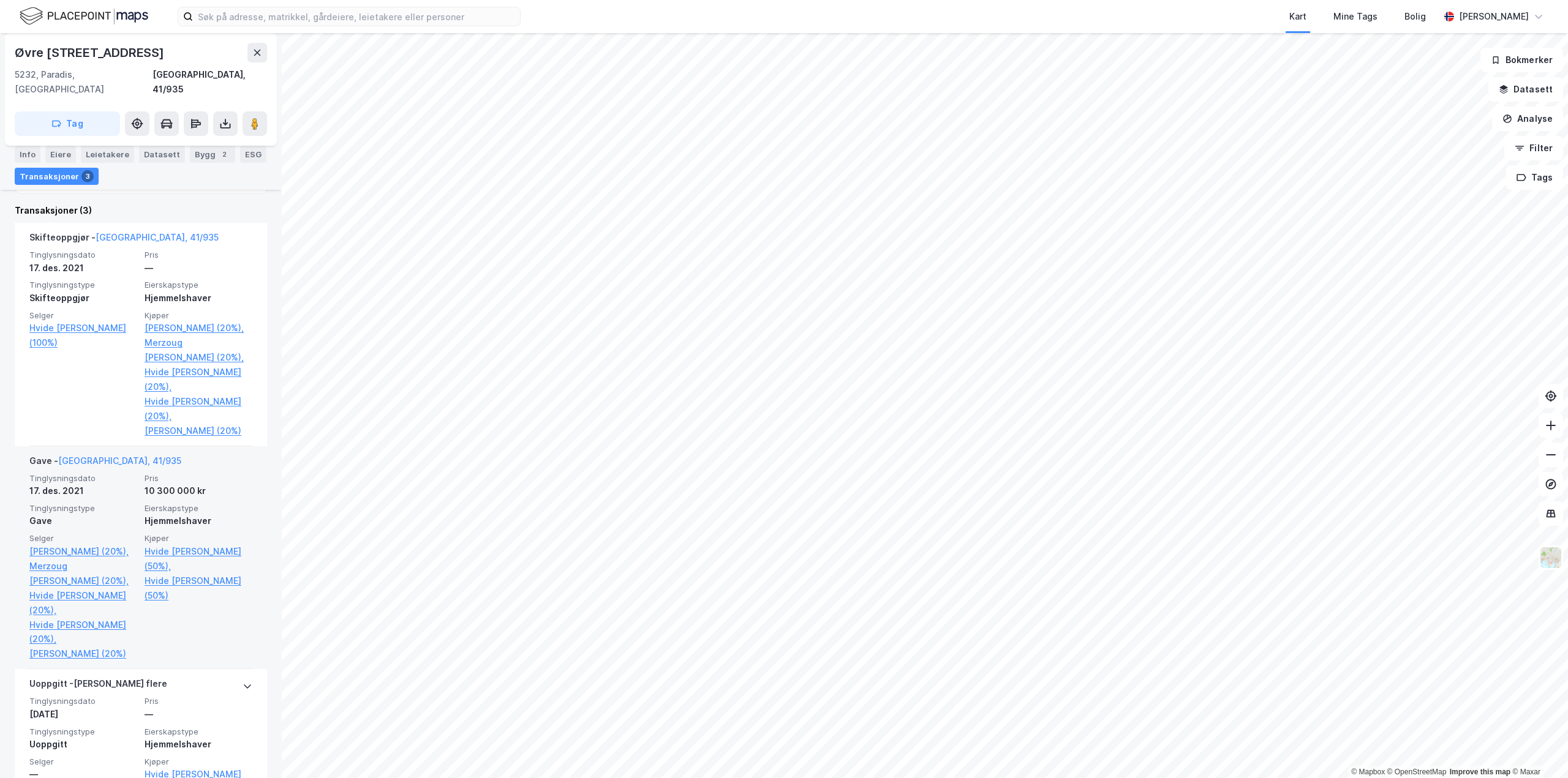
scroll to position [347, 0]
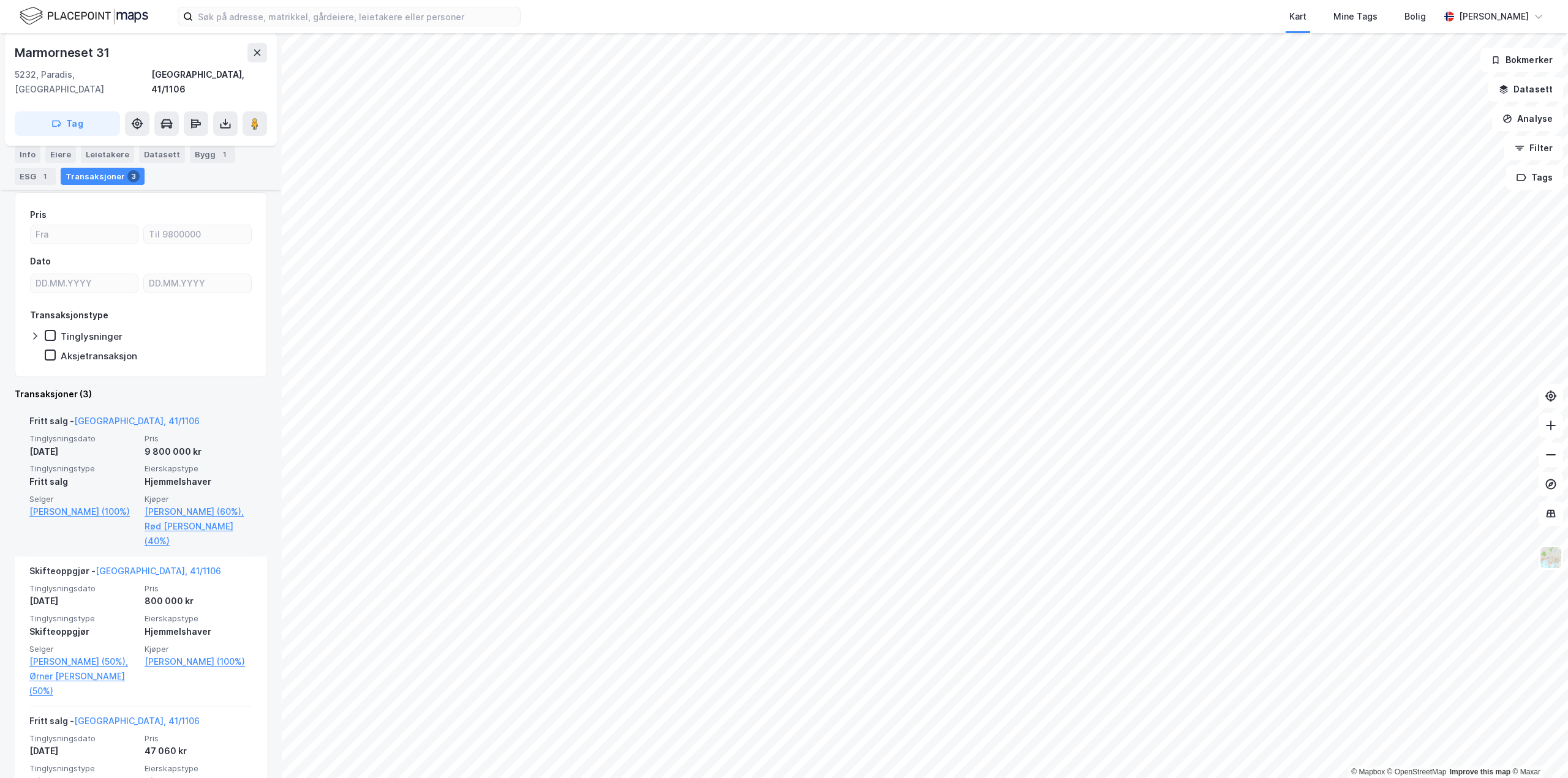
scroll to position [156, 0]
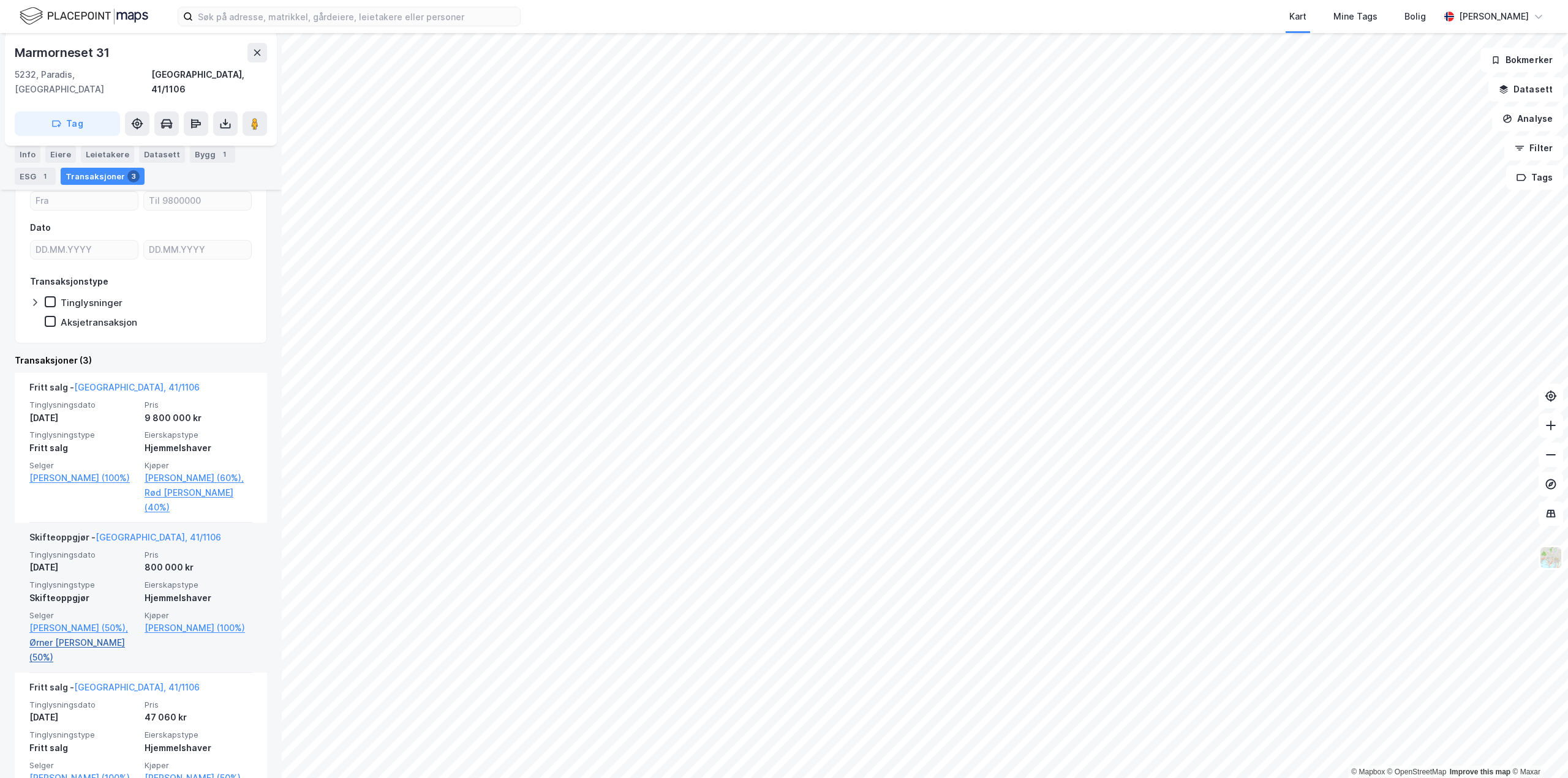
click at [101, 635] on link "Ørner [PERSON_NAME] (50%)" at bounding box center [84, 650] width 108 height 30
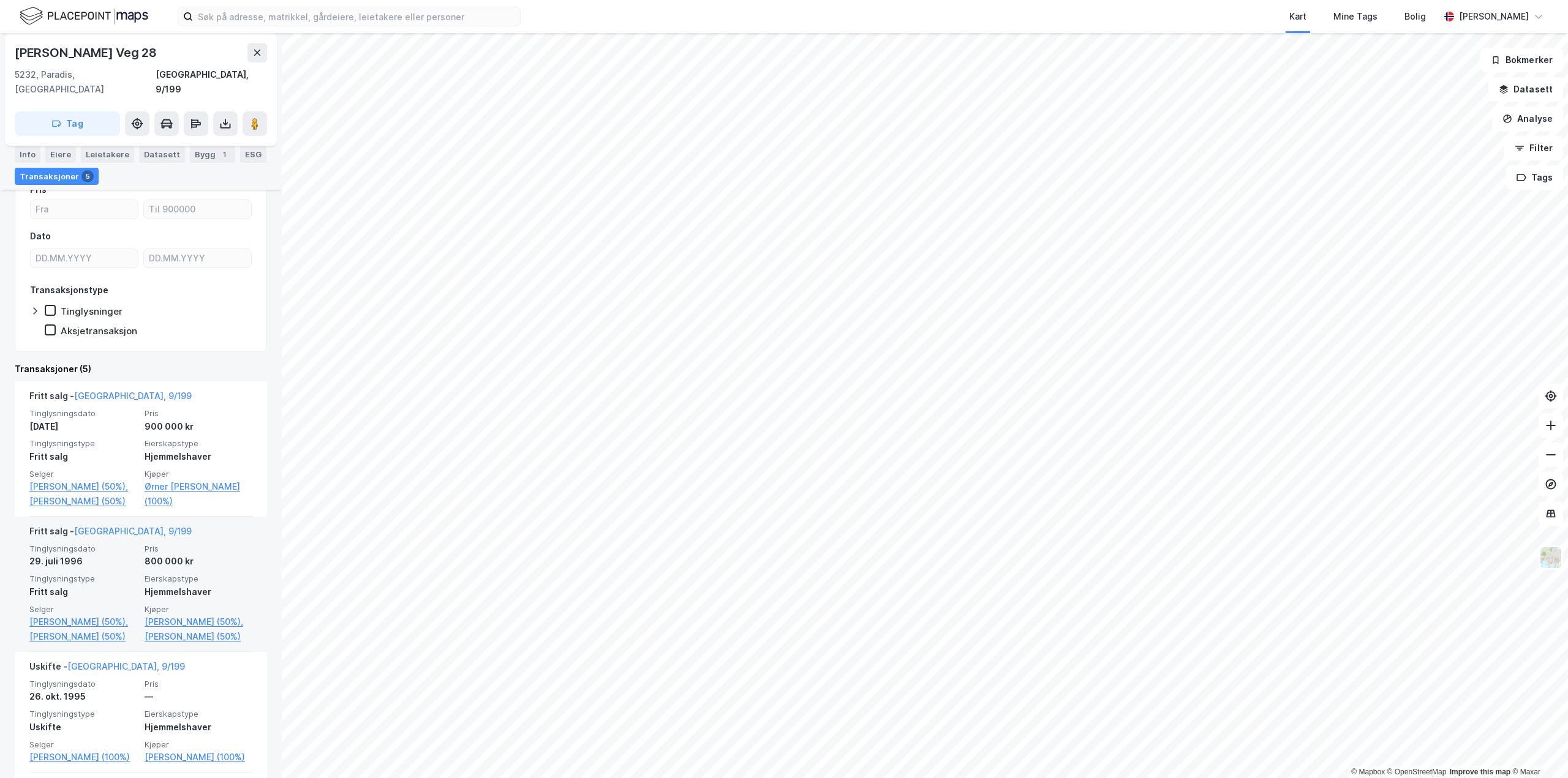
scroll to position [245, 0]
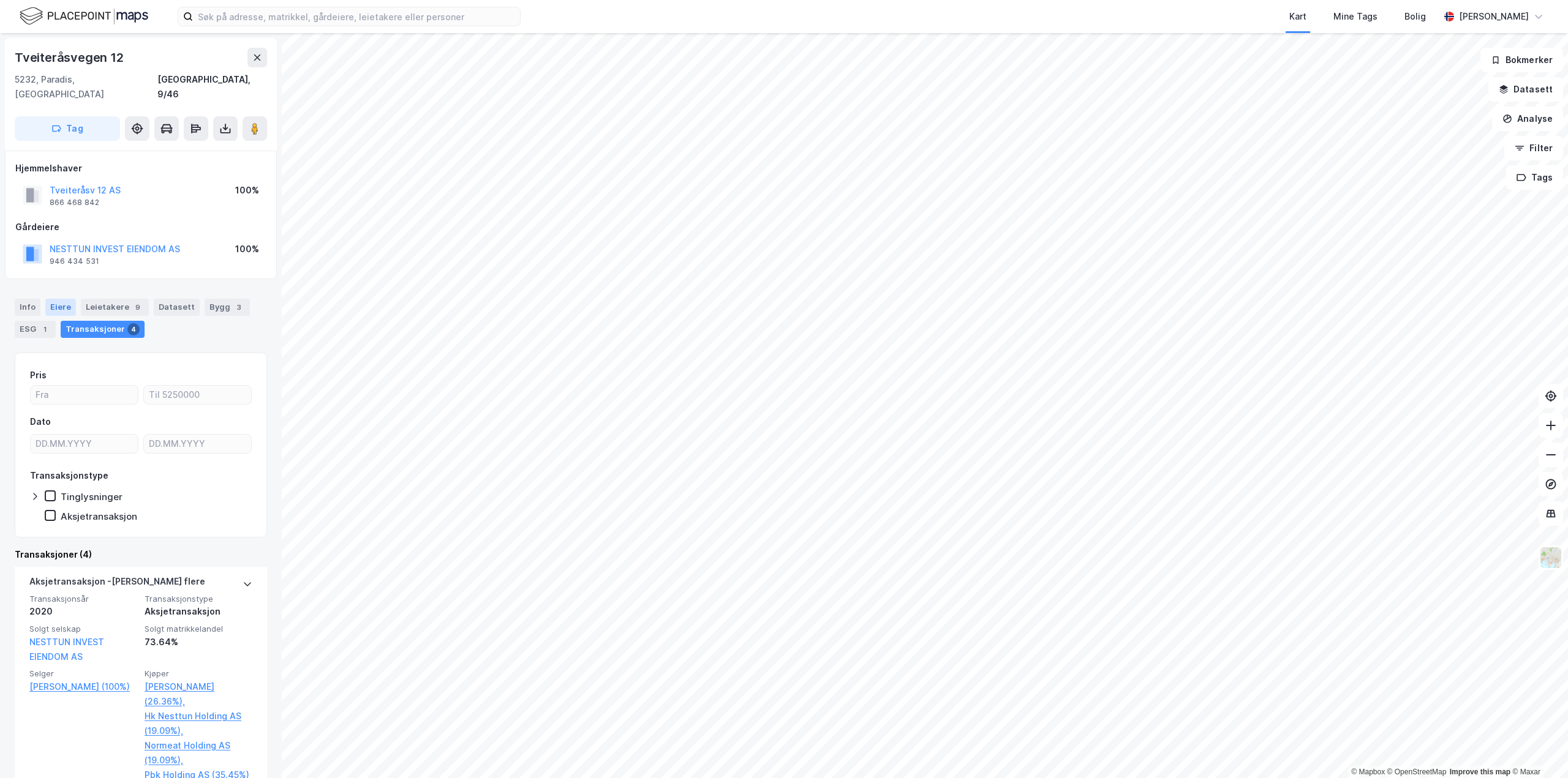
click at [55, 299] on div "Eiere" at bounding box center [61, 307] width 31 height 17
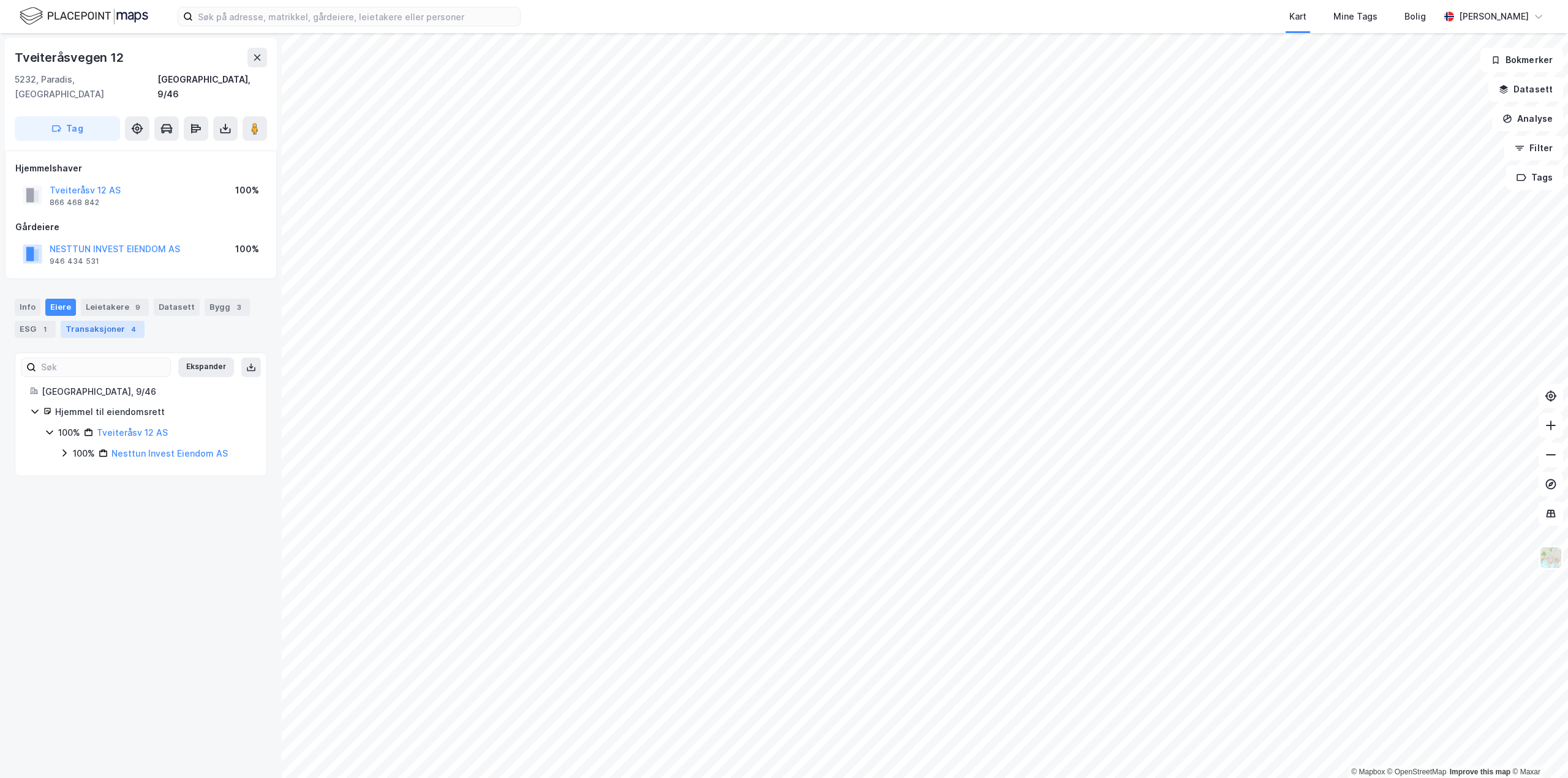
click at [120, 321] on div "Transaksjoner 4" at bounding box center [103, 329] width 84 height 17
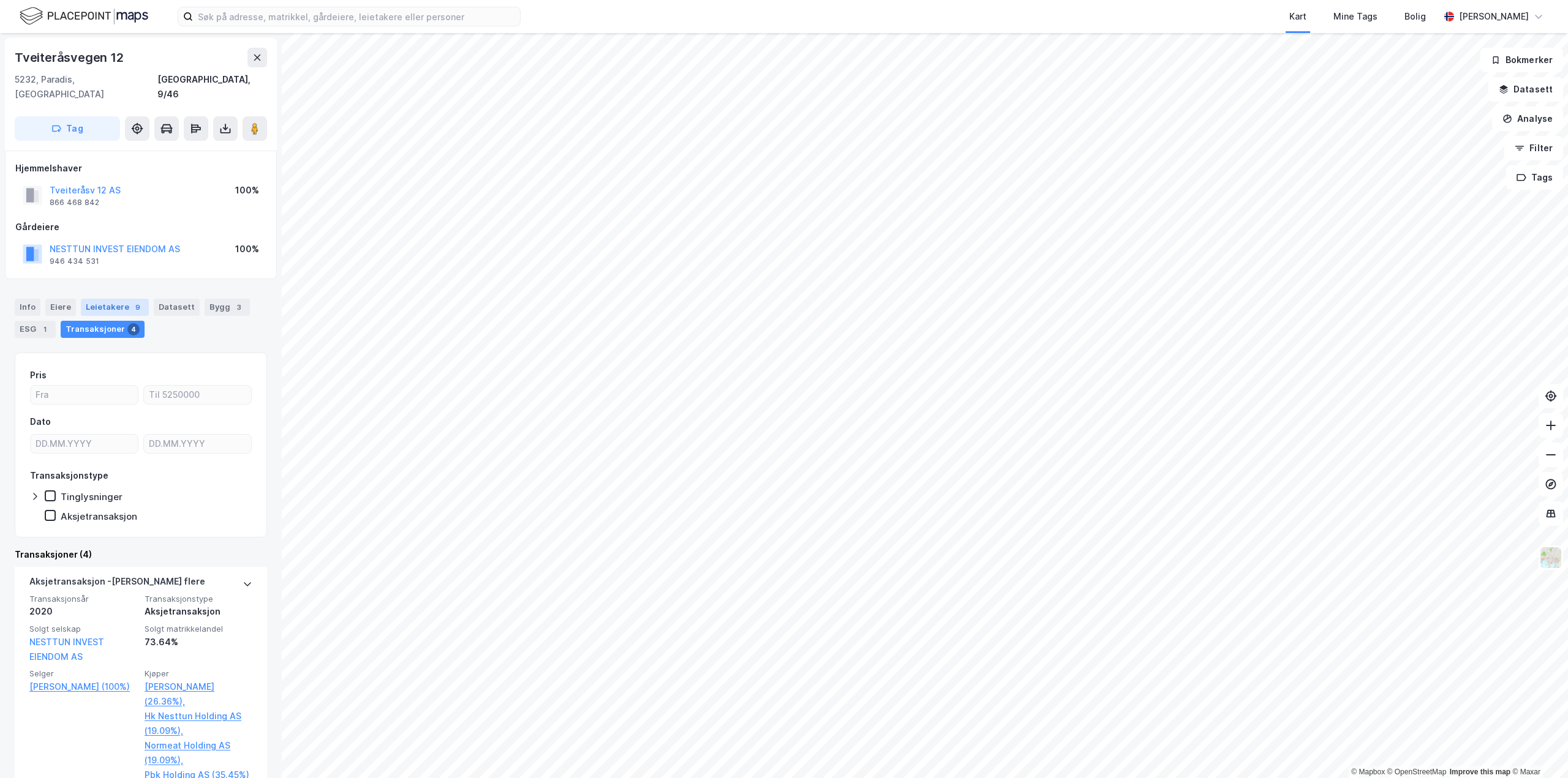
click at [123, 299] on div "Leietakere 9" at bounding box center [114, 307] width 68 height 17
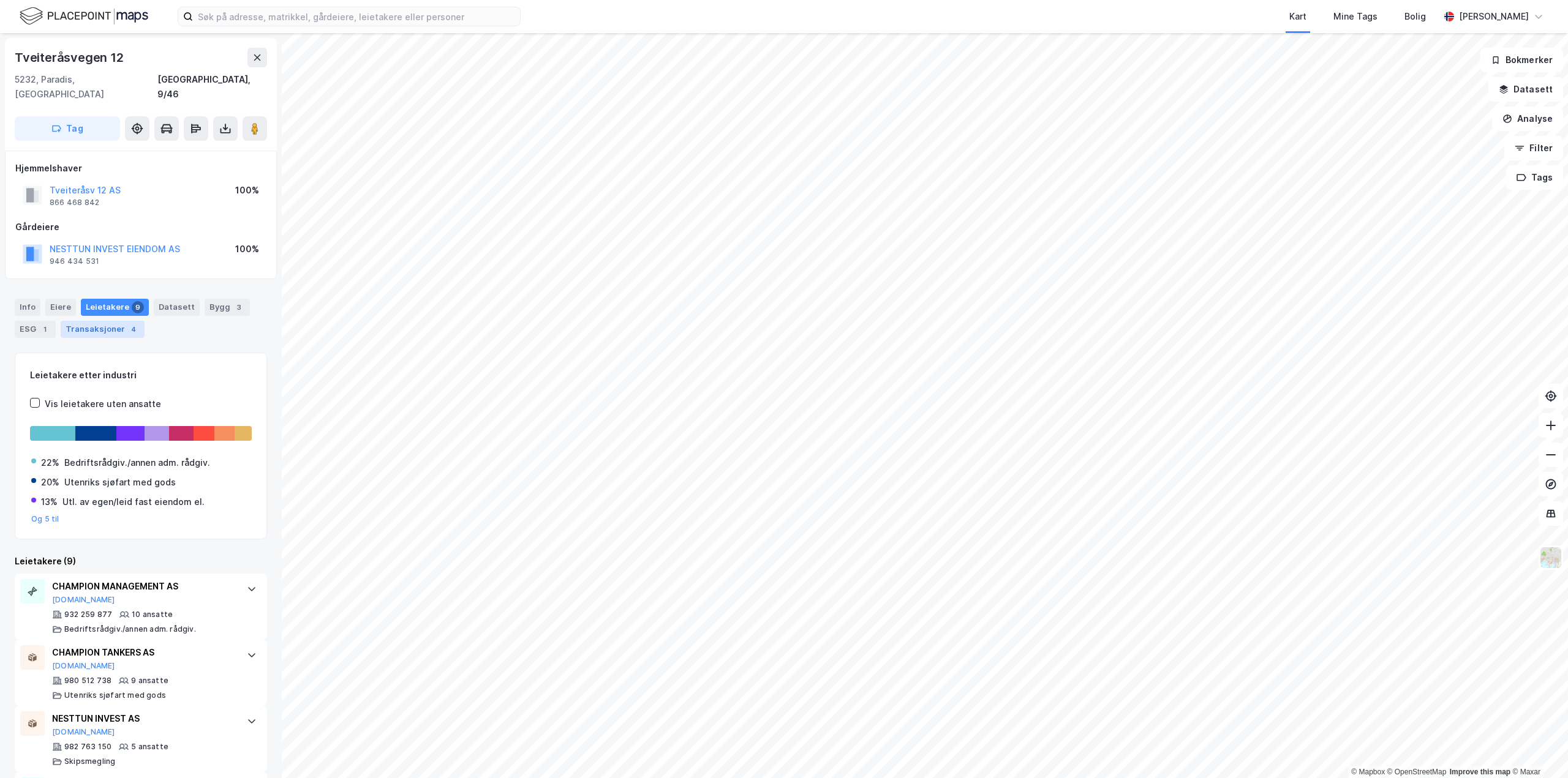
click at [111, 321] on div "Transaksjoner 4" at bounding box center [103, 329] width 84 height 17
